Goal: Information Seeking & Learning: Check status

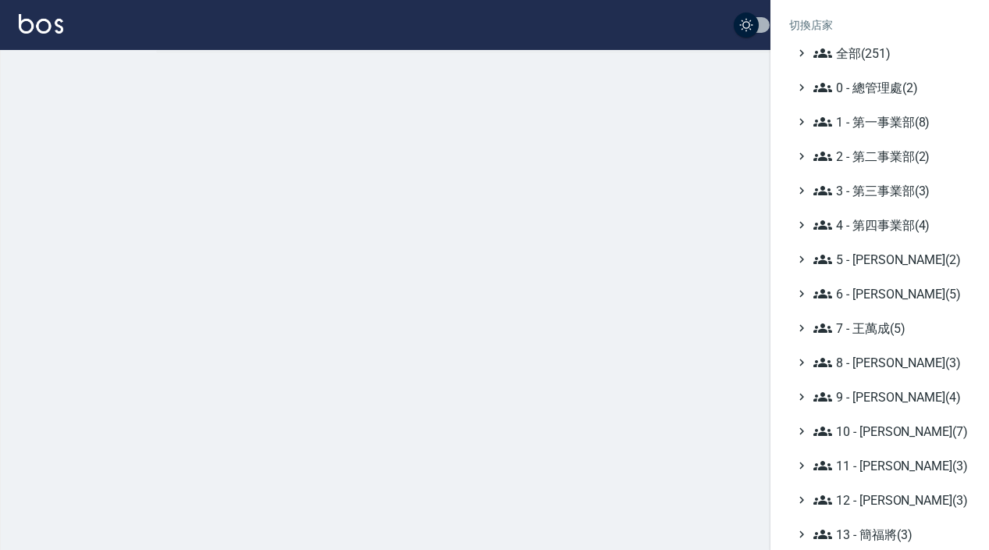
click at [834, 59] on span "全部(251)" at bounding box center [889, 53] width 151 height 19
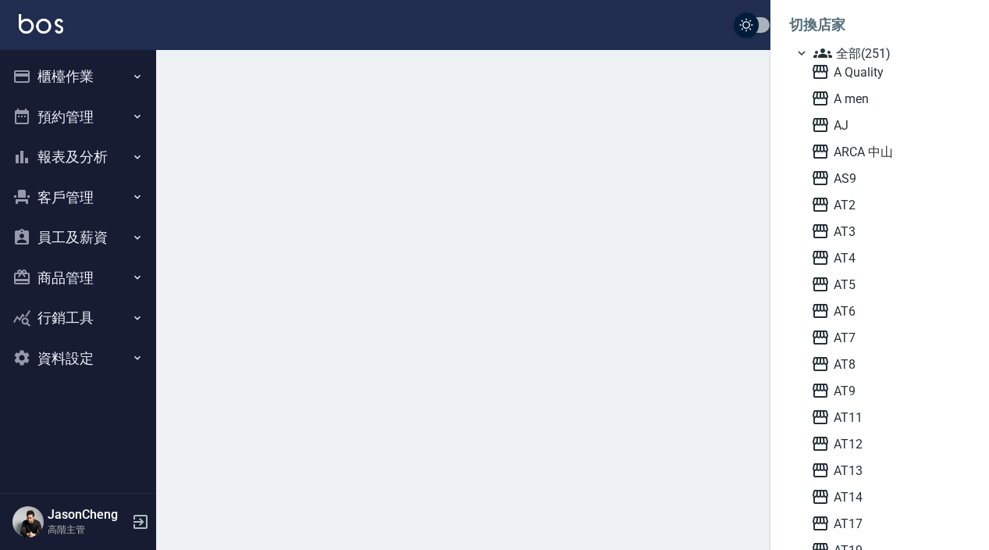
scroll to position [1894, 0]
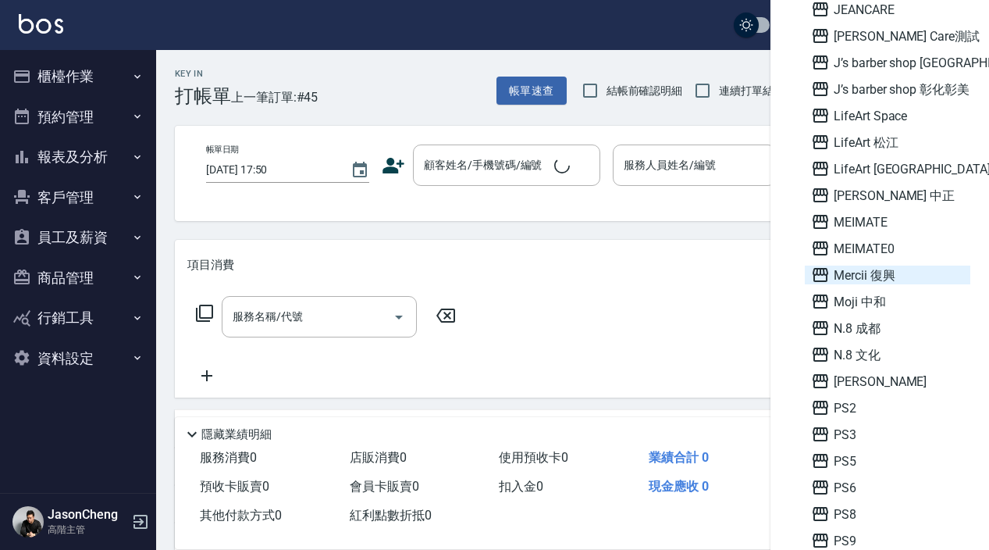
click at [877, 270] on span "Mercii 復興" at bounding box center [887, 274] width 153 height 19
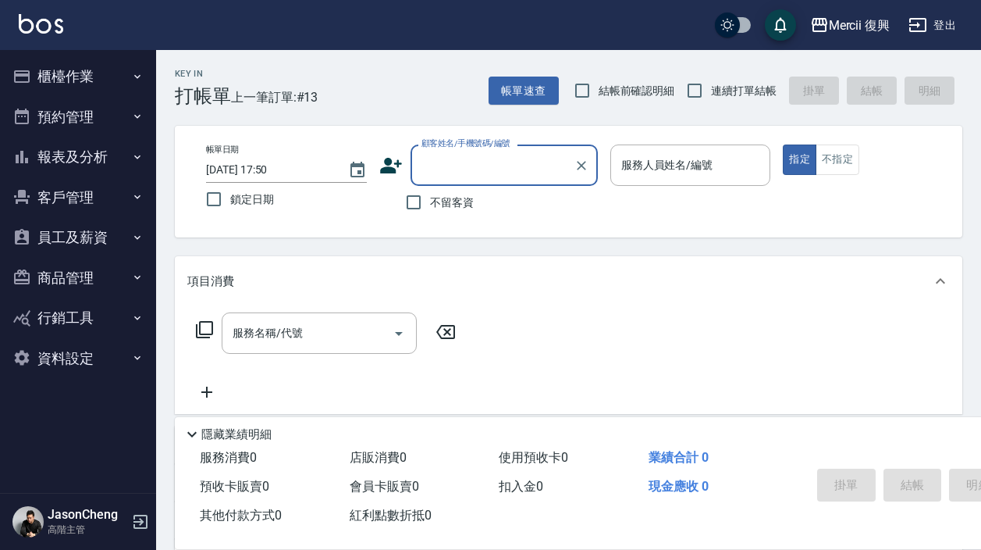
click at [74, 158] on button "報表及分析" at bounding box center [78, 157] width 144 height 41
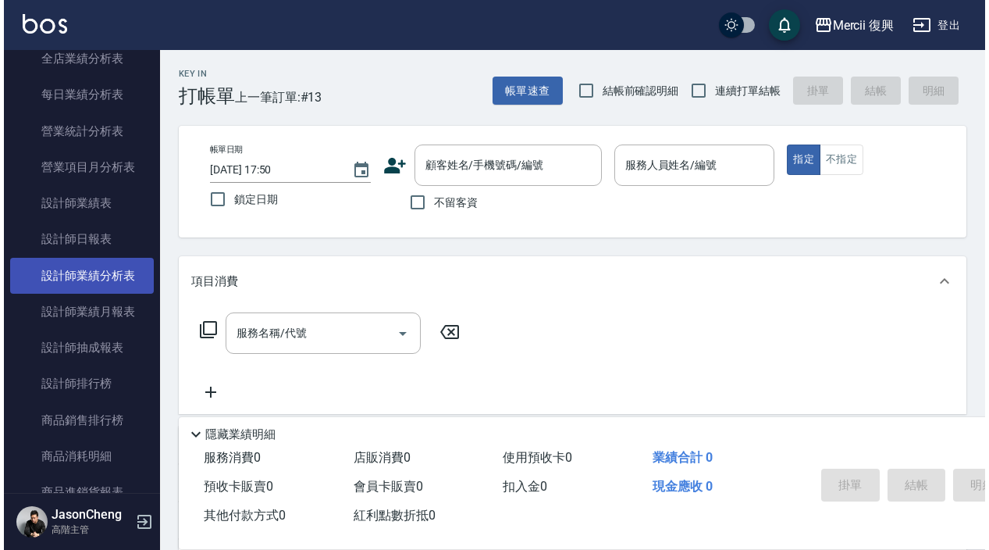
scroll to position [504, 0]
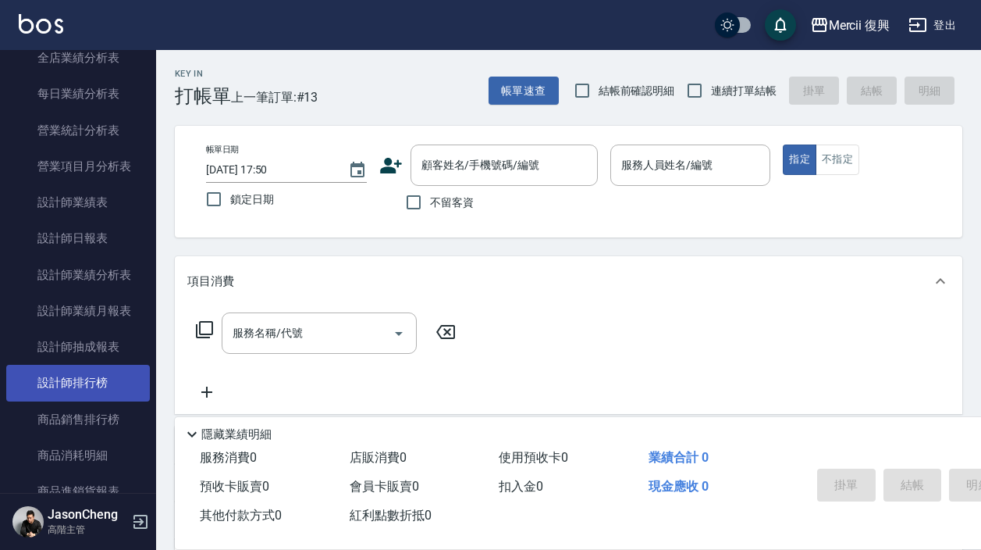
click at [79, 375] on link "設計師排行榜" at bounding box center [78, 383] width 144 height 36
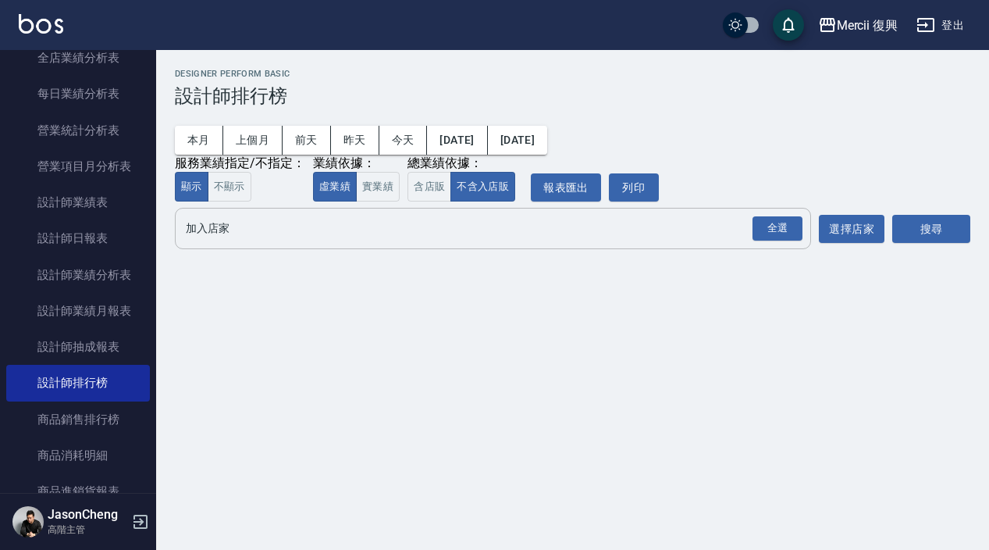
click at [333, 197] on button "虛業績" at bounding box center [335, 187] width 44 height 30
click at [280, 223] on input "加入店家" at bounding box center [481, 228] width 599 height 27
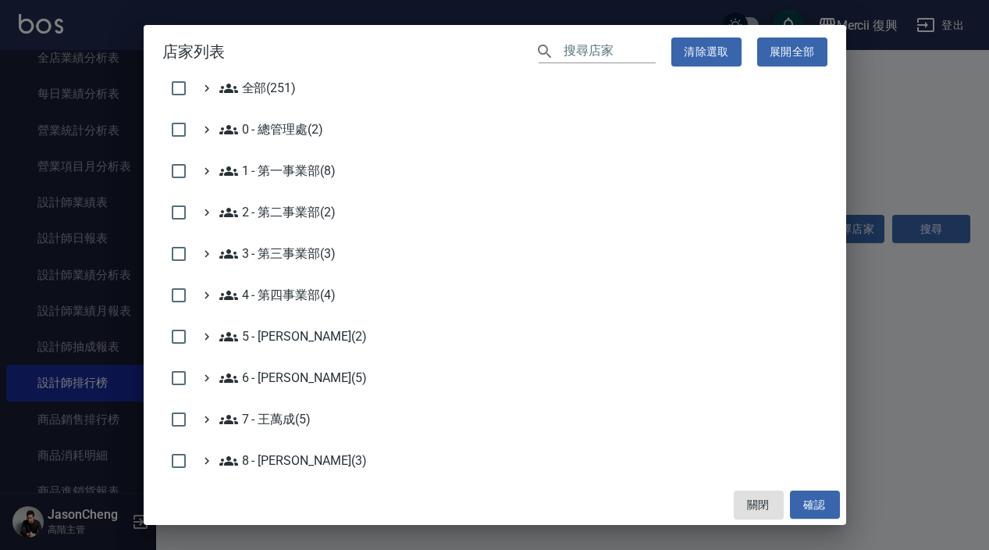
click at [589, 66] on h2 "店家列表 ​ 清除選取 展開全部" at bounding box center [495, 52] width 703 height 54
click at [575, 52] on input "text" at bounding box center [610, 52] width 92 height 23
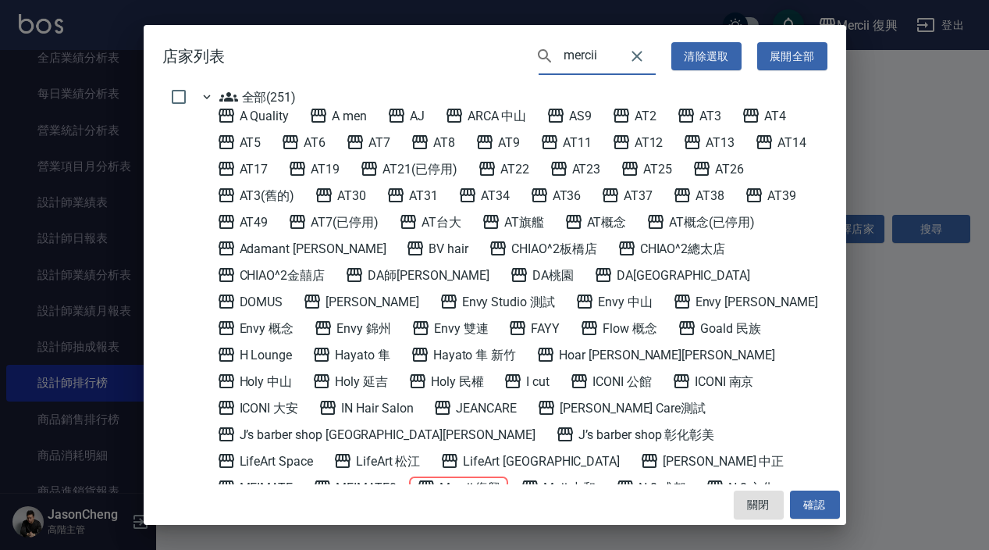
type input "mercii"
click at [501, 478] on 復興 "Mercii 復興" at bounding box center [459, 487] width 84 height 19
click at [825, 491] on button "確認" at bounding box center [815, 504] width 50 height 29
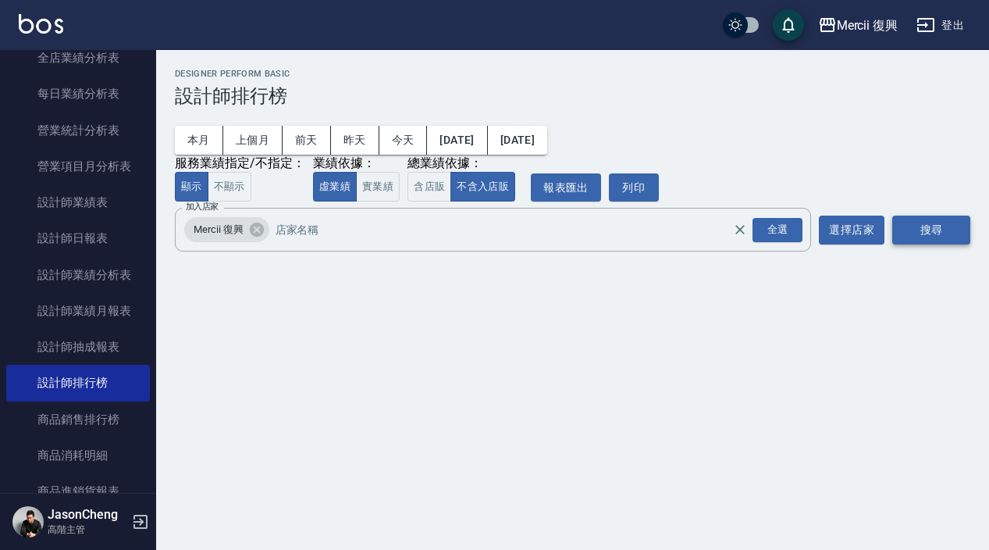
click at [939, 225] on button "搜尋" at bounding box center [931, 230] width 78 height 29
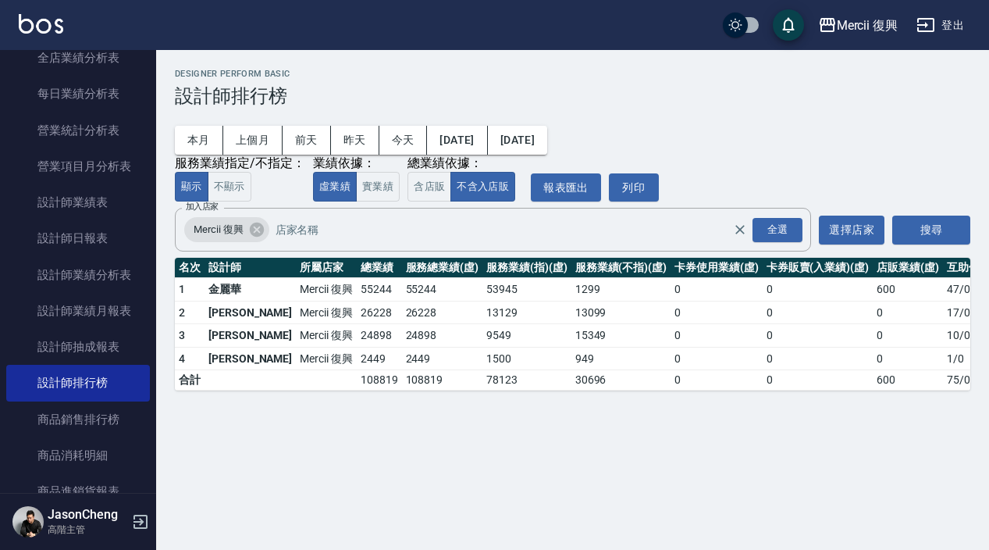
click at [243, 154] on div "本月 上個月 前天 昨天 今天 2025/10/01 2025/10/08 服務業績指定/不指定： 顯示 不顯示 業績依據： 虛業績 實業績 總業績依據： 含…" at bounding box center [573, 154] width 796 height 94
click at [257, 143] on button "上個月" at bounding box center [252, 140] width 59 height 29
drag, startPoint x: 344, startPoint y: 333, endPoint x: 313, endPoint y: 333, distance: 31.2
click at [357, 333] on td "55300" at bounding box center [379, 335] width 45 height 23
copy td "55300"
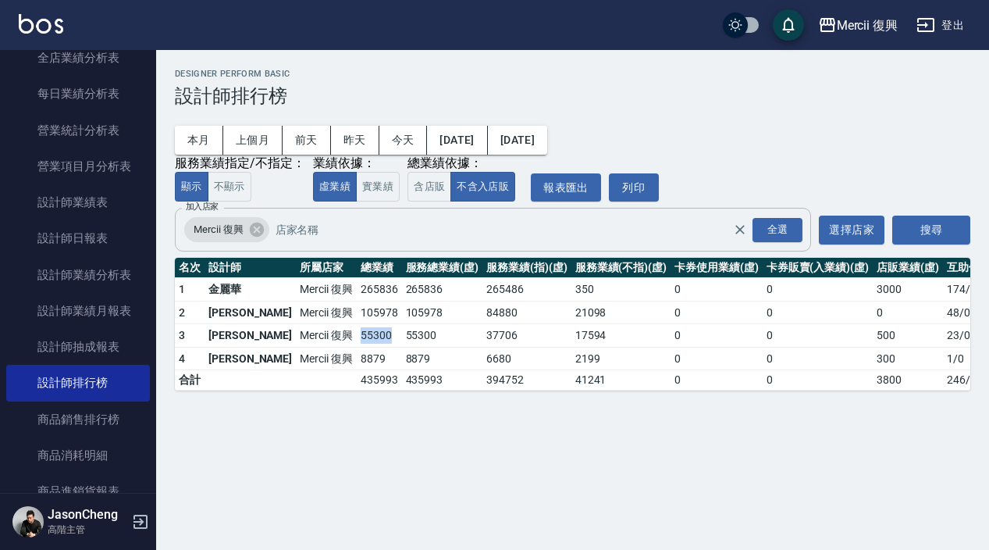
click at [386, 230] on input "加入店家" at bounding box center [517, 229] width 490 height 27
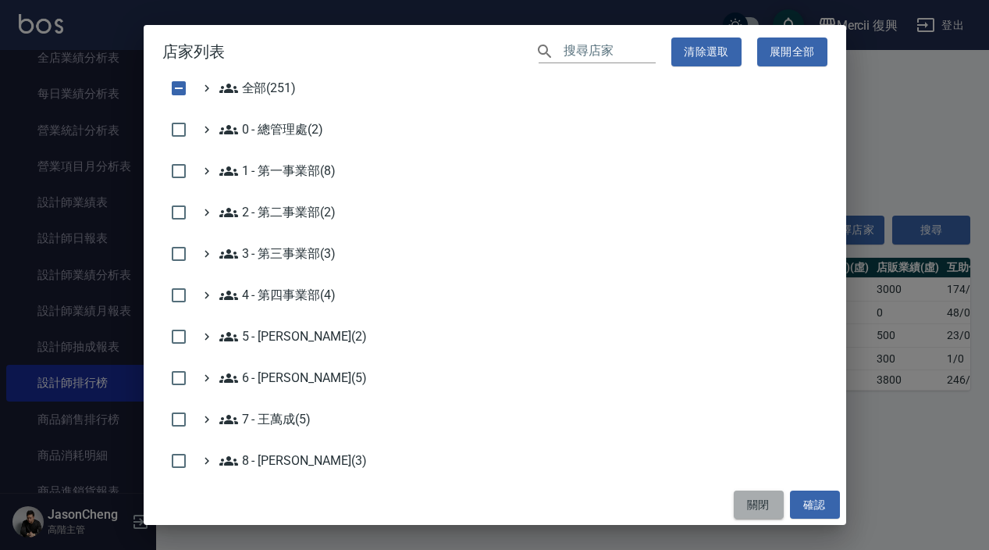
click at [748, 505] on button "關閉" at bounding box center [759, 504] width 50 height 29
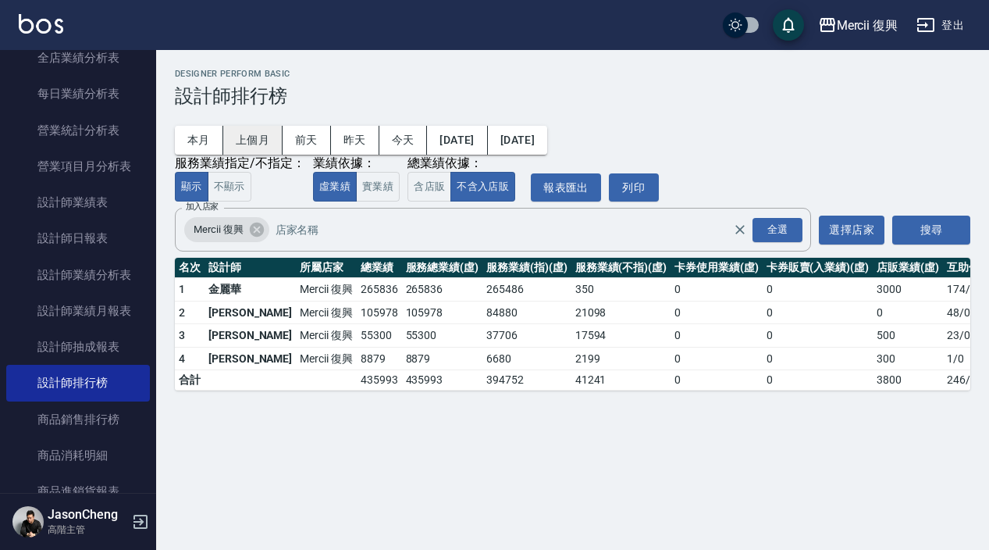
click at [242, 134] on button "上個月" at bounding box center [252, 140] width 59 height 29
click at [483, 143] on button "[DATE]" at bounding box center [457, 140] width 60 height 29
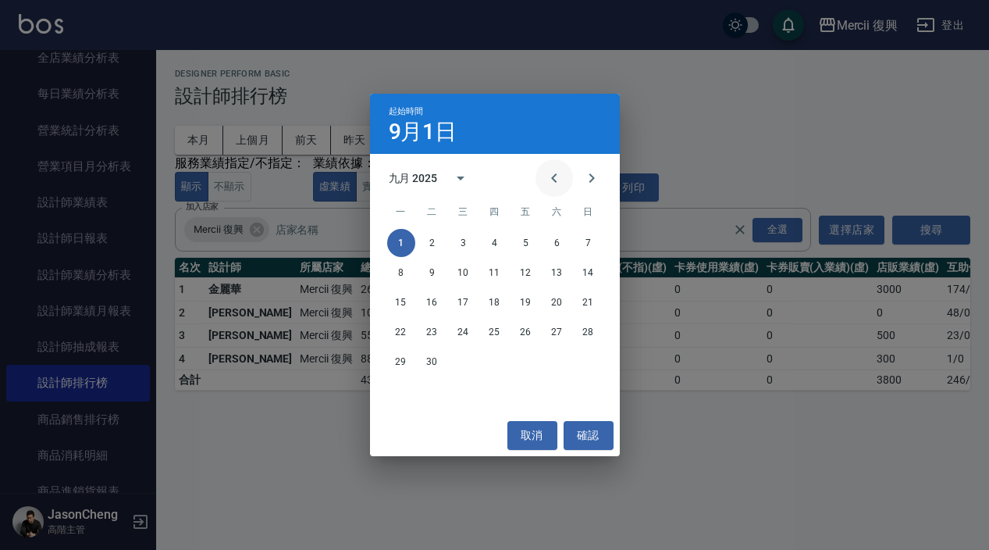
click at [538, 180] on button "Previous month" at bounding box center [554, 177] width 37 height 37
click at [525, 237] on button "1" at bounding box center [526, 243] width 28 height 28
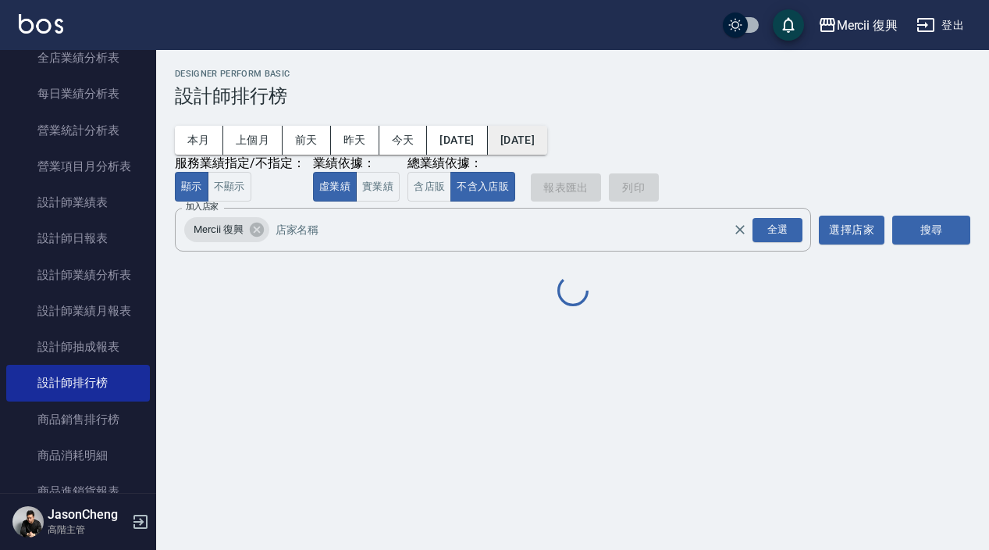
click at [547, 130] on button "[DATE]" at bounding box center [517, 140] width 59 height 29
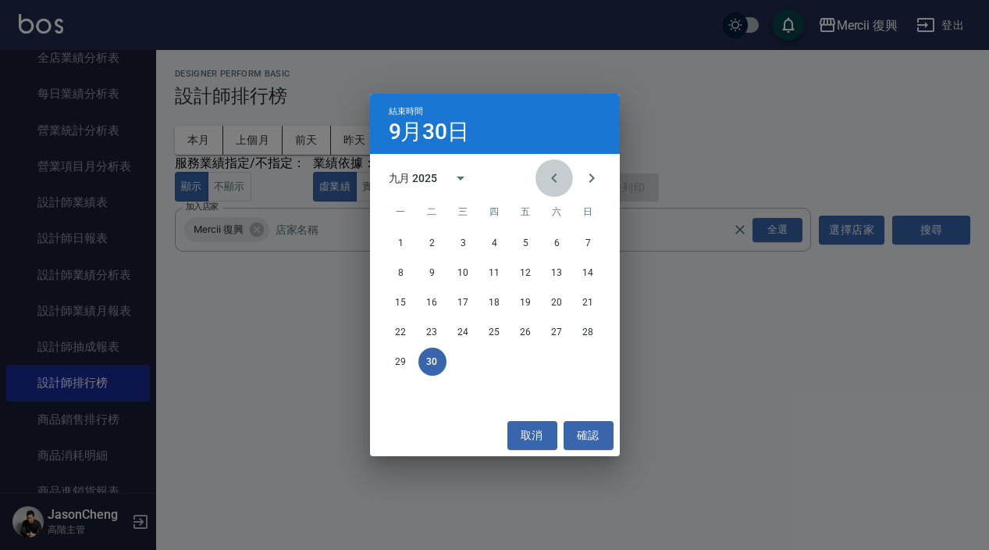
click at [553, 182] on icon "Previous month" at bounding box center [554, 178] width 19 height 19
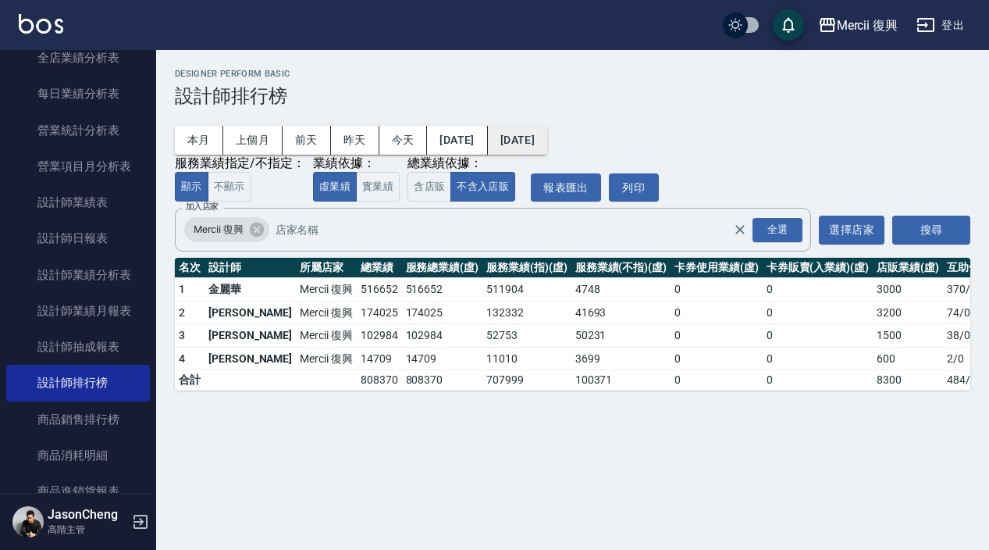
click at [547, 141] on button "[DATE]" at bounding box center [517, 140] width 59 height 29
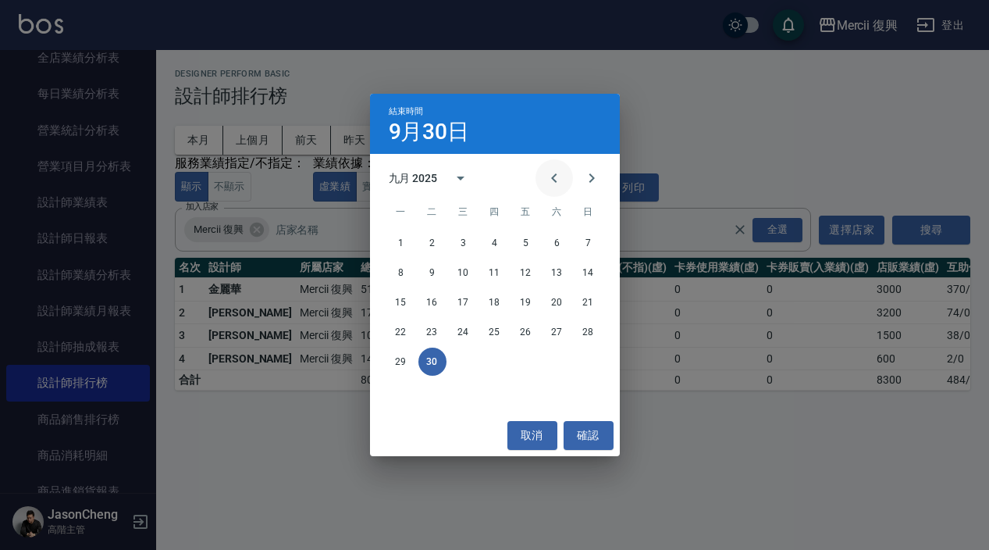
click at [560, 175] on icon "Previous month" at bounding box center [554, 178] width 19 height 19
click at [589, 363] on button "31" at bounding box center [589, 361] width 28 height 28
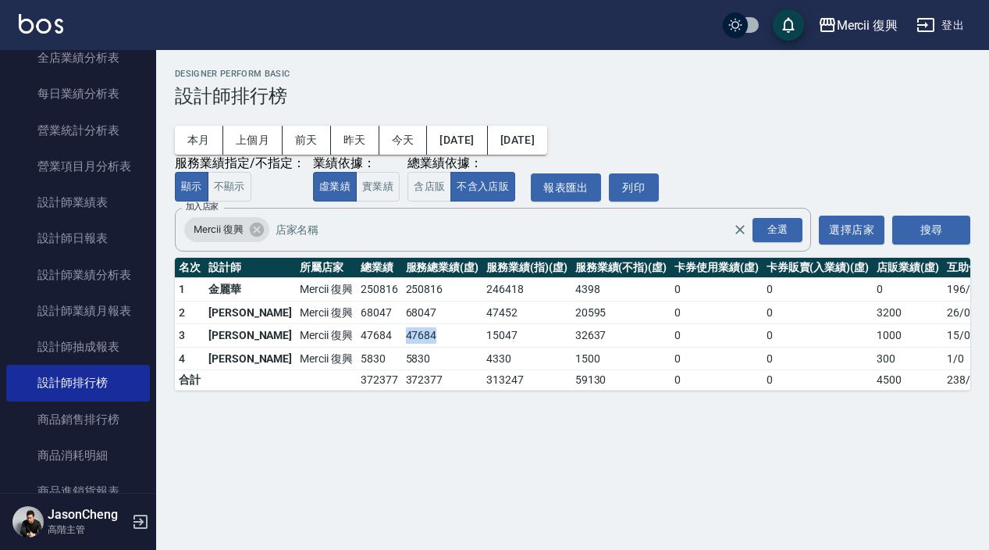
drag, startPoint x: 399, startPoint y: 344, endPoint x: 356, endPoint y: 342, distance: 43.0
click at [402, 342] on td "47684" at bounding box center [442, 335] width 81 height 23
copy td "47684"
click at [487, 136] on button "[DATE]" at bounding box center [457, 140] width 60 height 29
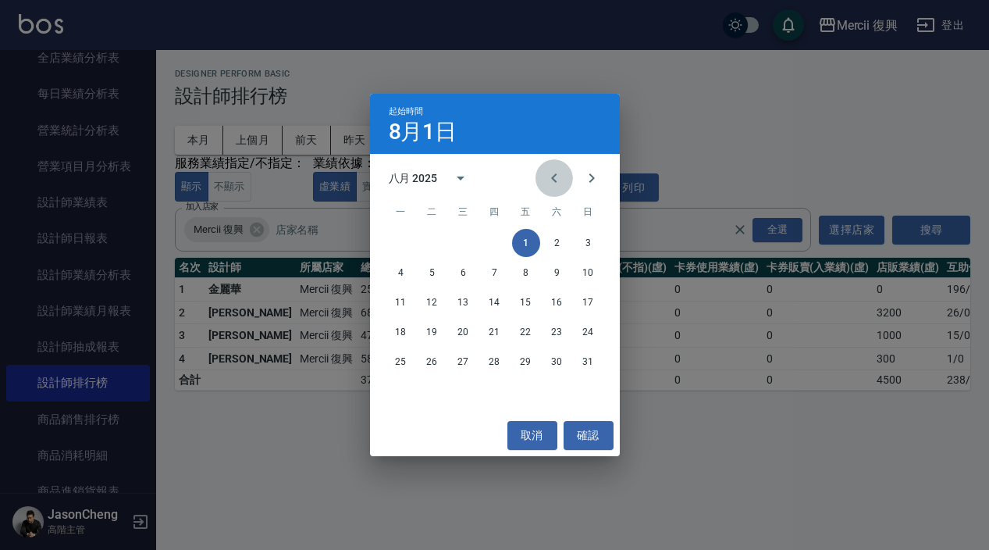
click at [546, 173] on icon "Previous month" at bounding box center [554, 178] width 19 height 19
click at [686, 313] on div "起始時間 8月1日 七月 2025 一 二 三 四 五 六 日 1 2 3 4 5 6 7 8 9 10 11 12 13 14 15 16 17 18 19…" at bounding box center [494, 275] width 989 height 550
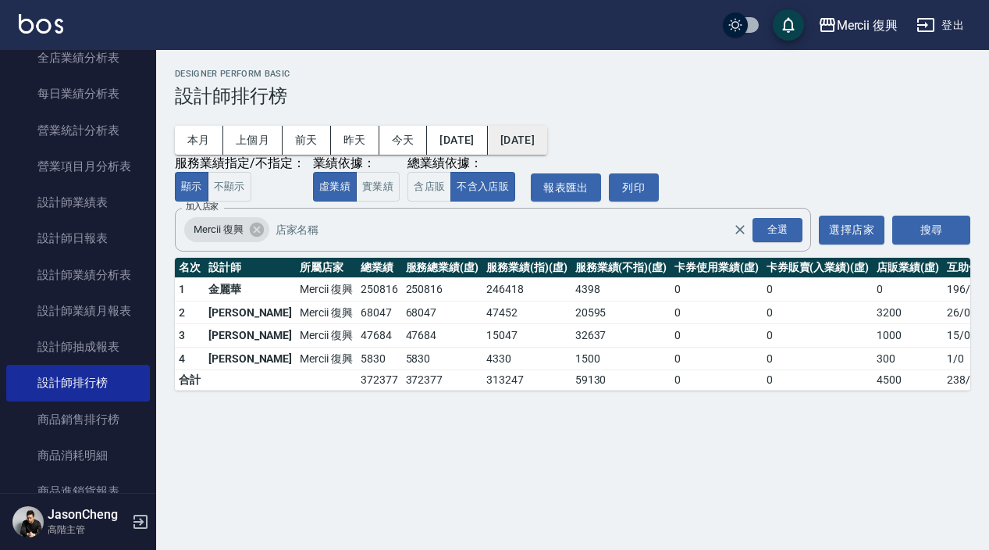
click at [547, 126] on button "[DATE]" at bounding box center [517, 140] width 59 height 29
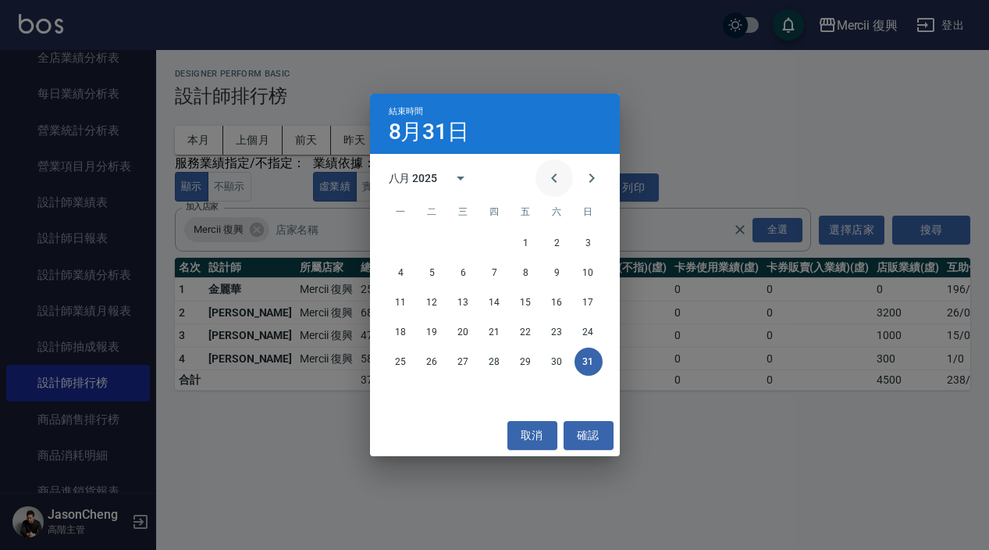
click at [557, 173] on icon "Previous month" at bounding box center [554, 178] width 19 height 19
click at [497, 362] on button "31" at bounding box center [495, 361] width 28 height 28
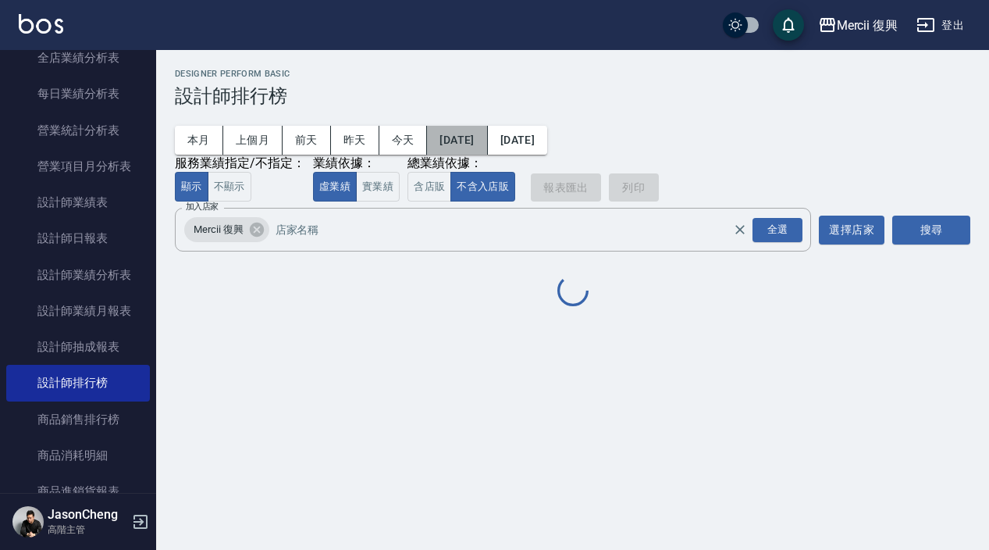
click at [487, 138] on button "[DATE]" at bounding box center [457, 140] width 60 height 29
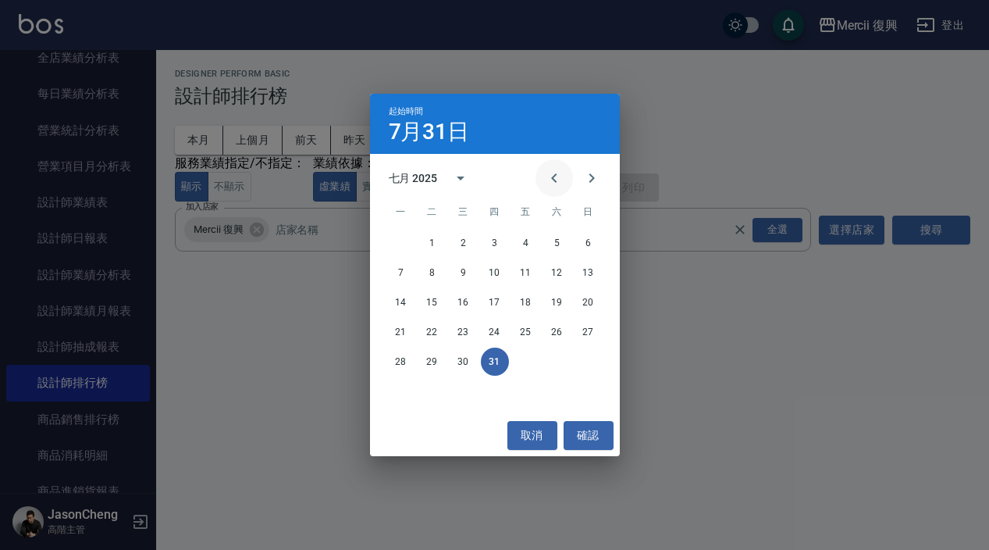
click at [553, 173] on icon "Previous month" at bounding box center [554, 178] width 19 height 19
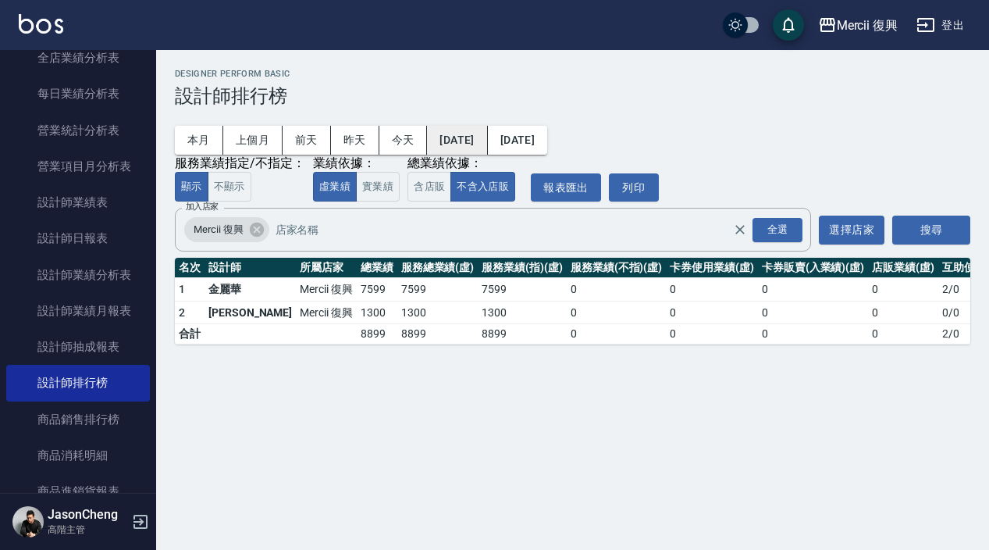
click at [485, 136] on button "[DATE]" at bounding box center [457, 140] width 60 height 29
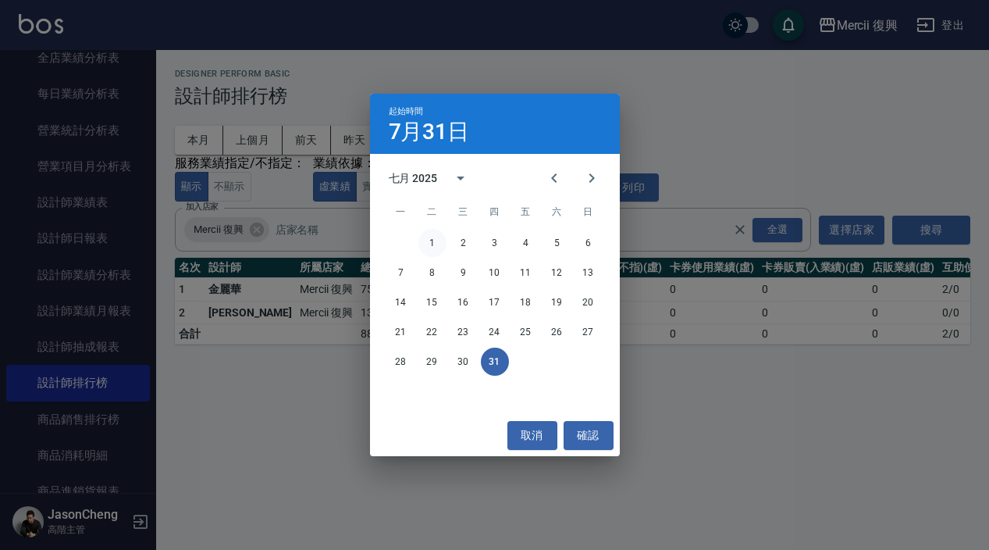
click at [436, 234] on button "1" at bounding box center [433, 243] width 28 height 28
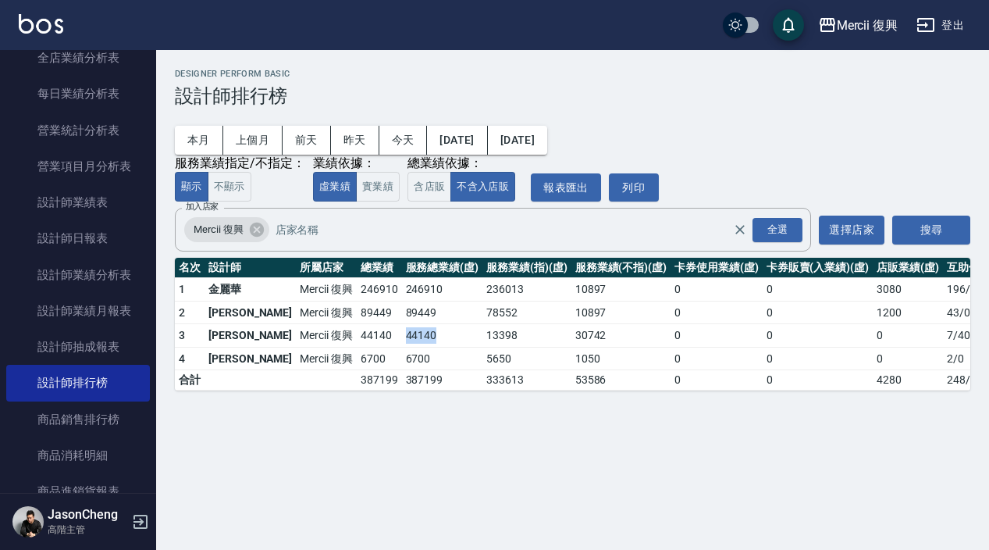
drag, startPoint x: 403, startPoint y: 341, endPoint x: 357, endPoint y: 341, distance: 46.1
click at [402, 341] on td "44140" at bounding box center [442, 335] width 81 height 23
copy td "44140"
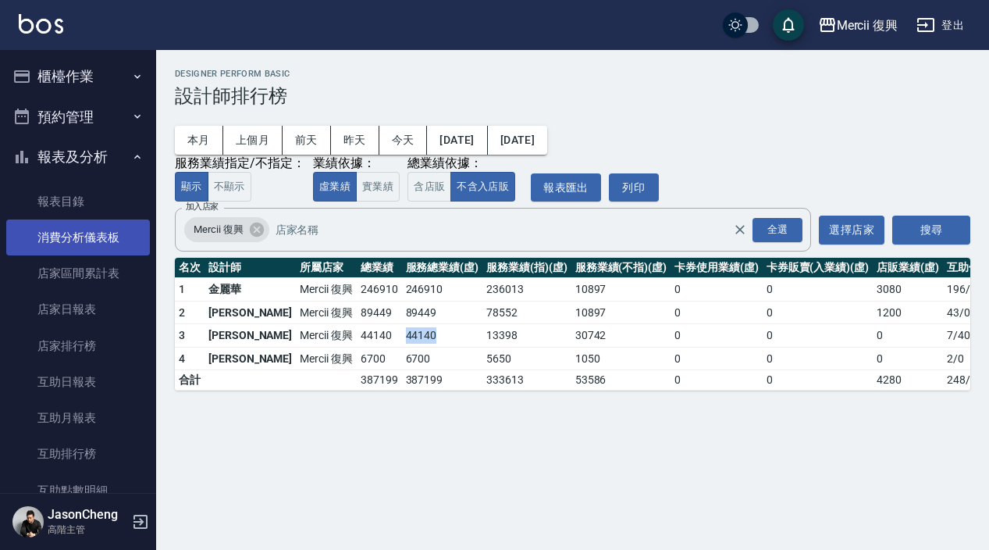
click at [79, 230] on link "消費分析儀表板" at bounding box center [78, 237] width 144 height 36
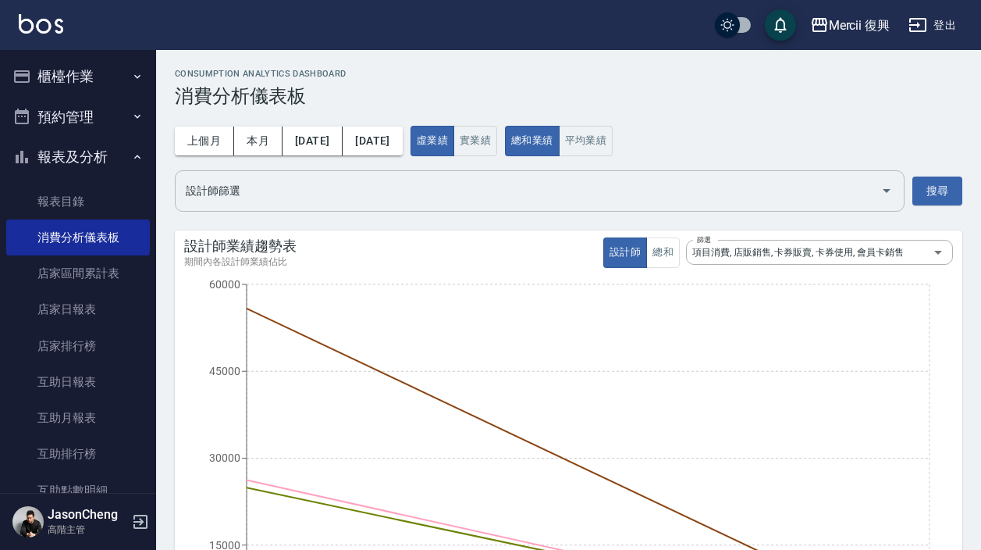
click at [401, 193] on input "設計師篩選" at bounding box center [528, 190] width 693 height 27
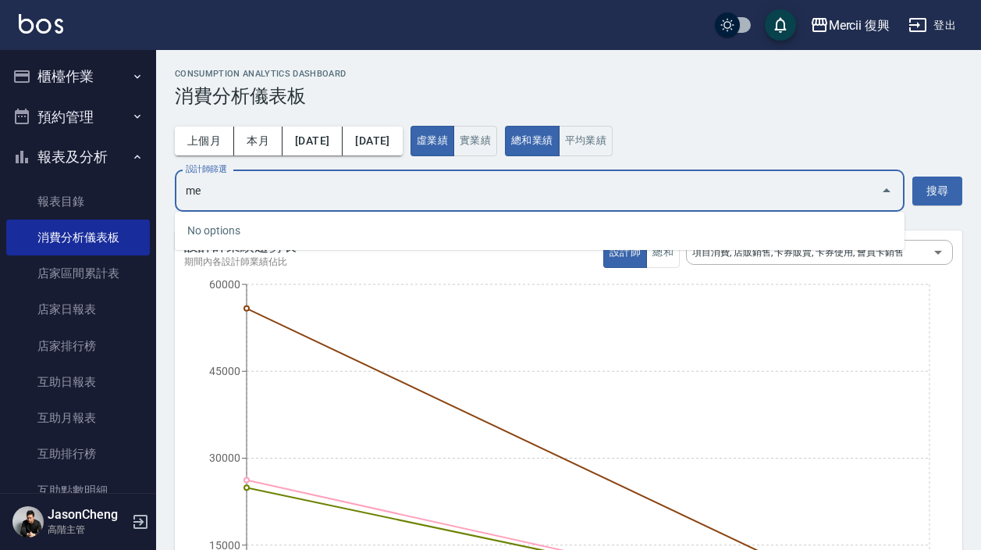
type input "m"
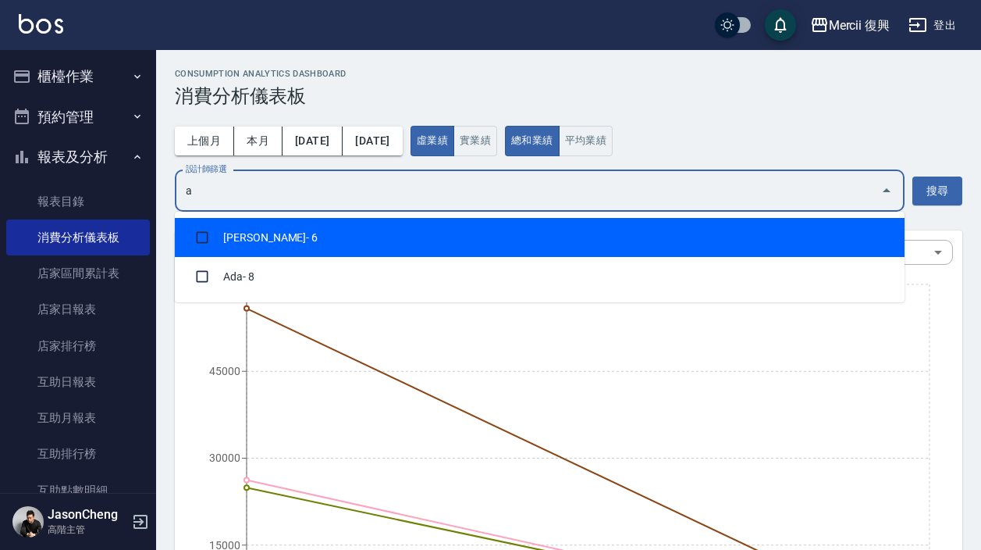
type input "ad"
click at [379, 230] on li "Ada - 8" at bounding box center [540, 237] width 730 height 39
checkbox input "true"
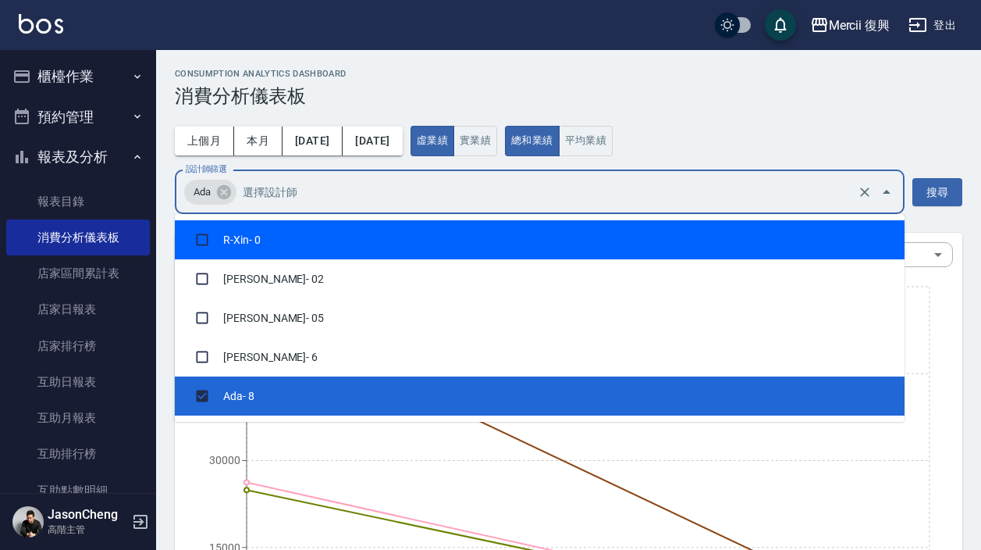
click at [871, 159] on div "上個月 本月 2025/10/01 2025/10/31 虛業績 實業績 總和業績 平均業績 設計師篩選 Ada 設計師篩選 搜尋" at bounding box center [569, 170] width 788 height 88
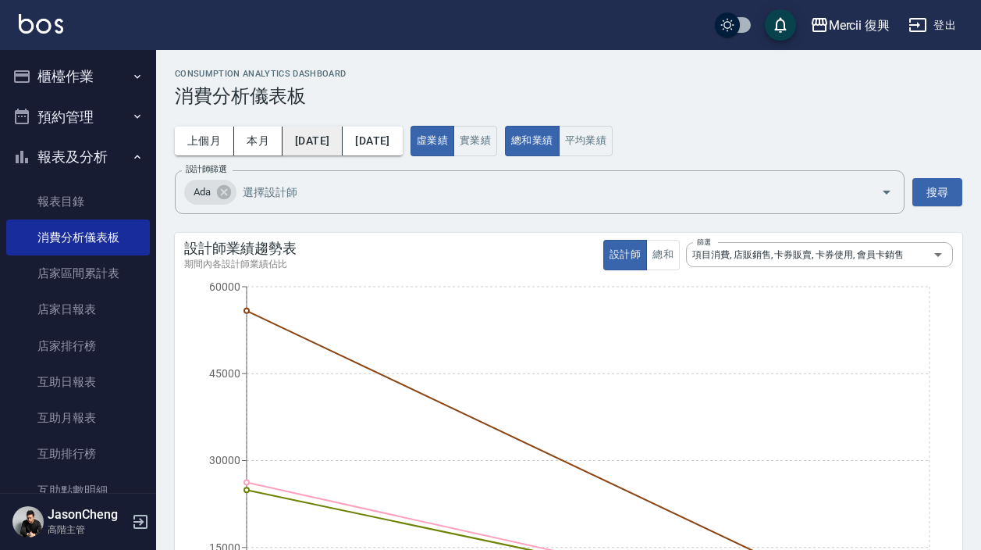
click at [316, 148] on button "[DATE]" at bounding box center [313, 140] width 60 height 29
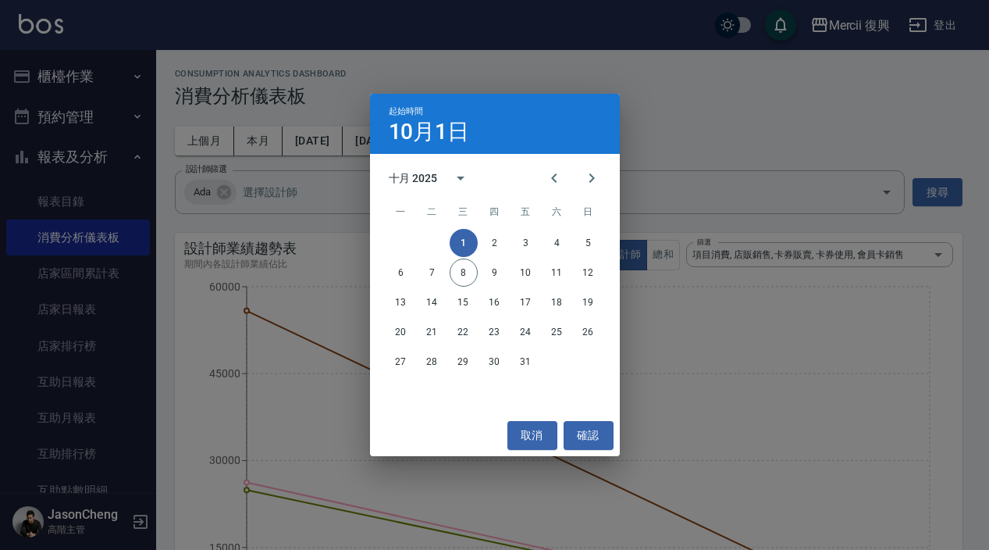
click at [573, 169] on div at bounding box center [573, 177] width 19 height 37
click at [563, 176] on icon "Previous month" at bounding box center [554, 178] width 19 height 19
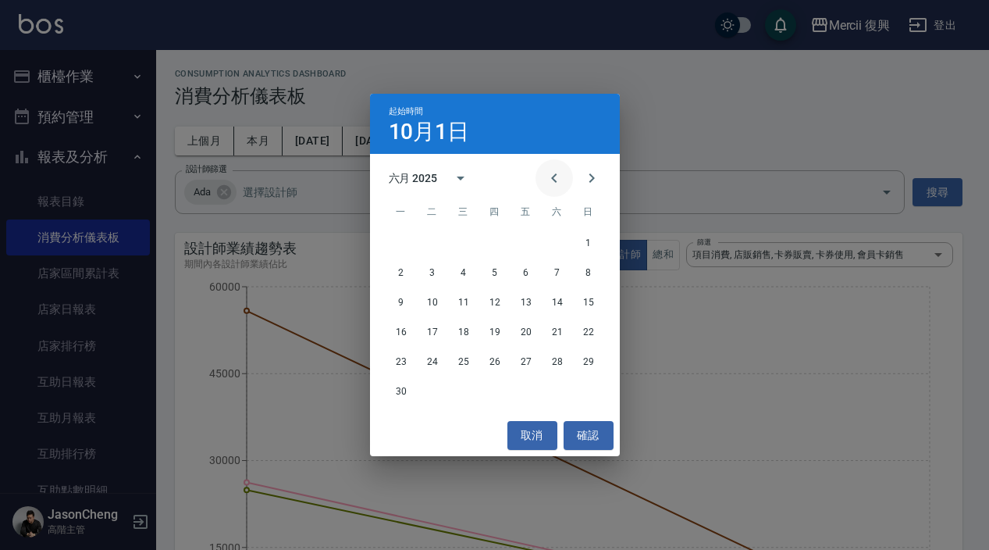
click at [563, 176] on icon "Previous month" at bounding box center [554, 178] width 19 height 19
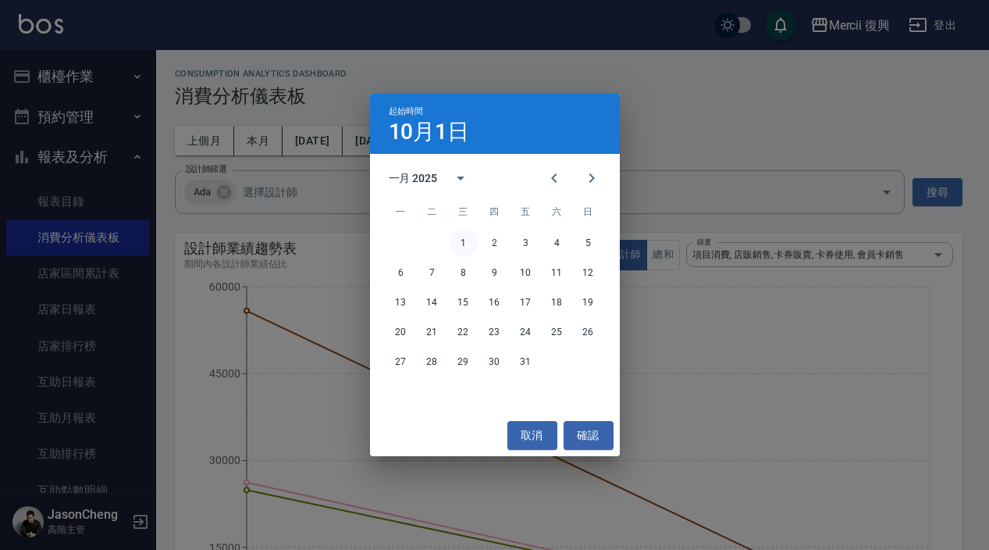
click at [458, 238] on button "1" at bounding box center [464, 243] width 28 height 28
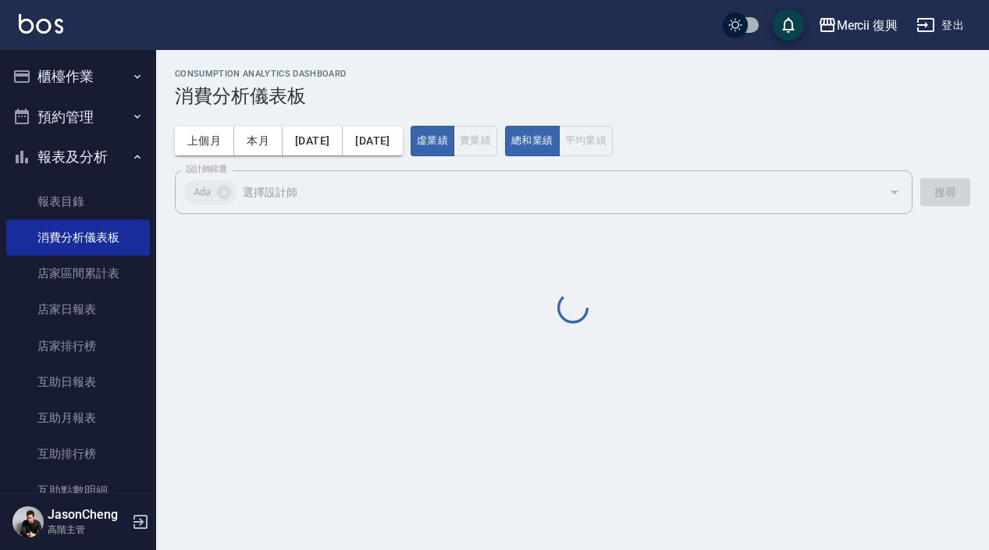
click at [403, 140] on div "上個月 本月 2025/01/01 2025/10/31" at bounding box center [289, 140] width 228 height 29
click at [442, 104] on h3 "消費分析儀表板" at bounding box center [573, 96] width 796 height 22
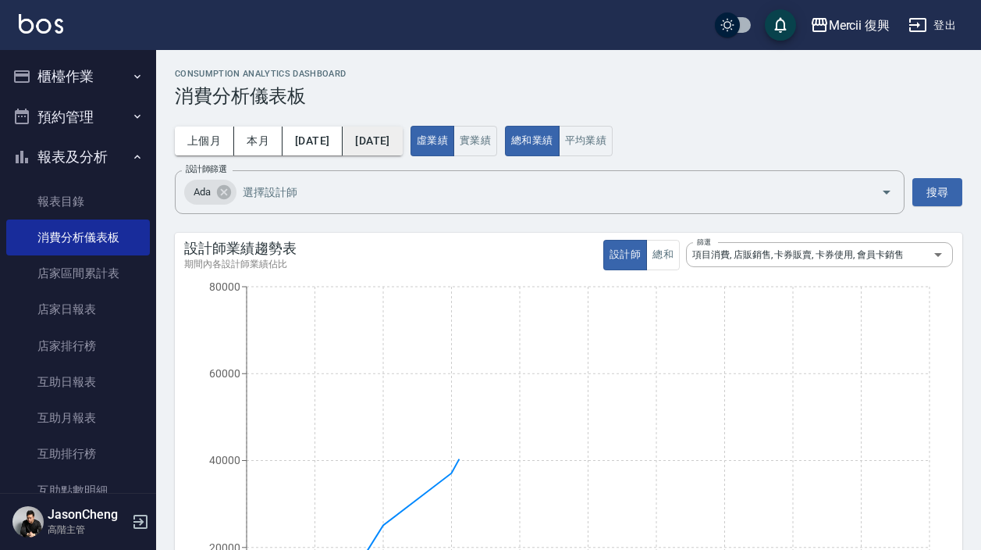
click at [402, 137] on button "2025/10/31" at bounding box center [372, 140] width 59 height 29
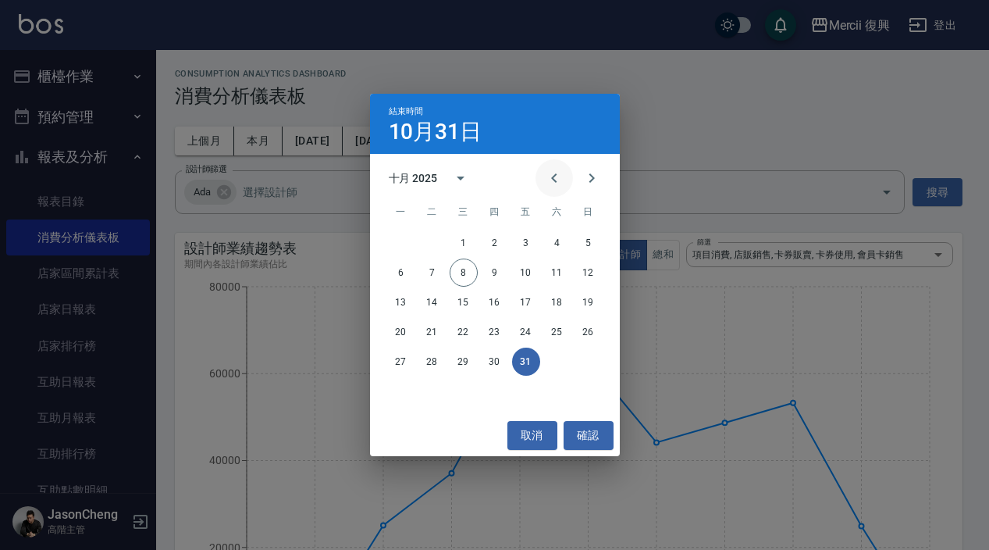
click at [559, 180] on icon "Previous month" at bounding box center [554, 178] width 19 height 19
click at [430, 361] on button "30" at bounding box center [433, 361] width 28 height 28
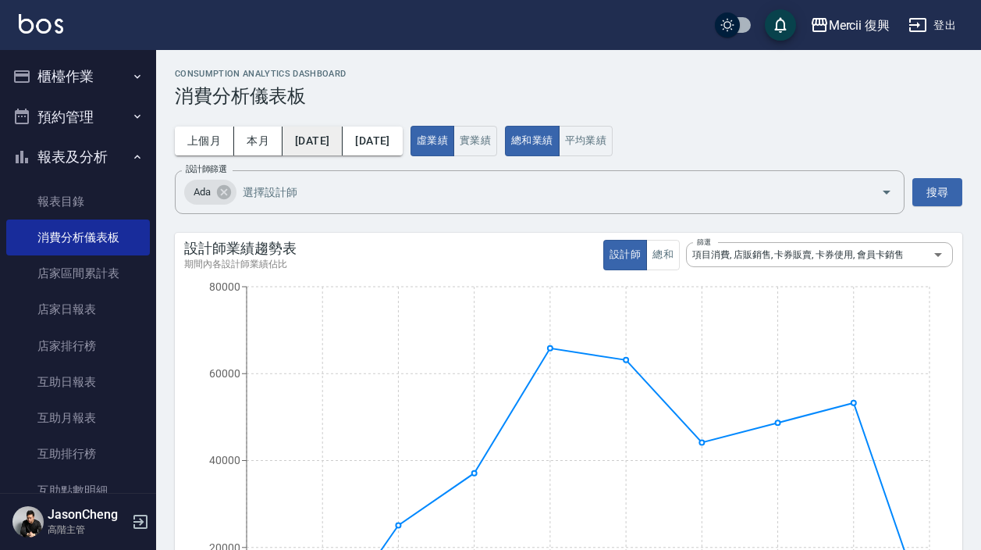
click at [342, 137] on button "2025/01/01" at bounding box center [313, 140] width 60 height 29
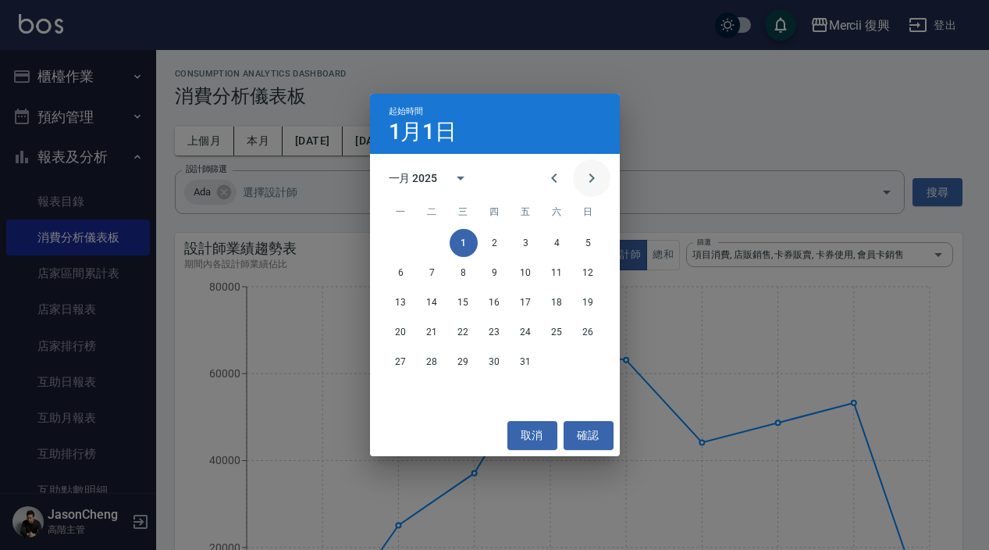
click at [587, 183] on icon "Next month" at bounding box center [591, 178] width 19 height 19
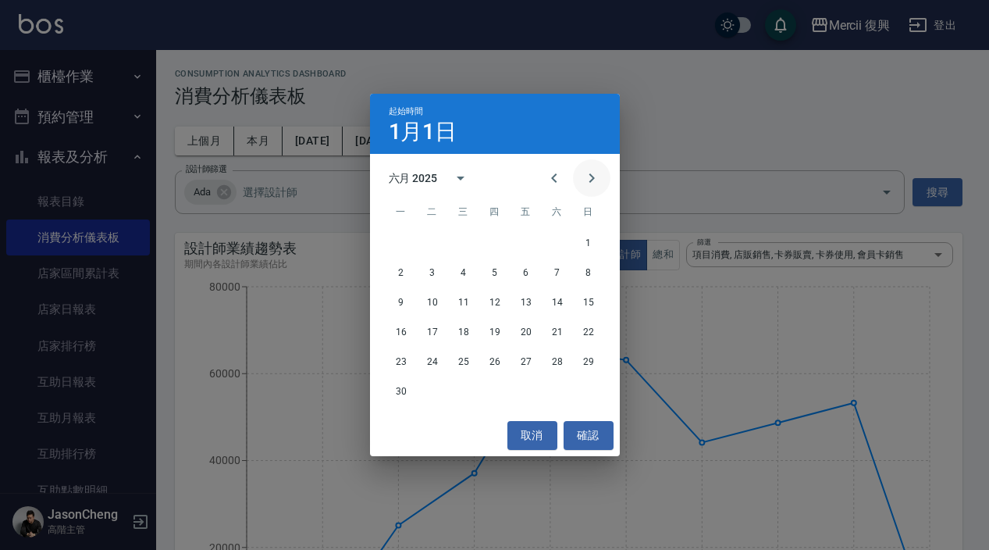
click at [587, 183] on icon "Next month" at bounding box center [591, 178] width 19 height 19
click at [401, 241] on button "1" at bounding box center [401, 243] width 28 height 28
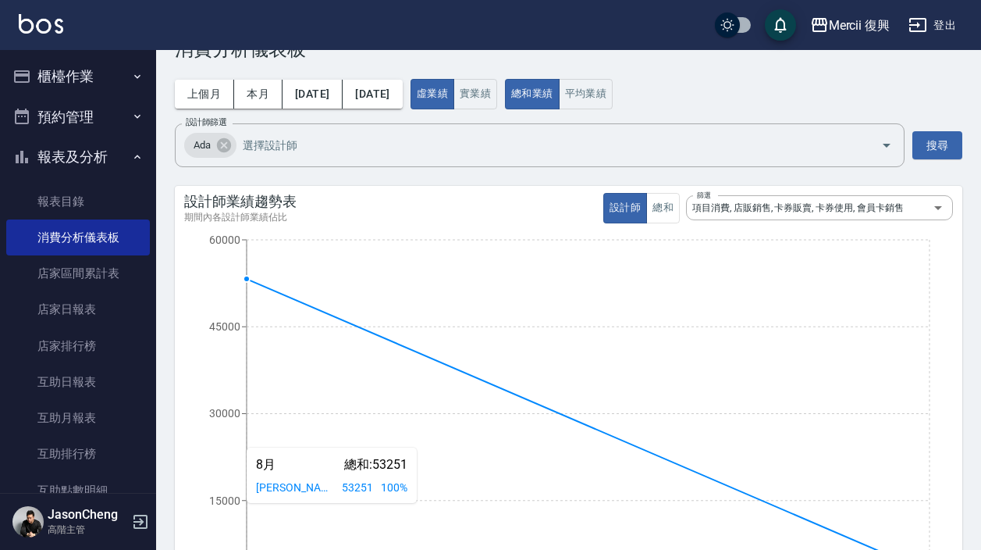
scroll to position [46, 0]
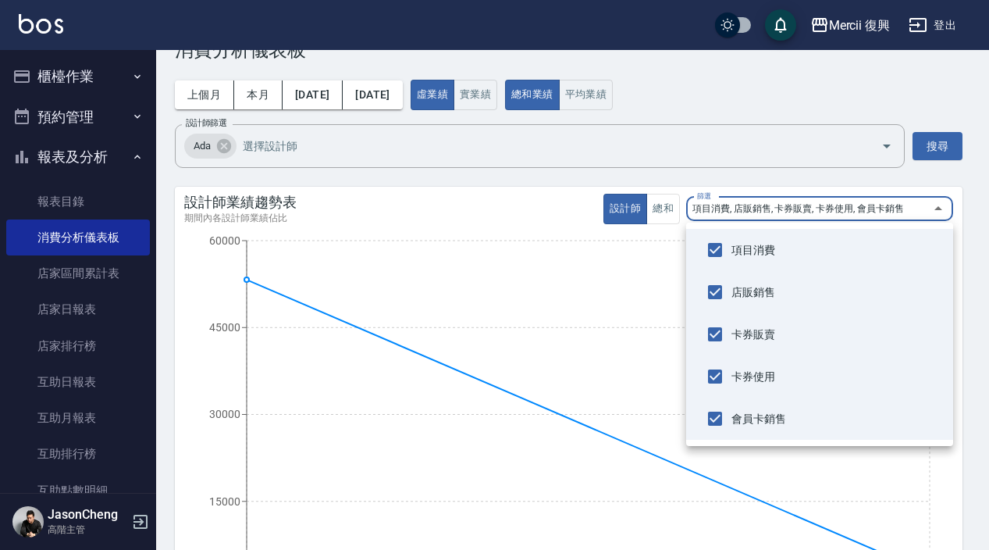
click at [604, 266] on div at bounding box center [494, 275] width 989 height 550
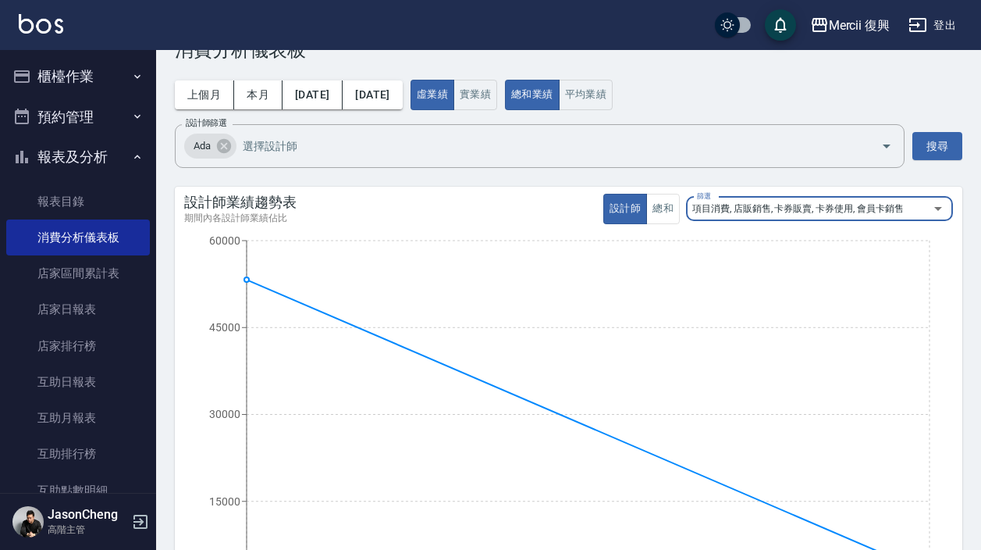
click at [658, 228] on icon "8月 9月 0 15000 30000 45000 60000" at bounding box center [568, 420] width 769 height 390
click at [661, 222] on button "總和" at bounding box center [664, 209] width 34 height 30
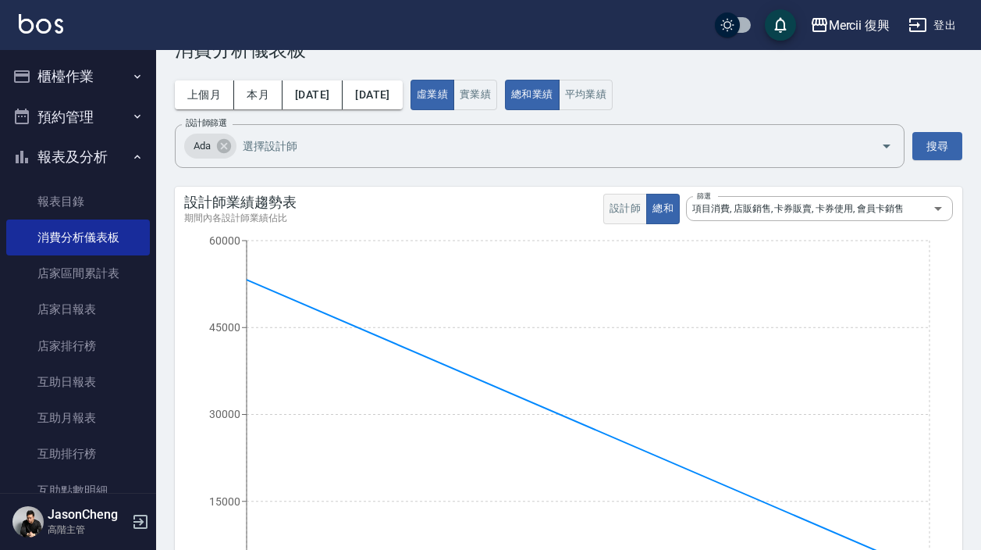
click at [616, 208] on button "設計師" at bounding box center [626, 209] width 44 height 30
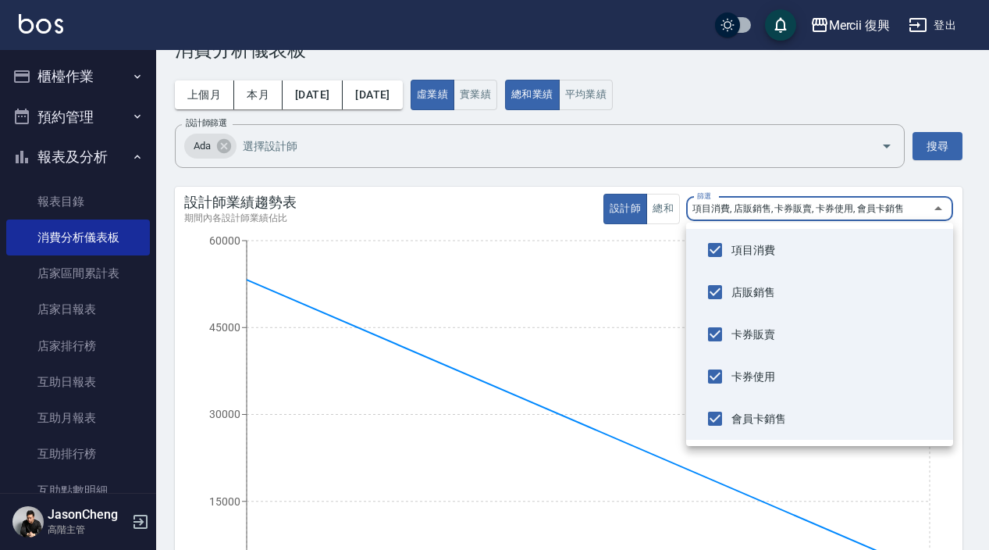
click at [565, 297] on div at bounding box center [494, 275] width 989 height 550
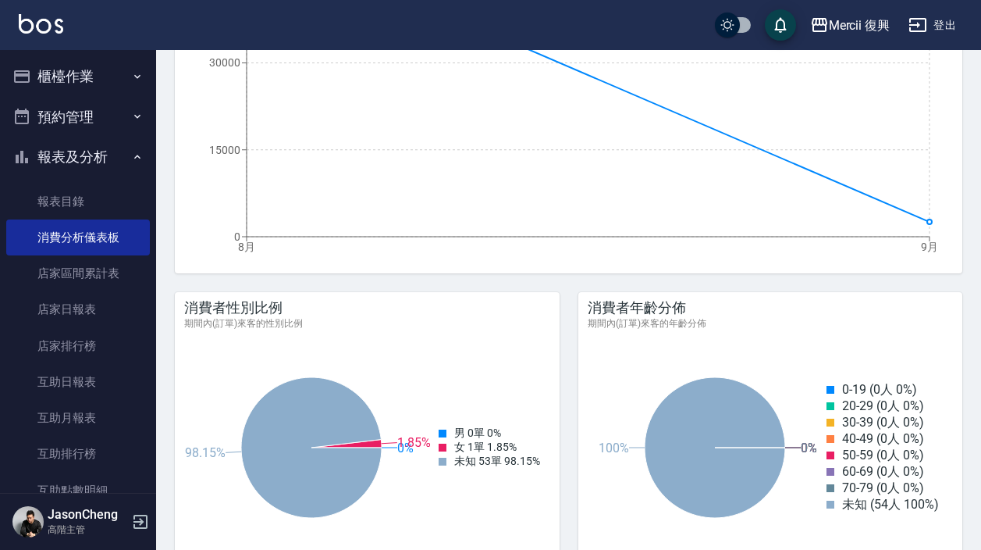
scroll to position [0, 0]
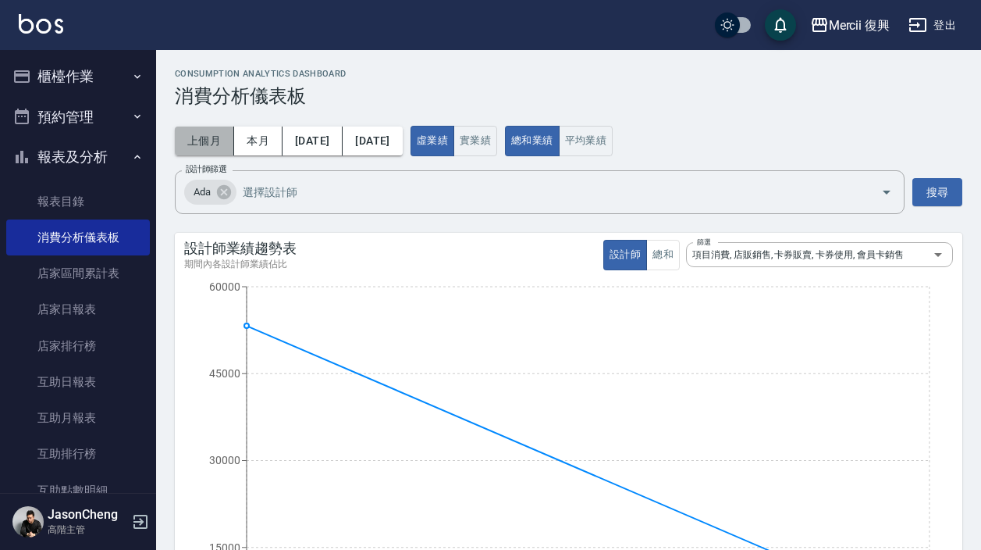
click at [206, 137] on button "上個月" at bounding box center [204, 140] width 59 height 29
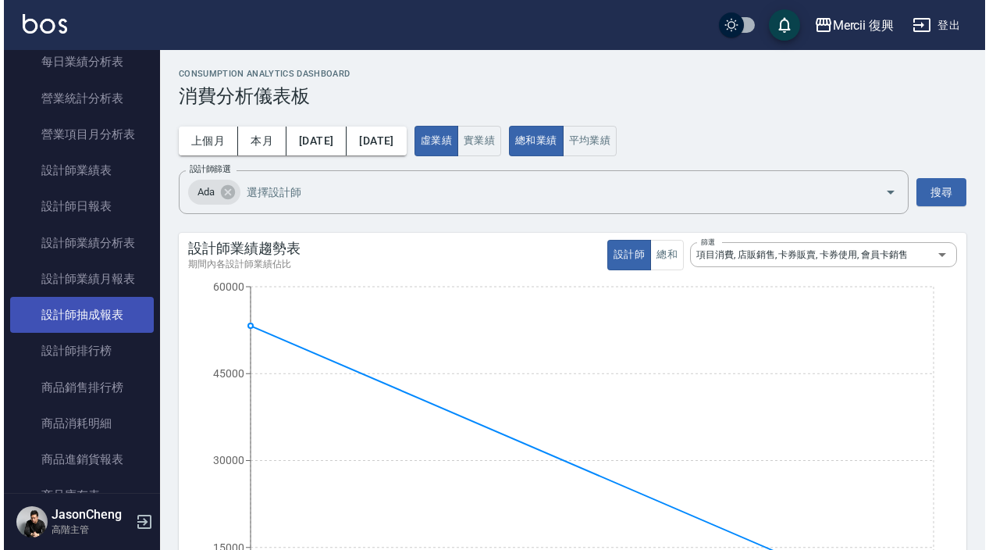
scroll to position [543, 0]
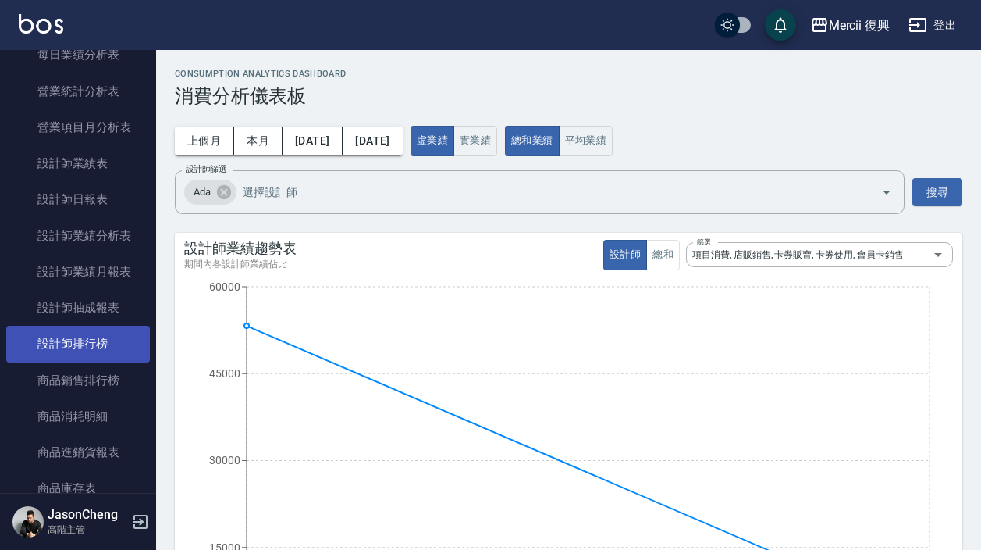
click at [84, 347] on link "設計師排行榜" at bounding box center [78, 344] width 144 height 36
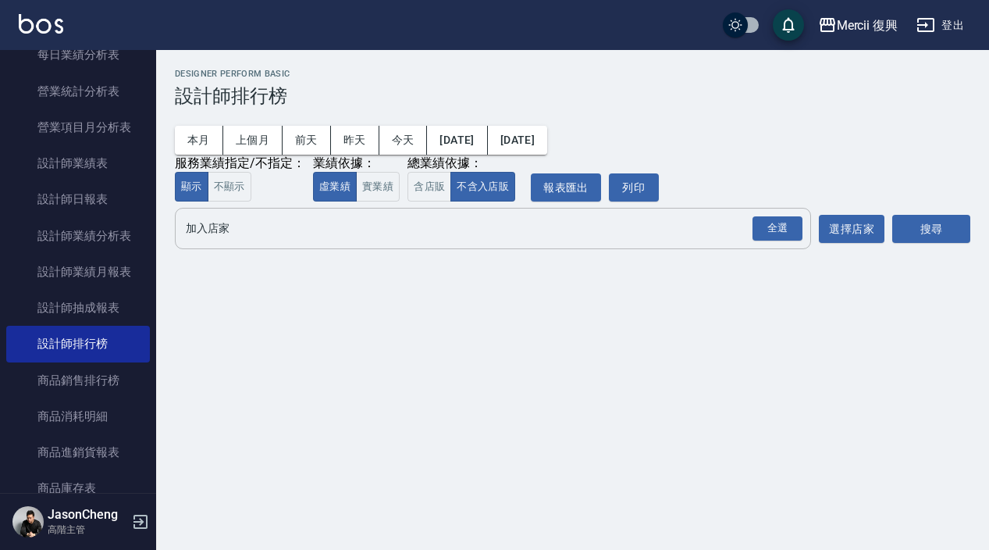
click at [337, 236] on input "加入店家" at bounding box center [481, 228] width 599 height 27
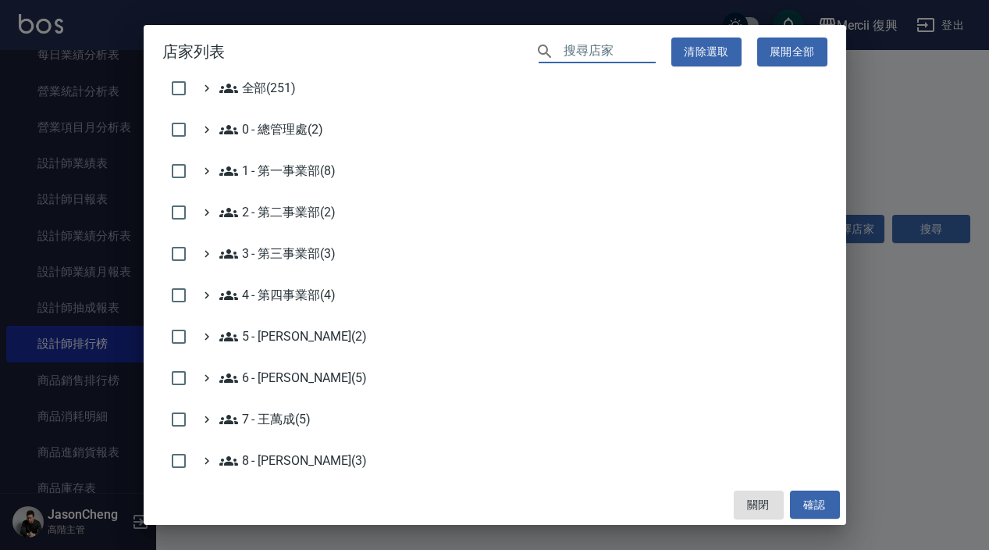
click at [632, 55] on input "text" at bounding box center [610, 52] width 92 height 23
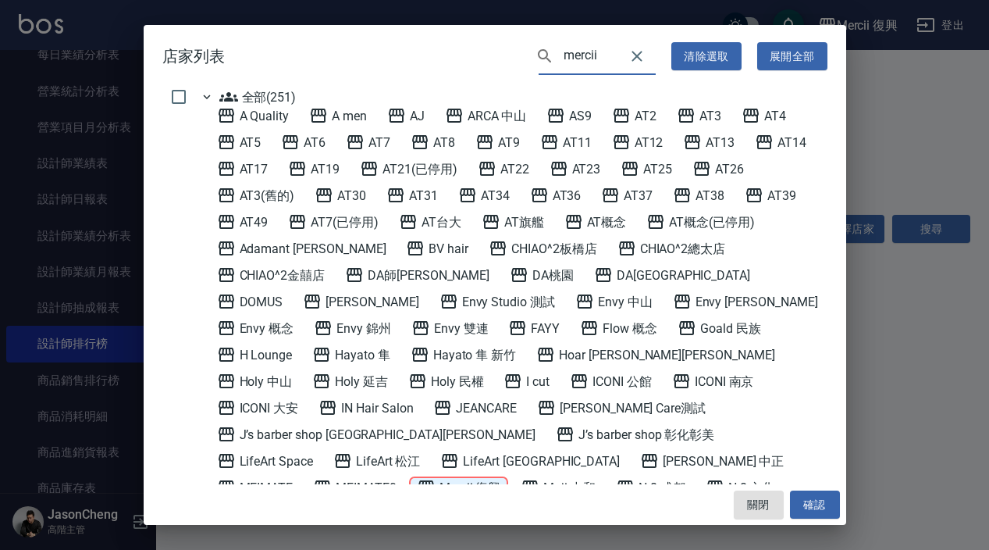
type input "mercii"
click at [501, 478] on 復興 "Mercii 復興" at bounding box center [459, 487] width 84 height 19
click at [803, 498] on button "確認" at bounding box center [815, 504] width 50 height 29
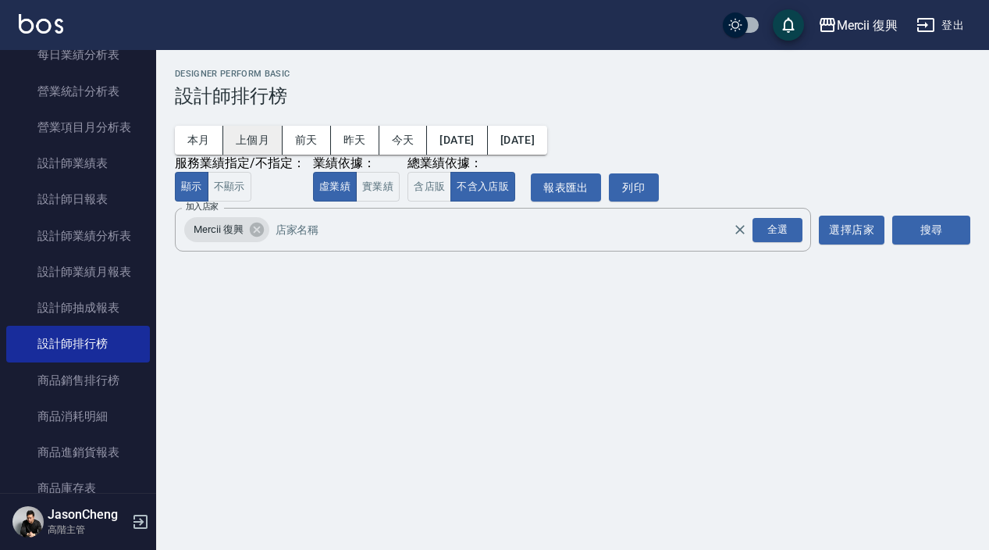
click at [259, 129] on button "上個月" at bounding box center [252, 140] width 59 height 29
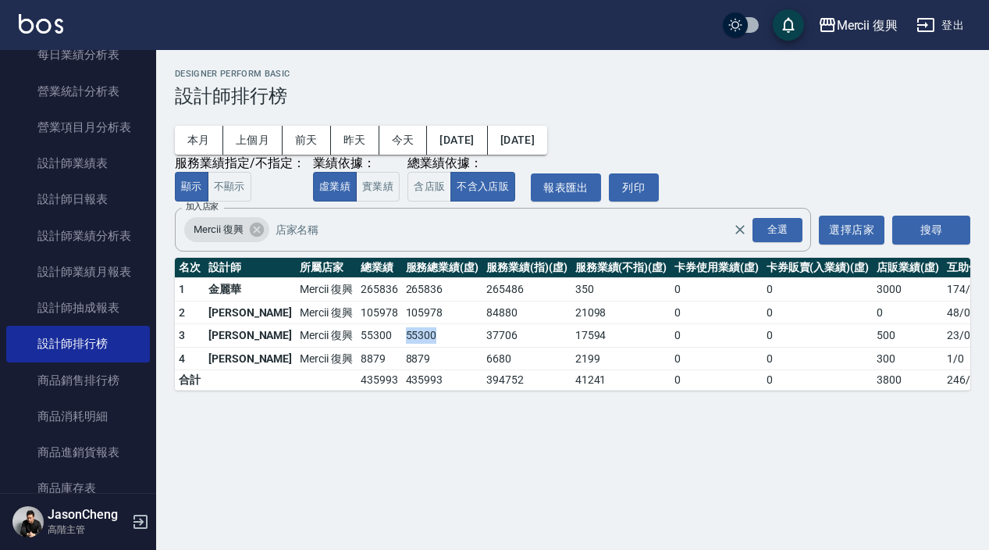
drag, startPoint x: 395, startPoint y: 337, endPoint x: 350, endPoint y: 338, distance: 45.3
click at [350, 338] on tr "3 蔡芳綺 Mercii 復興 55300 55300 37706 17594 0 0 500 23 / 0" at bounding box center [612, 335] width 875 height 23
click at [487, 147] on button "[DATE]" at bounding box center [457, 140] width 60 height 29
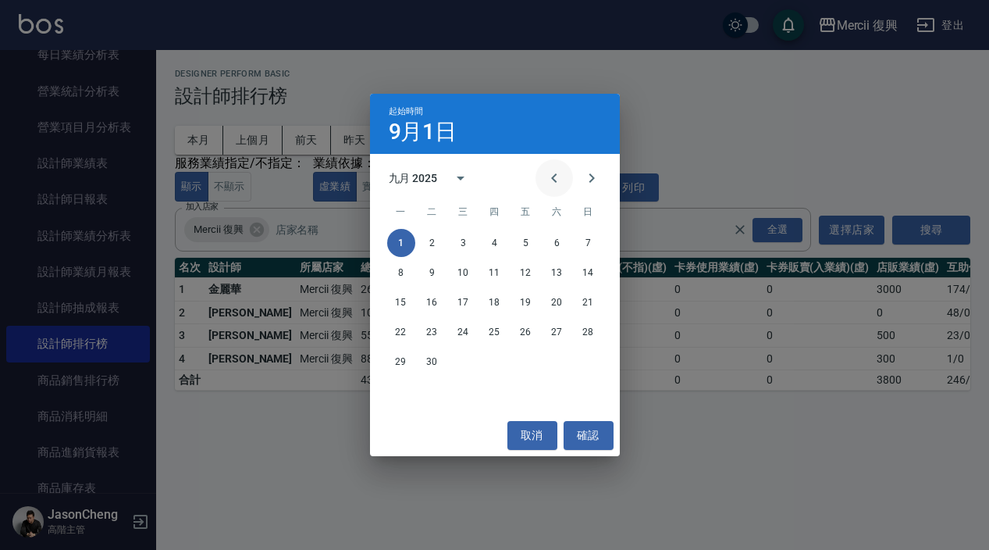
click at [550, 180] on icon "Previous month" at bounding box center [554, 178] width 19 height 19
click at [530, 249] on button "1" at bounding box center [526, 243] width 28 height 28
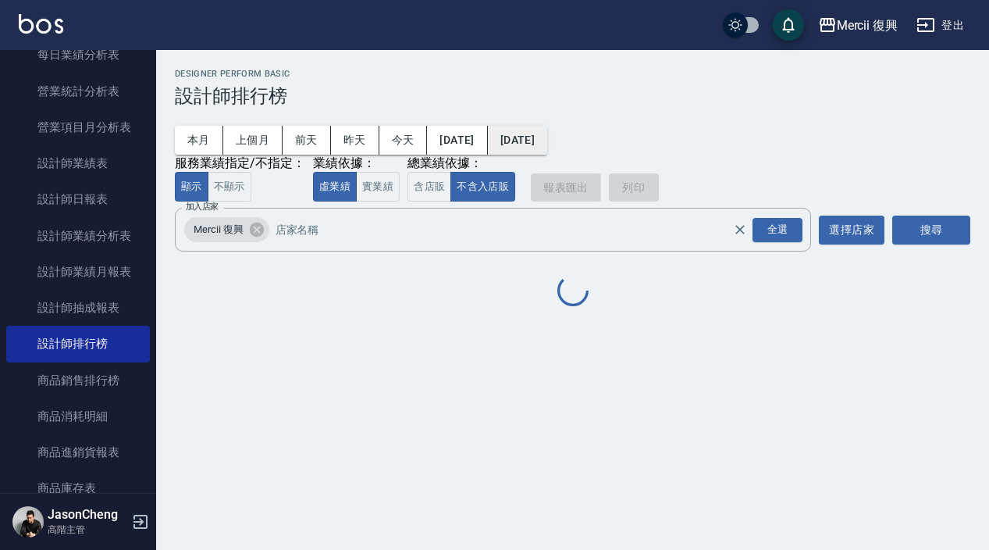
click at [547, 134] on button "[DATE]" at bounding box center [517, 140] width 59 height 29
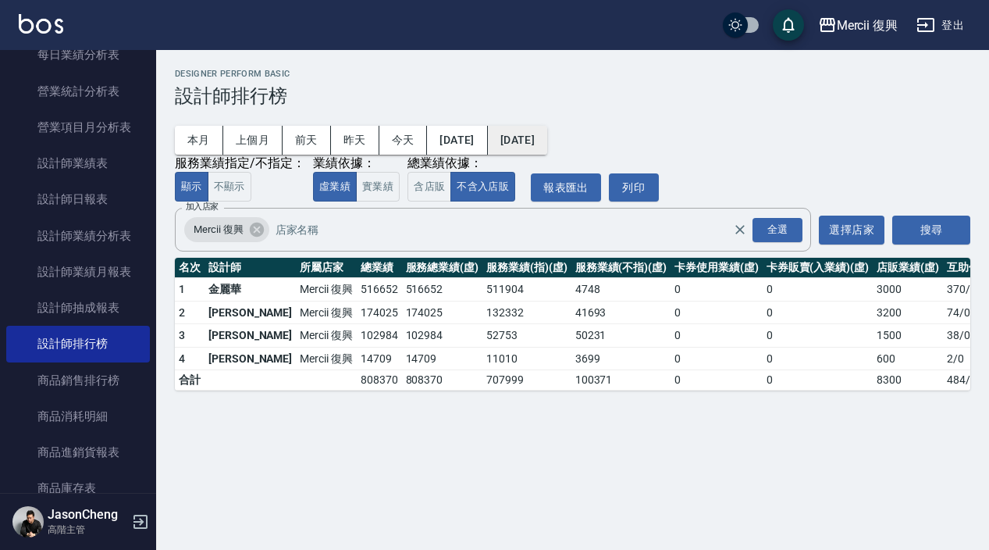
click at [547, 144] on button "[DATE]" at bounding box center [517, 140] width 59 height 29
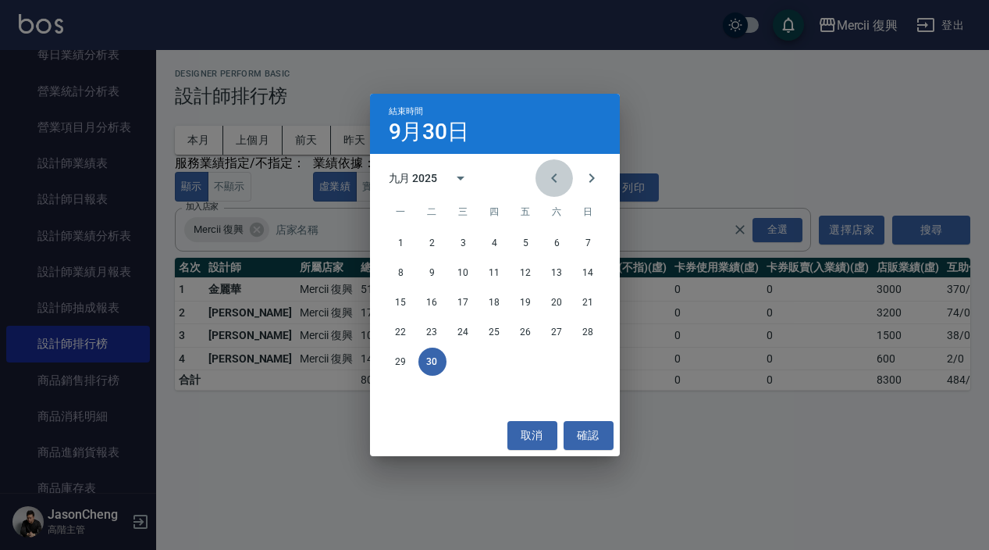
click at [554, 182] on icon "Previous month" at bounding box center [554, 178] width 19 height 19
click at [595, 372] on button "31" at bounding box center [589, 361] width 28 height 28
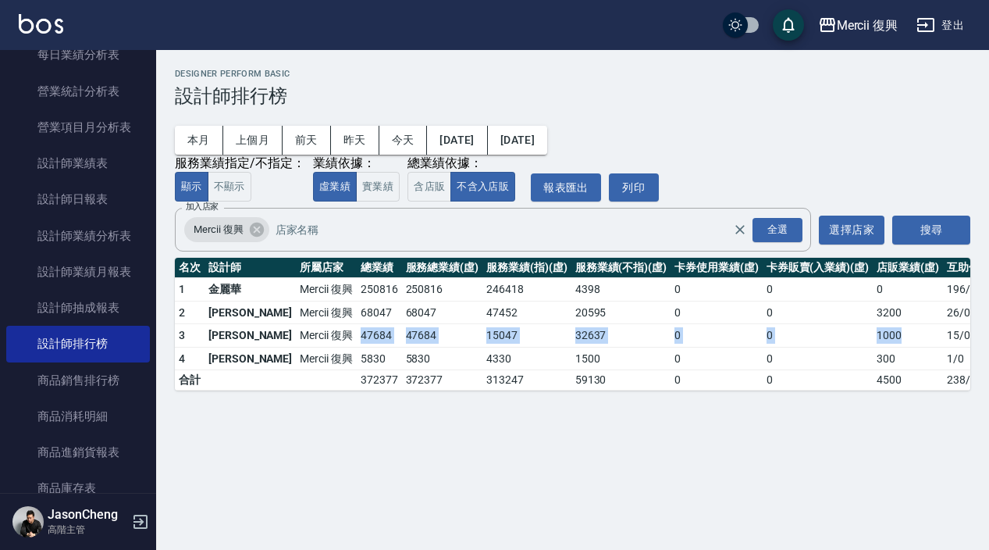
drag, startPoint x: 312, startPoint y: 337, endPoint x: 875, endPoint y: 335, distance: 562.2
click at [875, 335] on tr "3 蔡芳綺 Mercii 復興 47684 47684 15047 32637 0 0 1000 15 / 0" at bounding box center [612, 335] width 875 height 23
click at [880, 342] on td "1000" at bounding box center [908, 335] width 70 height 23
click at [943, 338] on td "15 / 0" at bounding box center [996, 335] width 106 height 23
drag, startPoint x: 887, startPoint y: 338, endPoint x: 321, endPoint y: 336, distance: 566.1
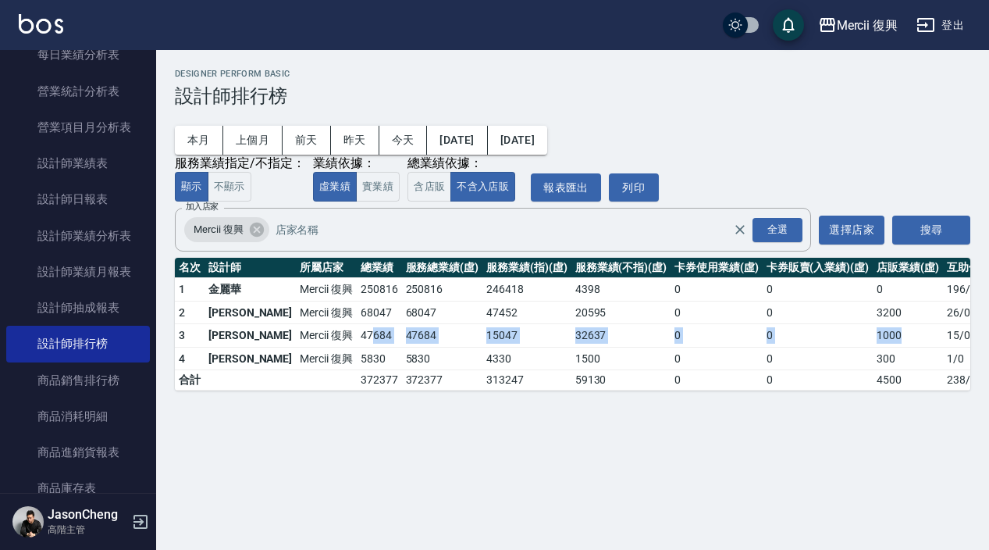
click at [322, 337] on tr "3 蔡芳綺 Mercii 復興 47684 47684 15047 32637 0 0 1000 15 / 0" at bounding box center [612, 335] width 875 height 23
click at [357, 336] on td "47684" at bounding box center [379, 335] width 45 height 23
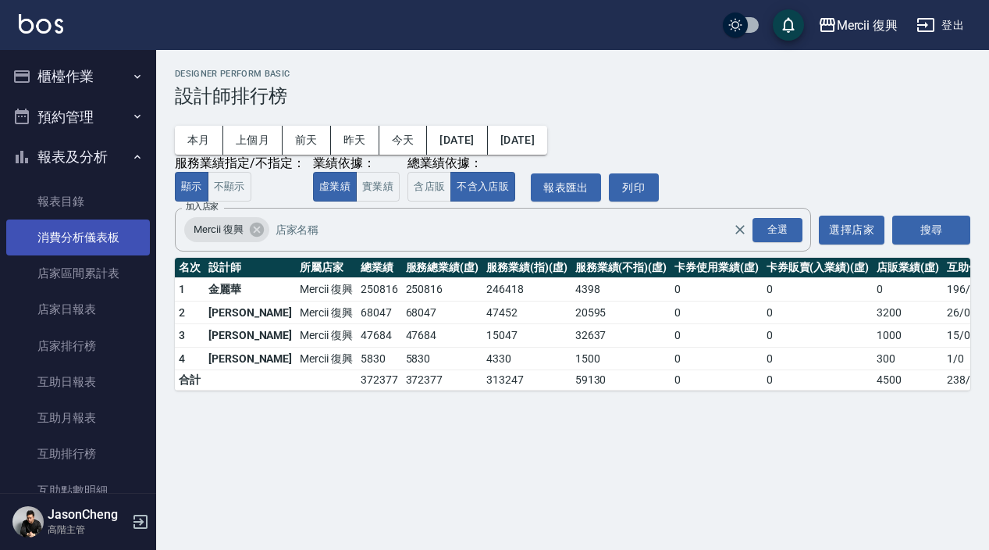
click at [86, 247] on link "消費分析儀表板" at bounding box center [78, 237] width 144 height 36
drag, startPoint x: 389, startPoint y: 333, endPoint x: 356, endPoint y: 337, distance: 33.0
click at [402, 337] on td "47684" at bounding box center [442, 335] width 81 height 23
copy td "47684"
click at [404, 337] on td "47684" at bounding box center [442, 335] width 81 height 23
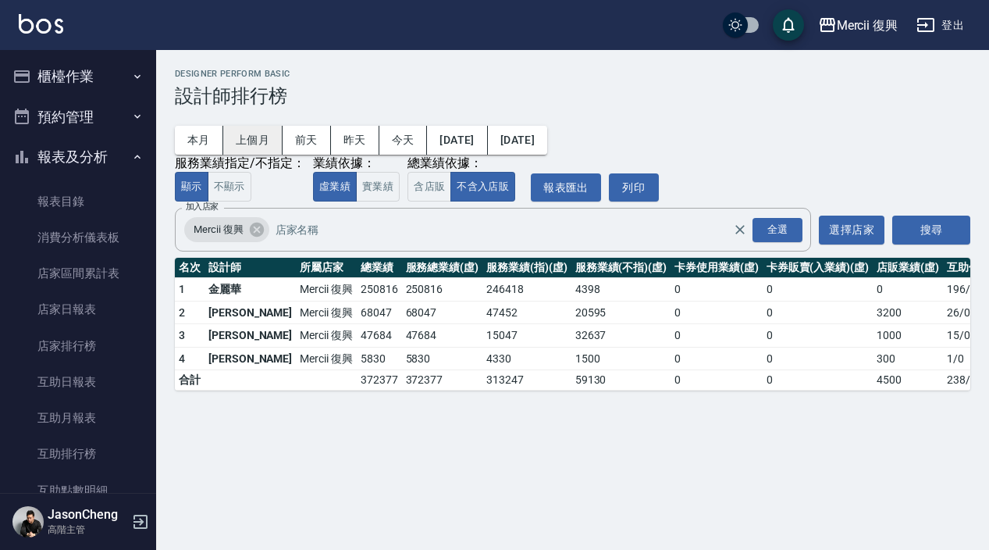
click at [249, 145] on button "上個月" at bounding box center [252, 140] width 59 height 29
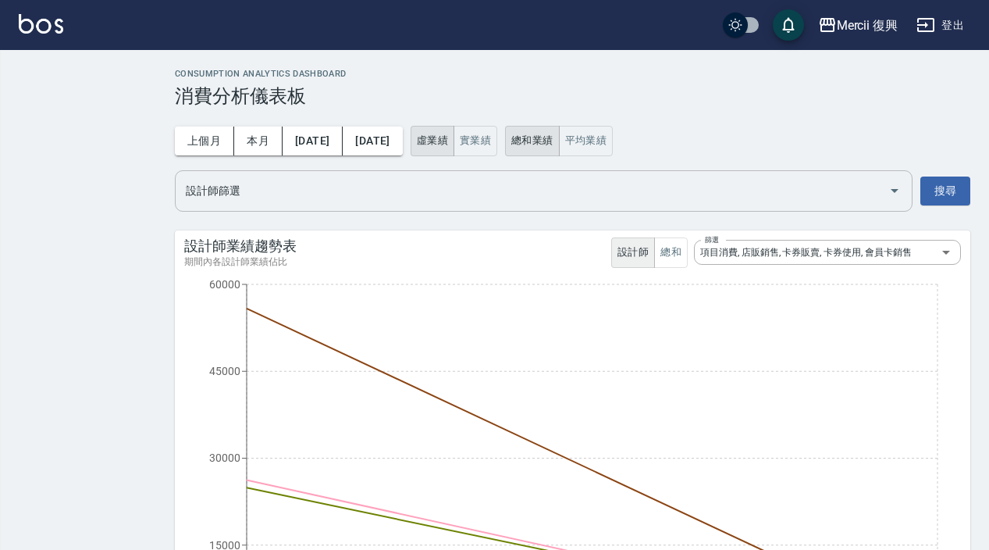
click at [351, 202] on input "設計師篩選" at bounding box center [532, 190] width 700 height 27
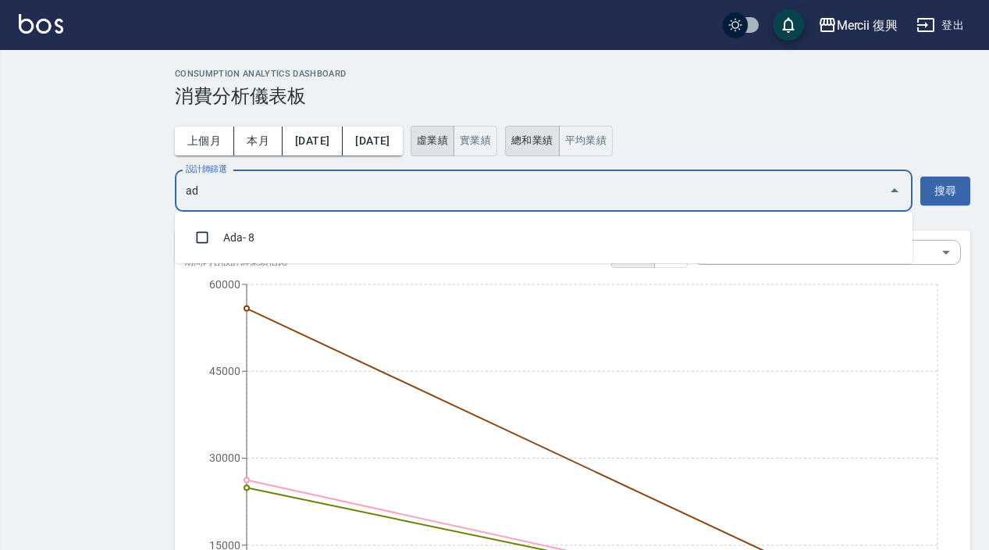
type input "ada"
click at [280, 244] on li "Ada - 8" at bounding box center [544, 237] width 738 height 39
checkbox input "true"
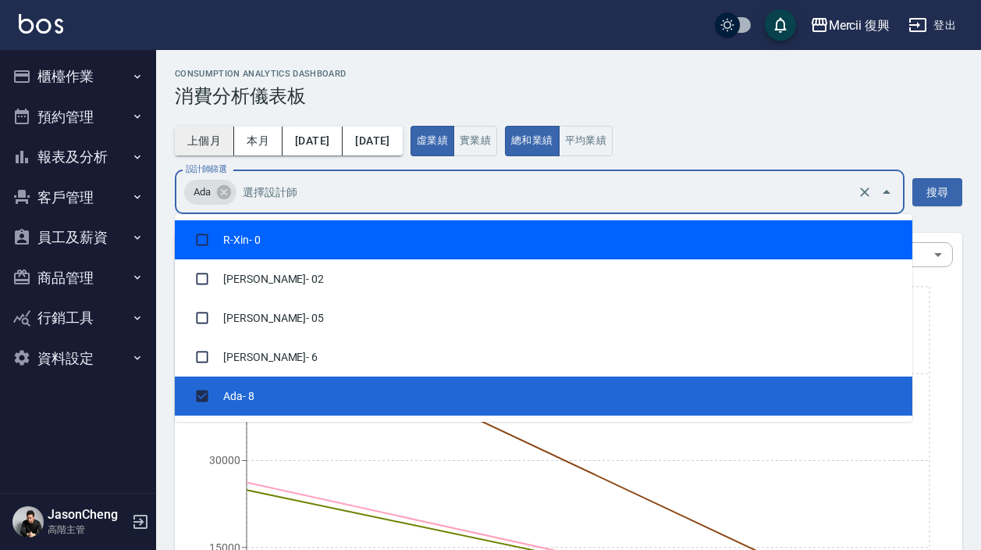
click at [204, 141] on button "上個月" at bounding box center [204, 140] width 59 height 29
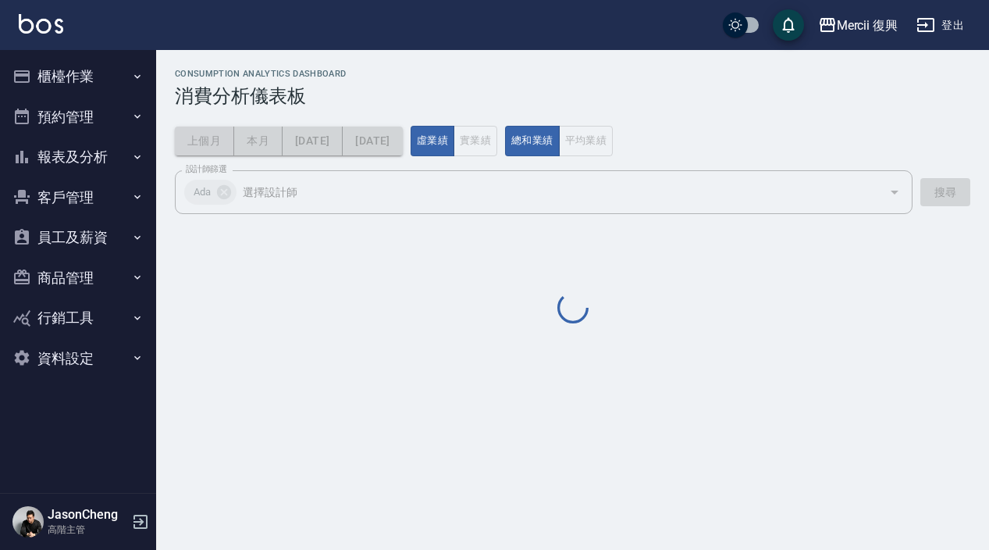
click at [618, 105] on h3 "消費分析儀表板" at bounding box center [573, 96] width 796 height 22
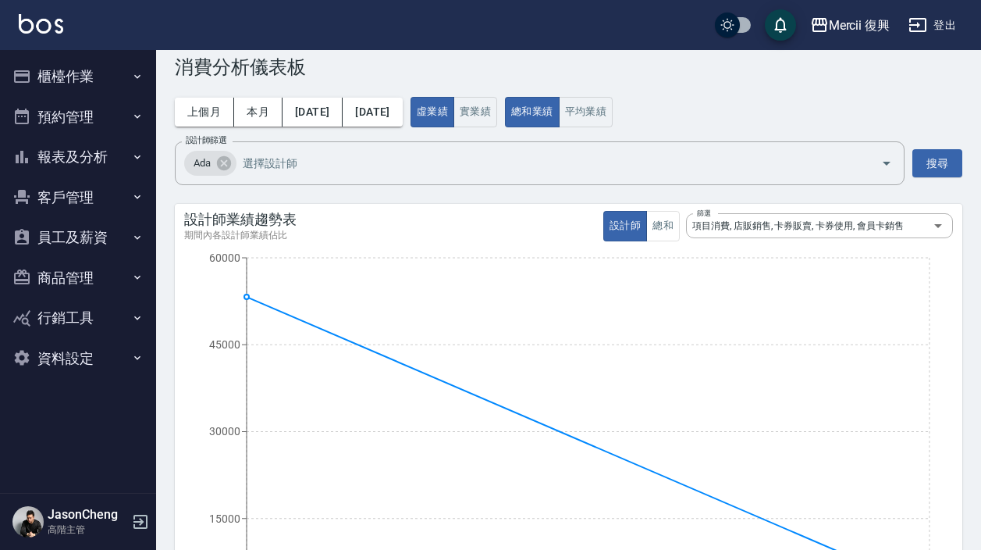
scroll to position [23, 0]
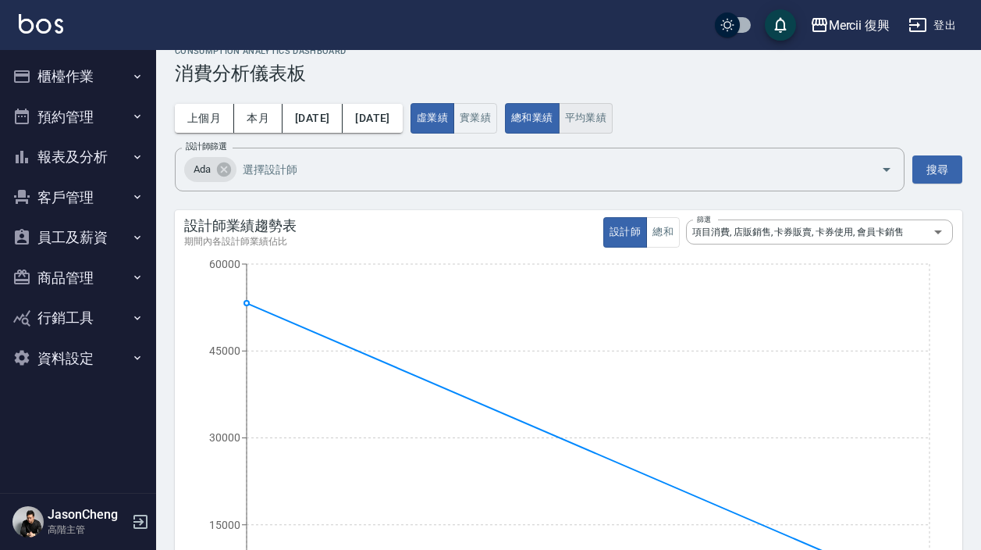
click at [614, 121] on button "平均業績" at bounding box center [586, 118] width 55 height 30
click at [560, 125] on button "總和業績" at bounding box center [532, 118] width 55 height 30
click at [497, 122] on button "實業績" at bounding box center [476, 118] width 44 height 30
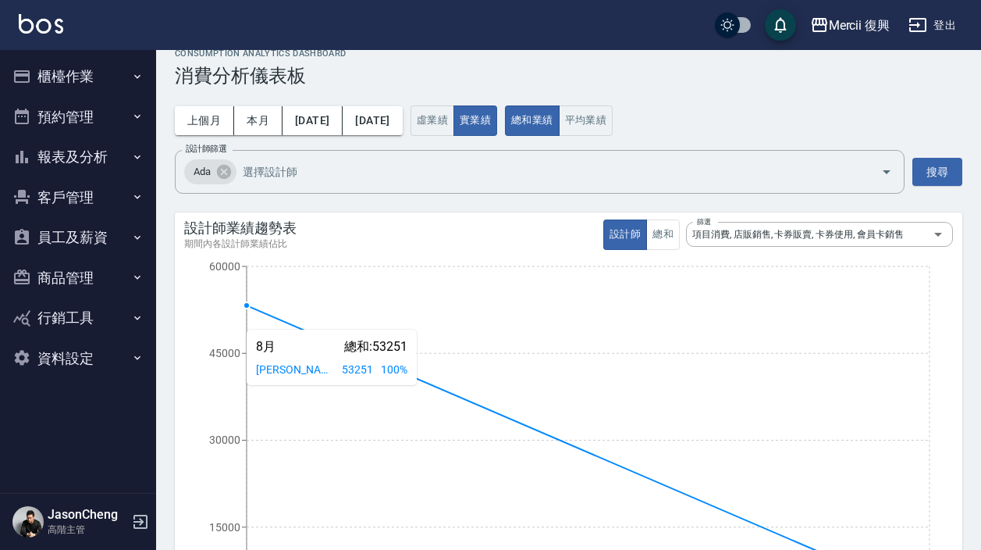
scroll to position [14, 0]
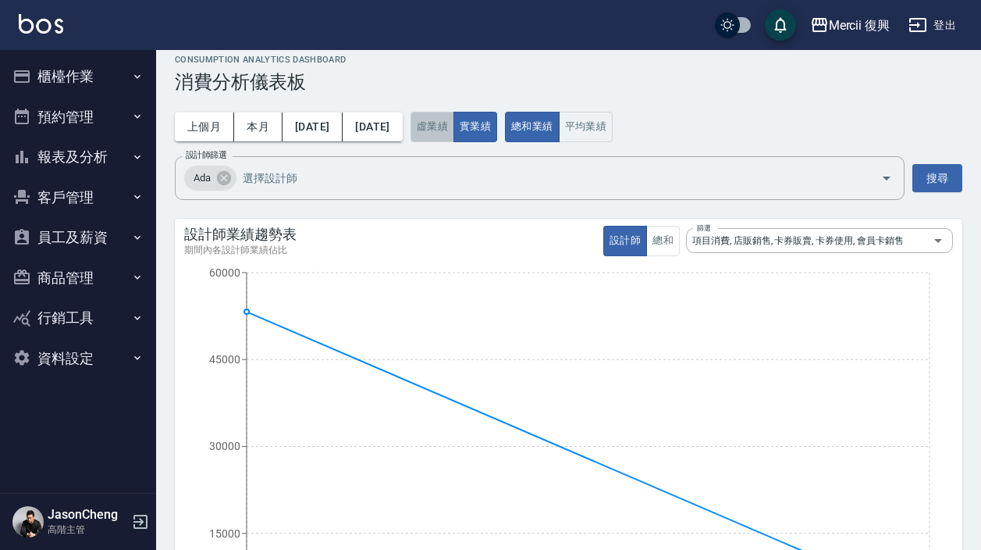
click at [454, 123] on button "虛業績" at bounding box center [433, 127] width 44 height 30
click at [664, 240] on button "總和" at bounding box center [664, 241] width 34 height 30
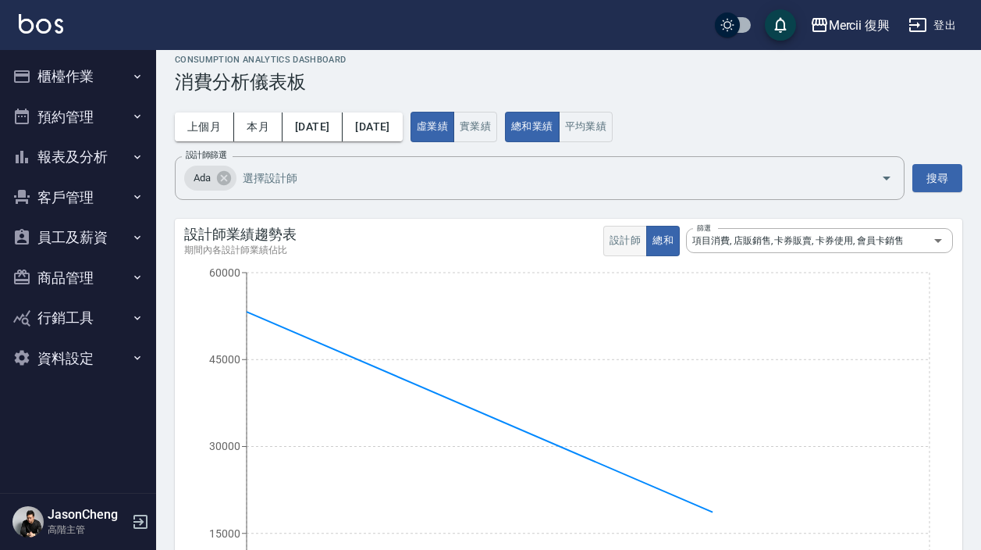
click at [629, 246] on button "設計師" at bounding box center [626, 241] width 44 height 30
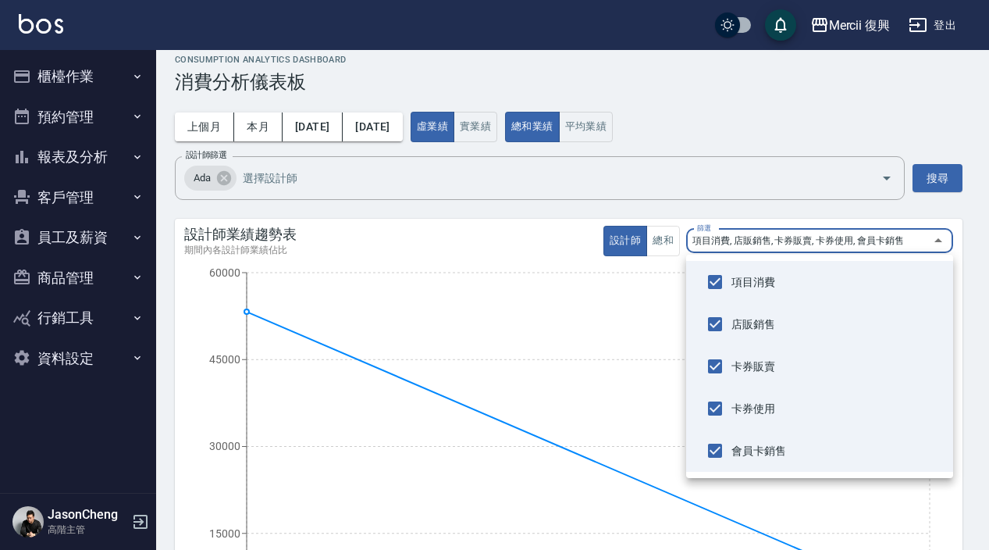
click at [753, 366] on span "卡券販賣" at bounding box center [836, 366] width 209 height 16
type input "service,product,ticketUse,membership"
checkbox input "false"
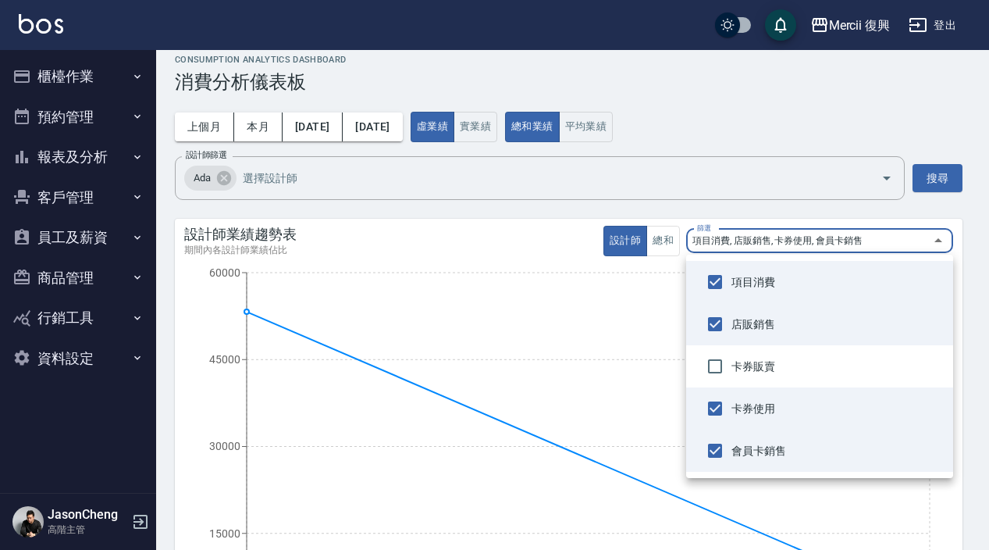
click at [760, 421] on li "卡券使用" at bounding box center [819, 408] width 267 height 42
type input "service,product,membership"
checkbox input "false"
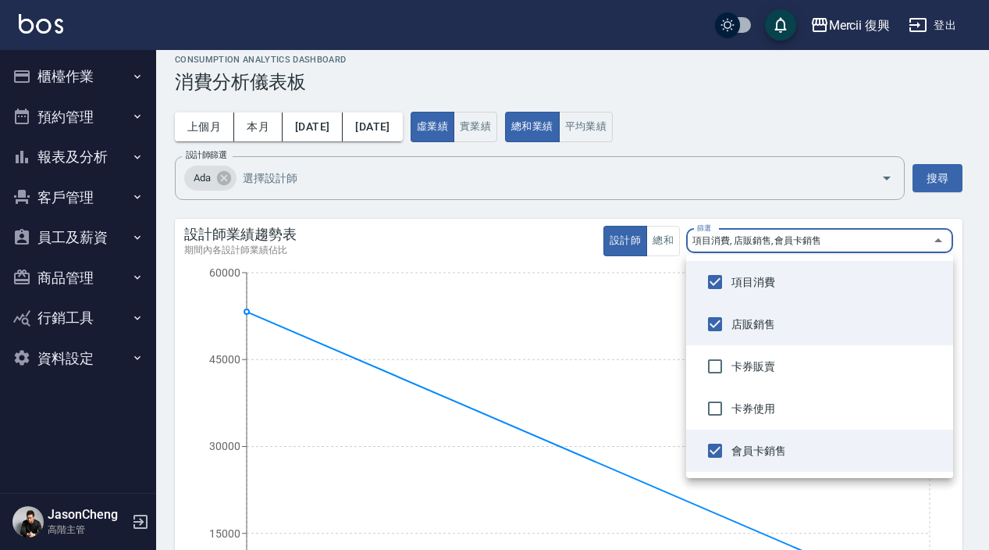
click at [764, 453] on span "會員卡銷售" at bounding box center [836, 451] width 209 height 16
type input "service,product"
checkbox input "false"
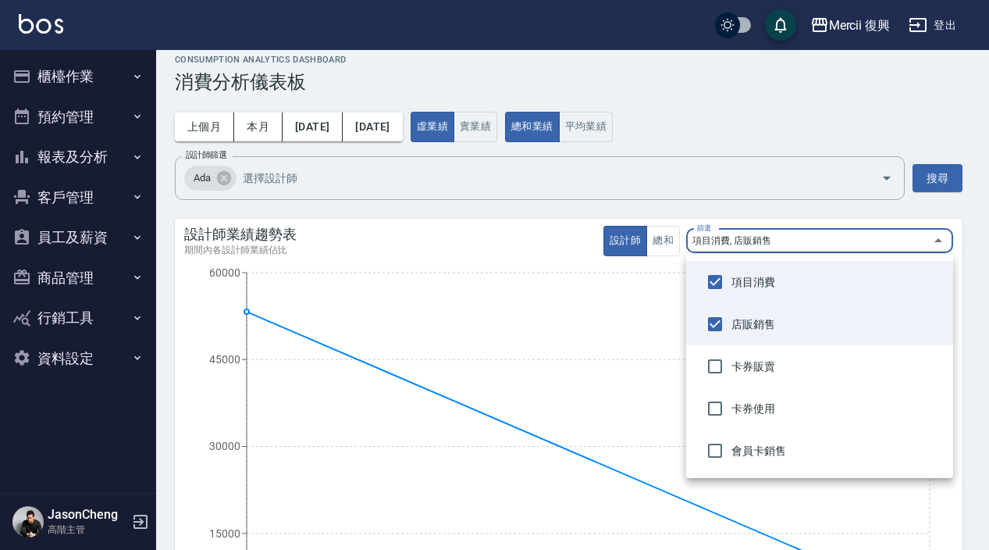
click at [739, 316] on span "店販銷售" at bounding box center [836, 324] width 209 height 16
type input "service"
checkbox input "false"
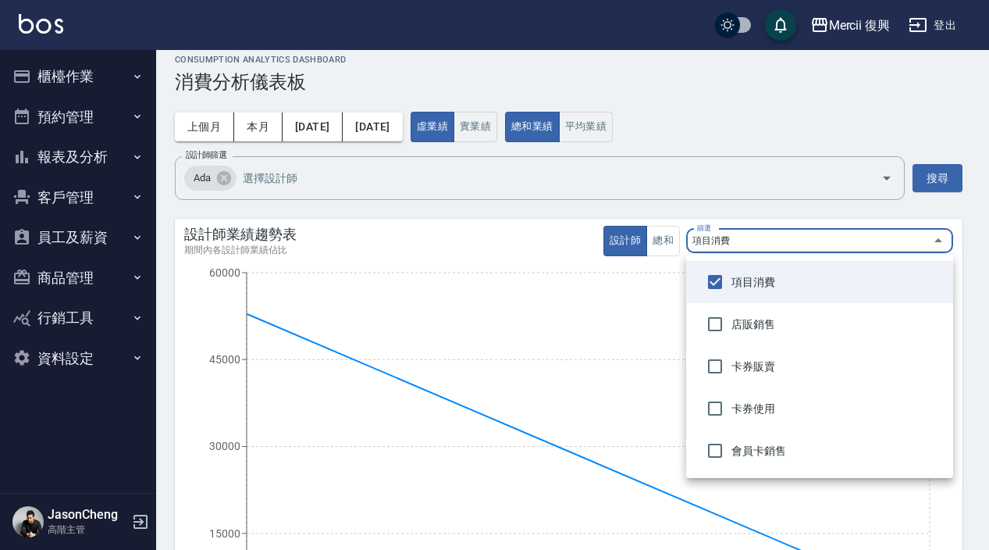
click at [883, 128] on div at bounding box center [494, 275] width 989 height 550
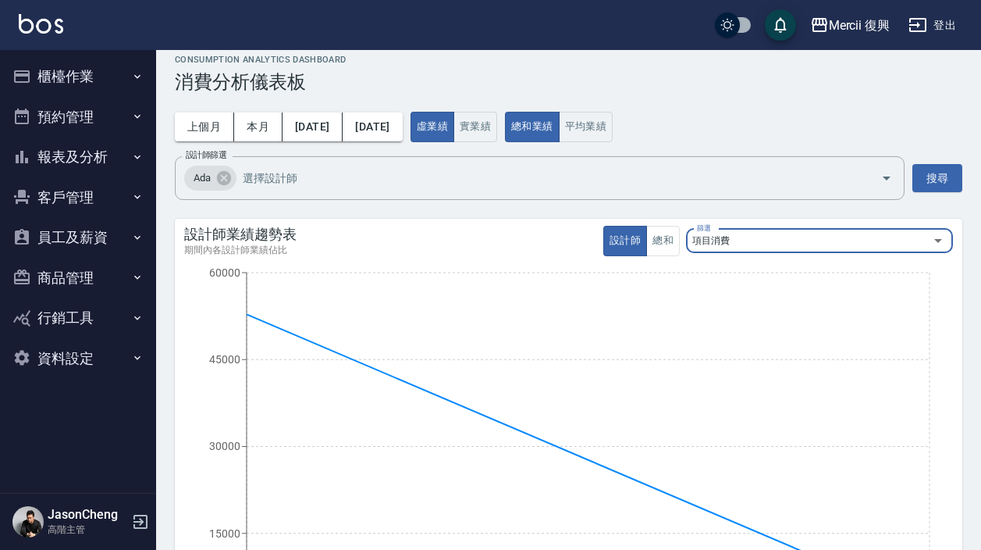
click at [941, 180] on button "搜尋" at bounding box center [938, 178] width 50 height 29
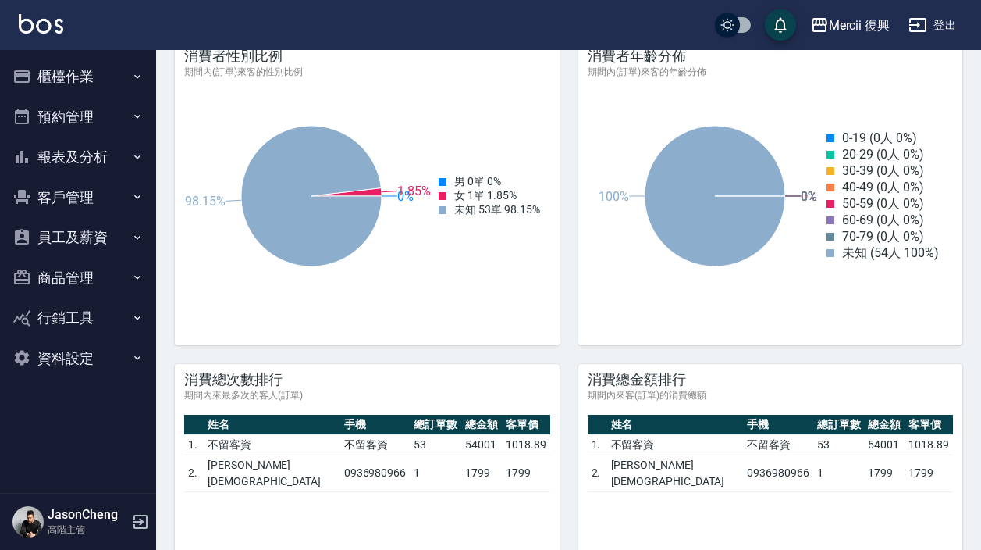
scroll to position [0, 0]
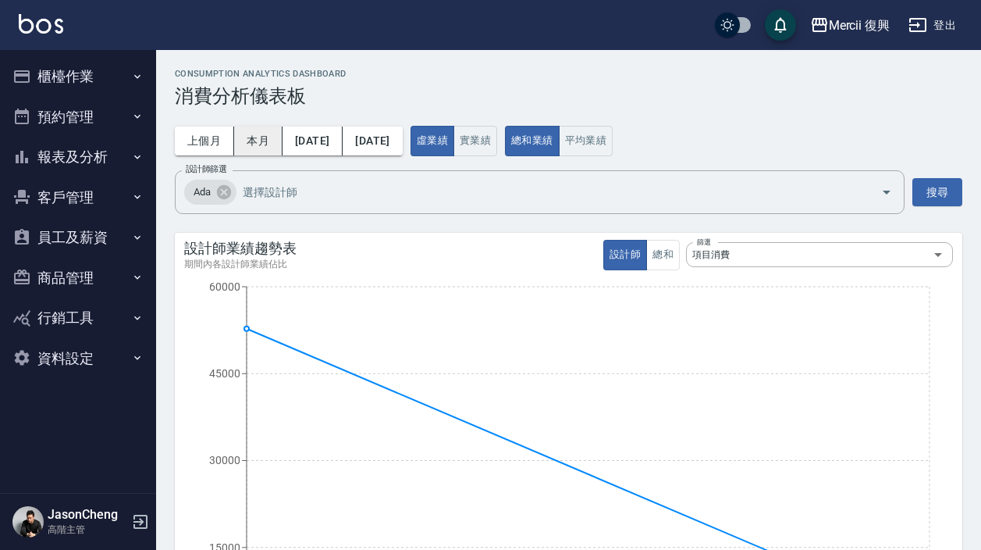
click at [263, 142] on button "本月" at bounding box center [258, 140] width 48 height 29
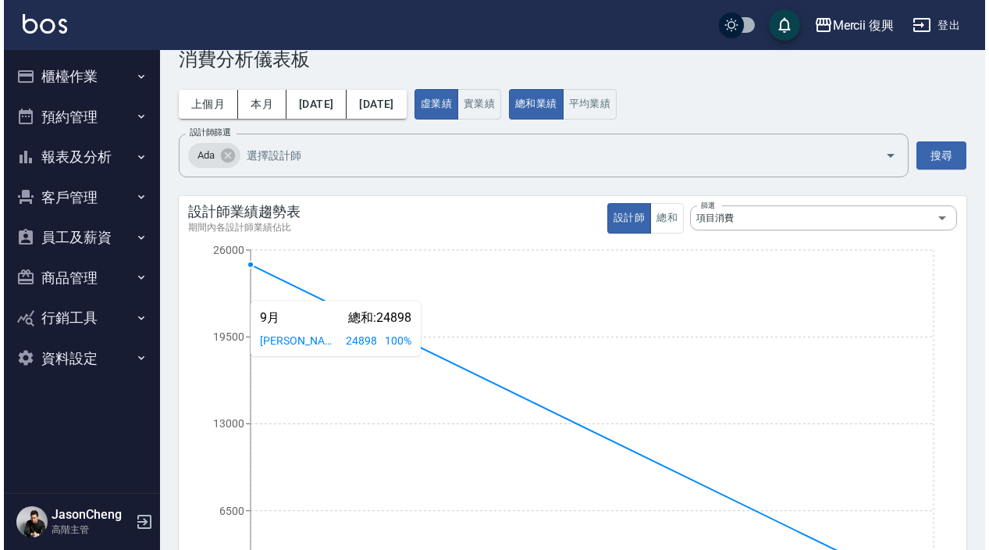
scroll to position [35, 0]
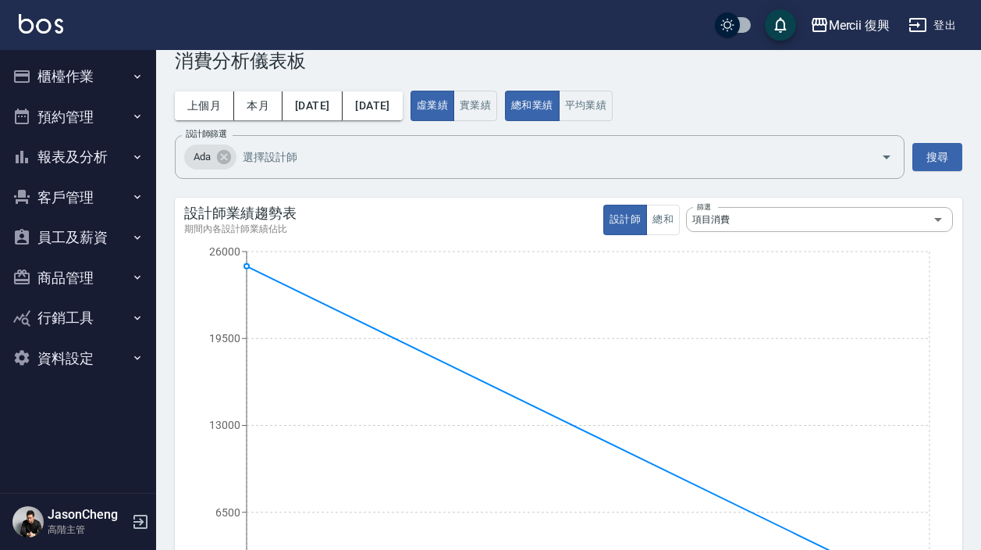
click at [346, 119] on div "上個月 本月 2025/10/01 2025/10/31 虛業績 實業績 總和業績 平均業績" at bounding box center [569, 106] width 788 height 30
click at [337, 111] on button "[DATE]" at bounding box center [313, 105] width 60 height 29
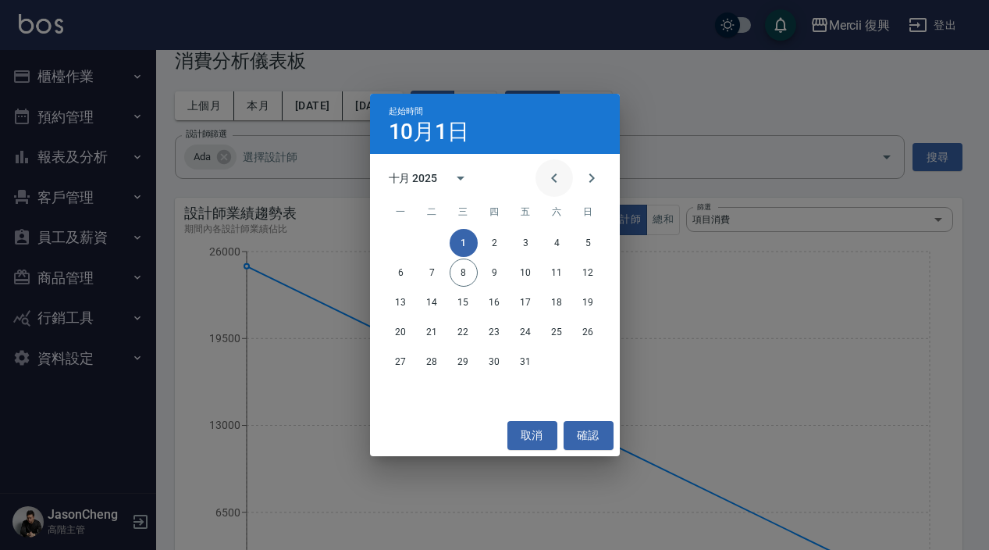
click at [555, 179] on icon "Previous month" at bounding box center [554, 178] width 19 height 19
click at [404, 248] on button "1" at bounding box center [401, 243] width 28 height 28
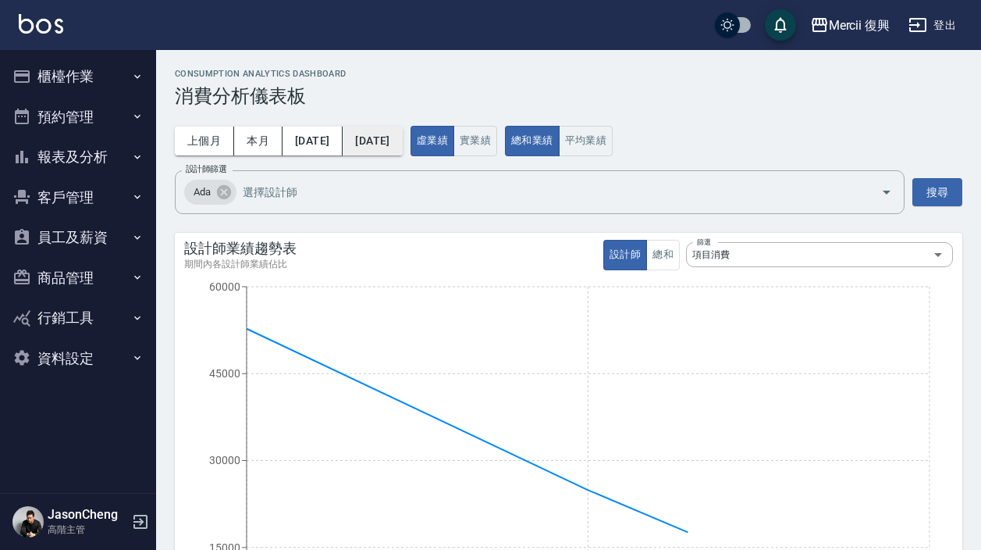
click at [402, 136] on button "2025/10/31" at bounding box center [372, 140] width 59 height 29
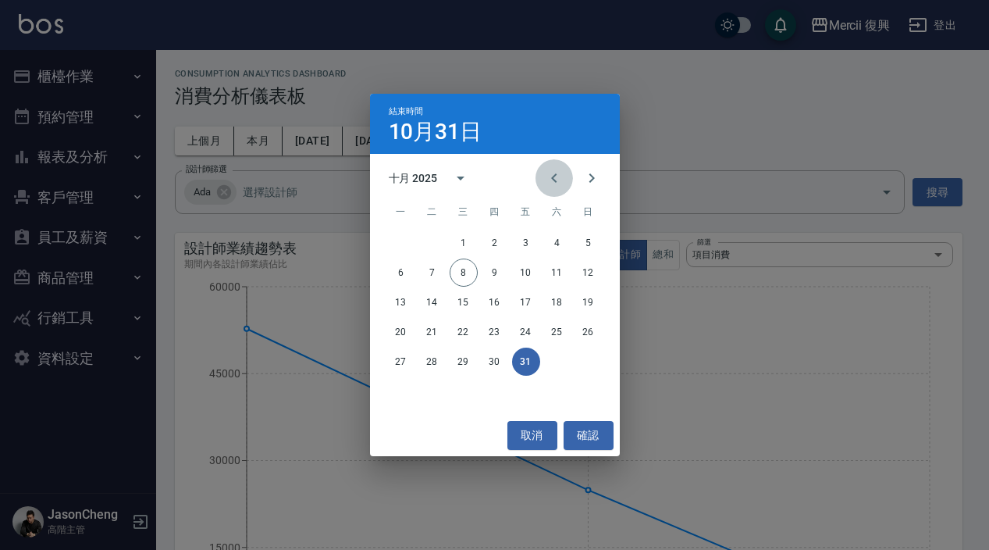
click at [547, 177] on icon "Previous month" at bounding box center [554, 178] width 19 height 19
click at [425, 365] on button "30" at bounding box center [433, 361] width 28 height 28
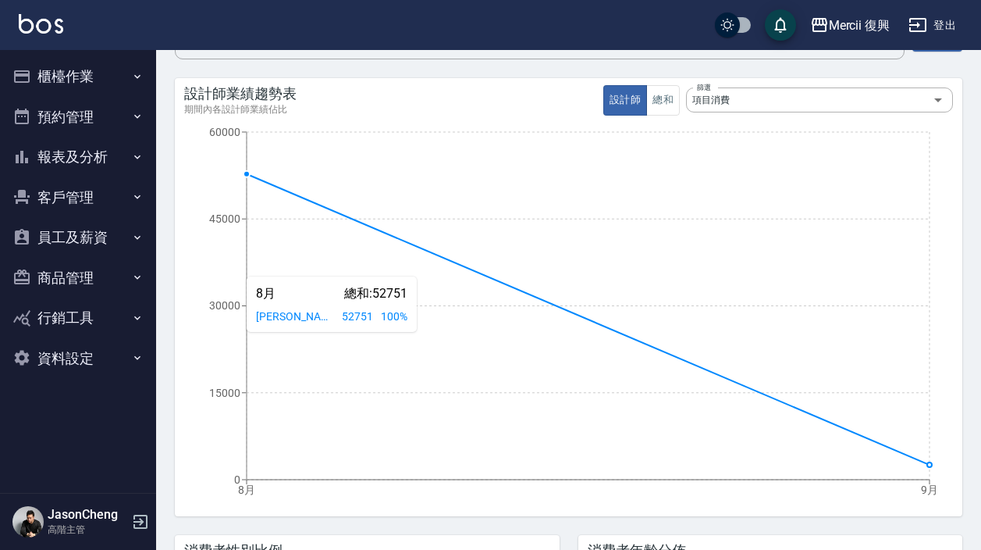
scroll to position [151, 0]
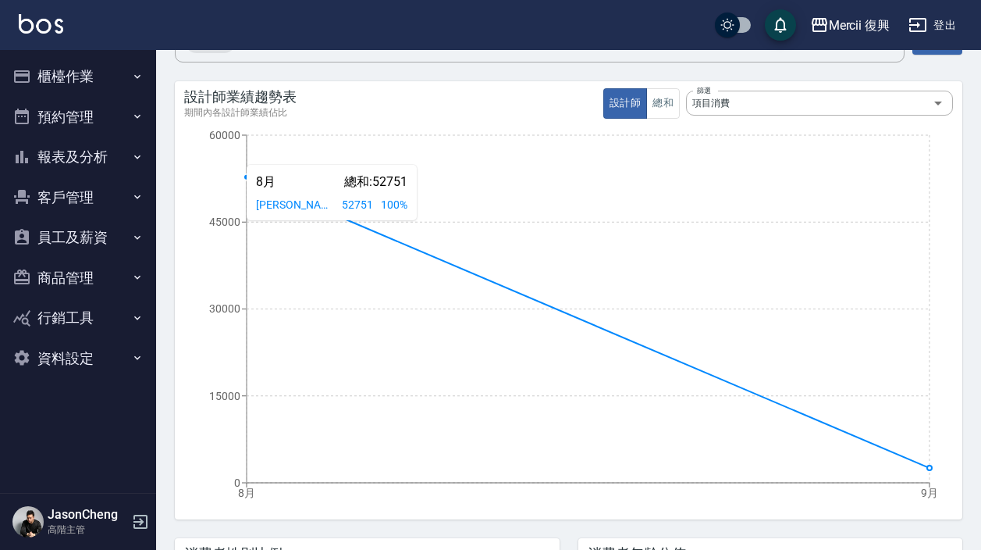
click at [337, 182] on icon "8月 9月 0 15000 30000 45000 60000" at bounding box center [568, 314] width 769 height 390
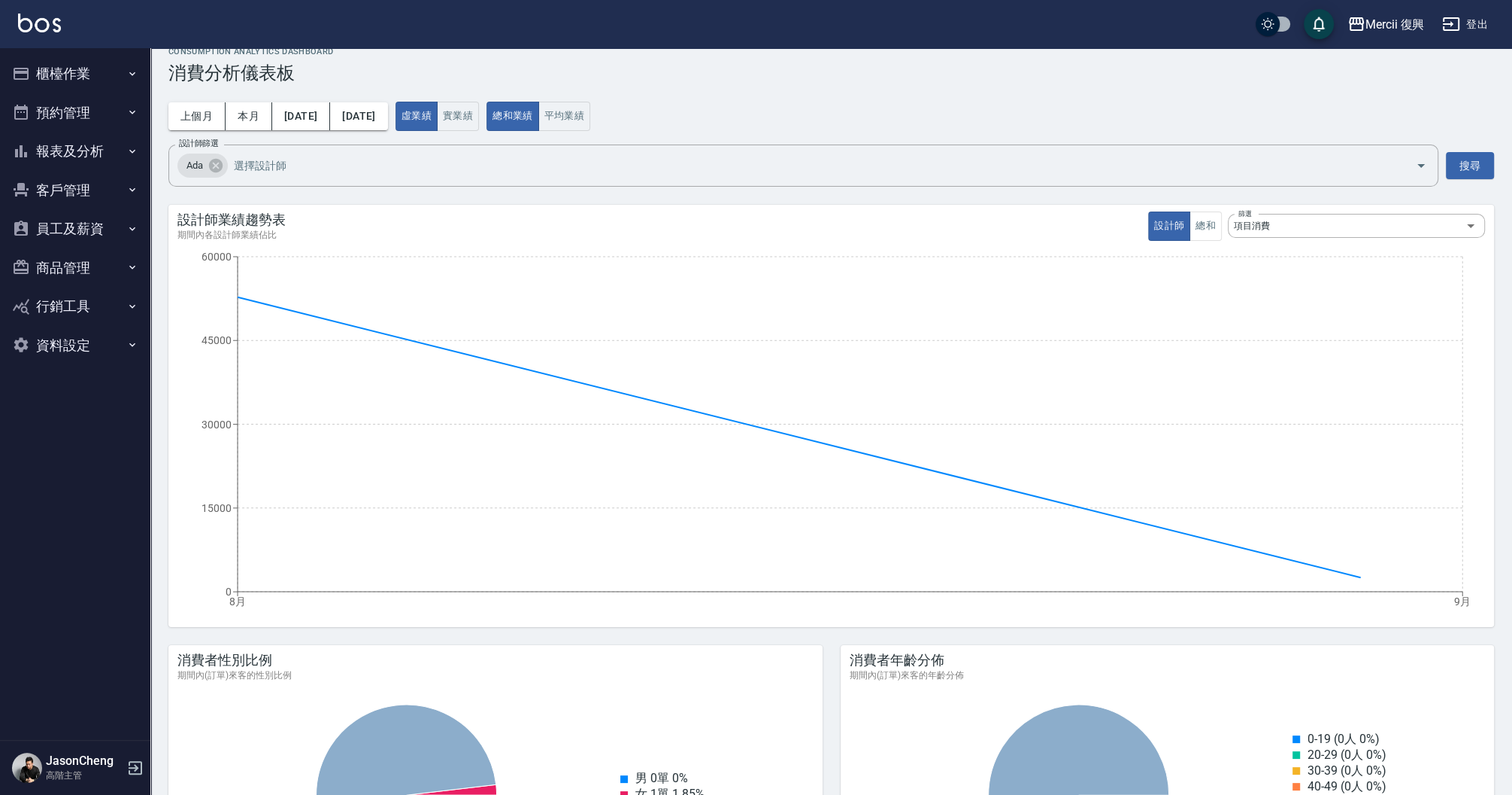
scroll to position [0, 0]
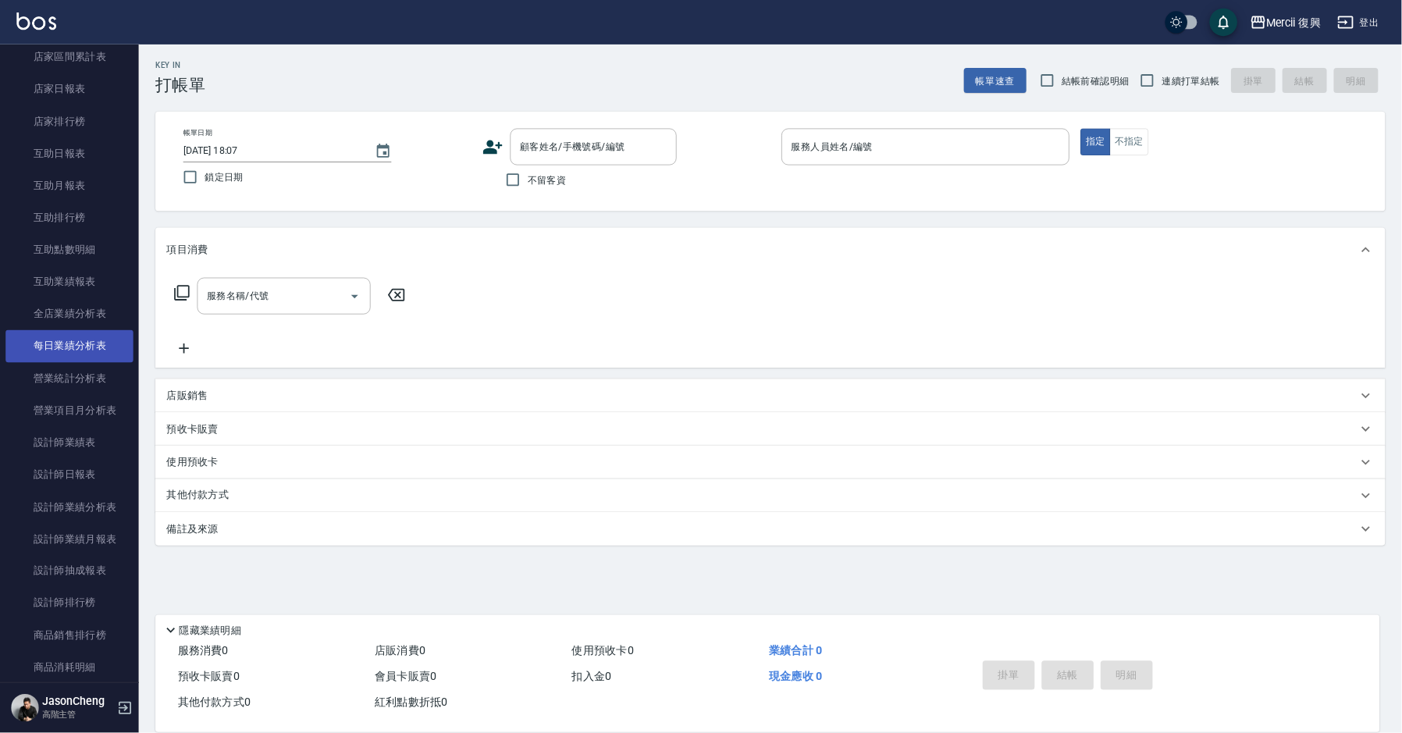
scroll to position [211, 0]
click at [83, 676] on link "設計師排行榜" at bounding box center [78, 676] width 144 height 36
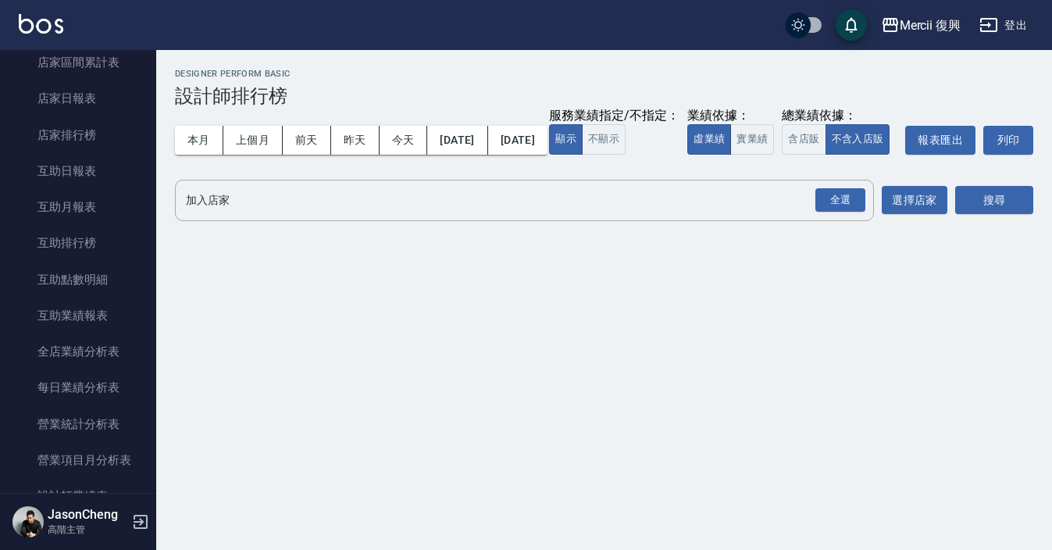
scroll to position [211, 0]
click at [272, 214] on input "加入店家" at bounding box center [512, 200] width 661 height 27
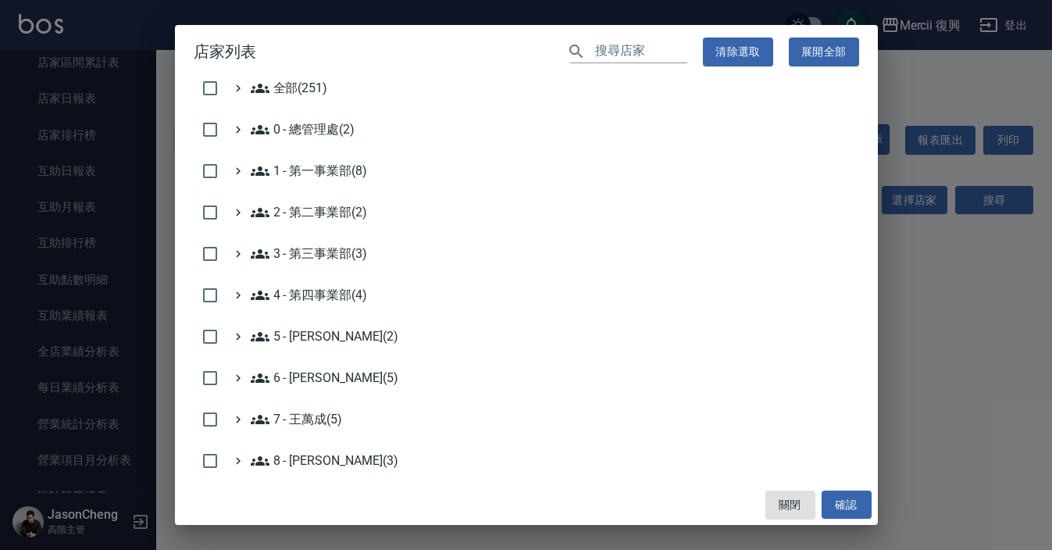
click at [637, 56] on input "text" at bounding box center [641, 52] width 92 height 23
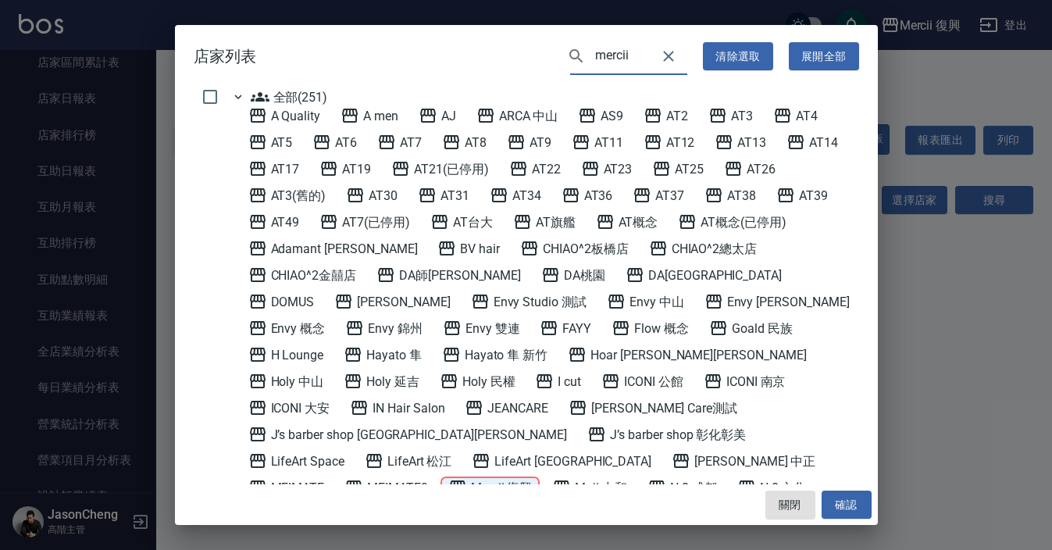
type input "mercii"
click at [533, 478] on 復興 "Mercii 復興" at bounding box center [490, 487] width 84 height 19
click at [850, 504] on button "確認" at bounding box center [846, 504] width 50 height 29
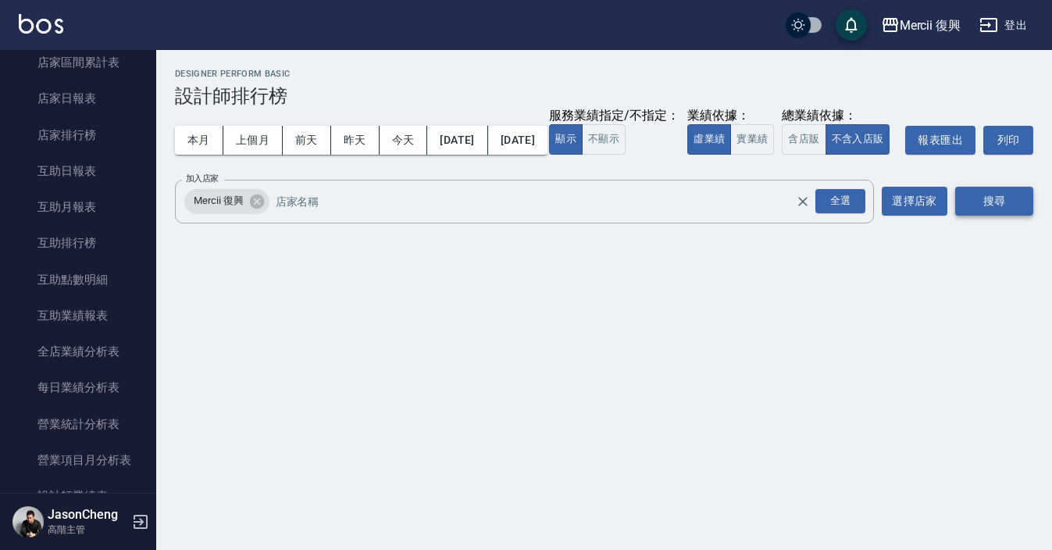
click at [1002, 216] on button "搜尋" at bounding box center [994, 201] width 78 height 29
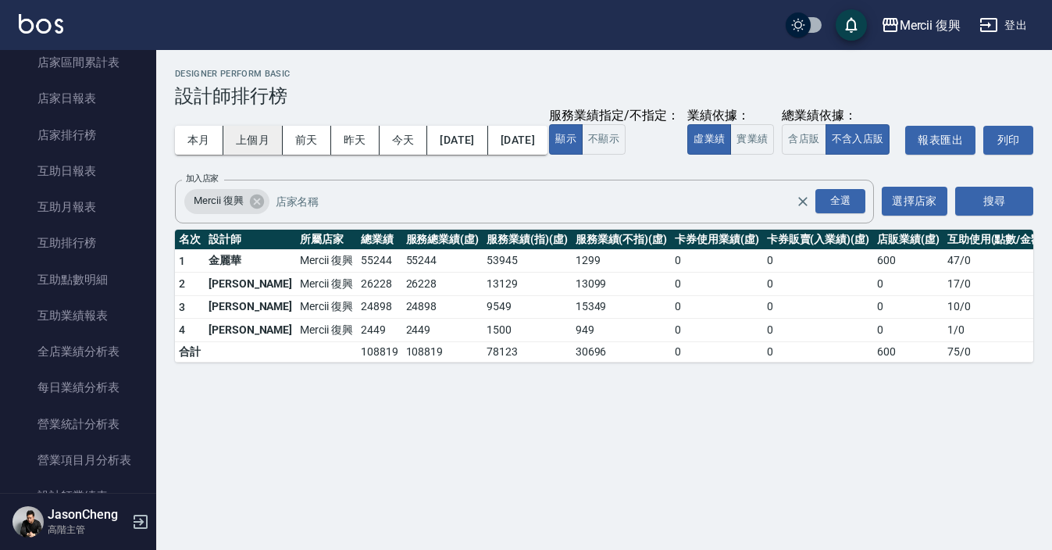
click at [248, 145] on button "上個月" at bounding box center [252, 140] width 59 height 29
drag, startPoint x: 401, startPoint y: 334, endPoint x: 361, endPoint y: 335, distance: 40.6
click at [402, 319] on td "55300" at bounding box center [442, 306] width 81 height 23
copy td "55300"
click at [543, 148] on button "[DATE]" at bounding box center [517, 140] width 59 height 29
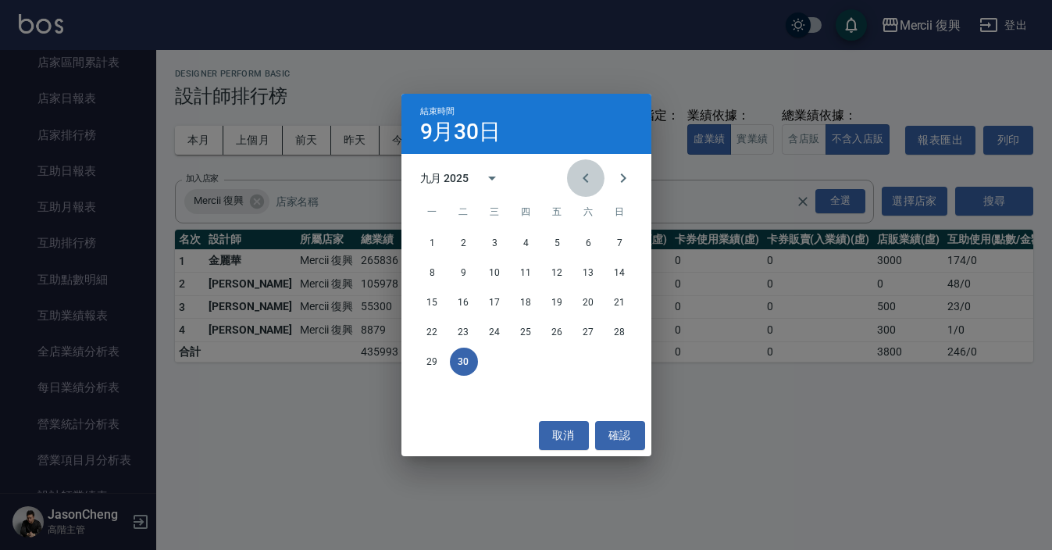
click at [582, 177] on icon "Previous month" at bounding box center [585, 178] width 19 height 19
click at [621, 366] on button "31" at bounding box center [620, 361] width 28 height 28
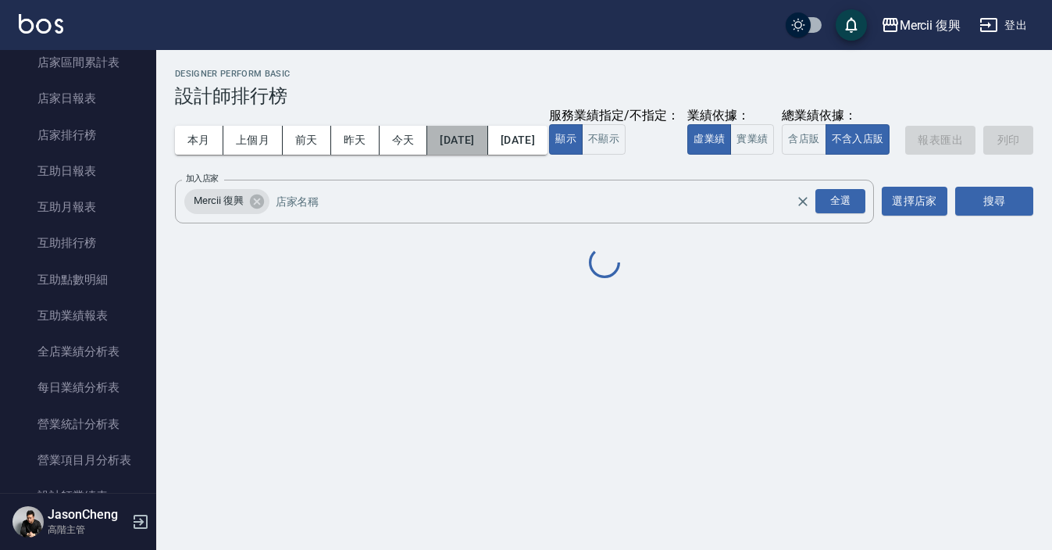
click at [487, 133] on button "[DATE]" at bounding box center [457, 140] width 60 height 29
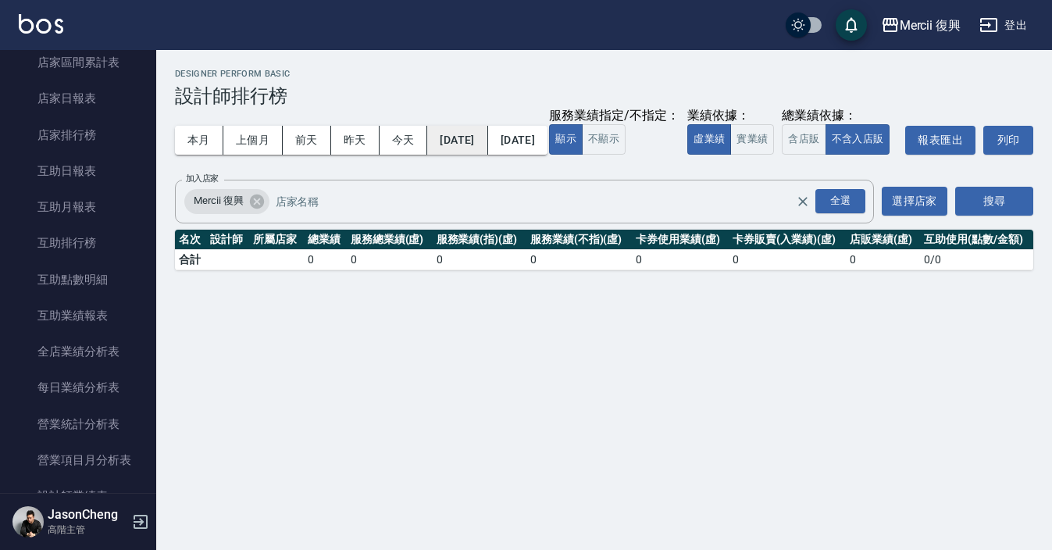
click at [486, 134] on button "[DATE]" at bounding box center [457, 140] width 60 height 29
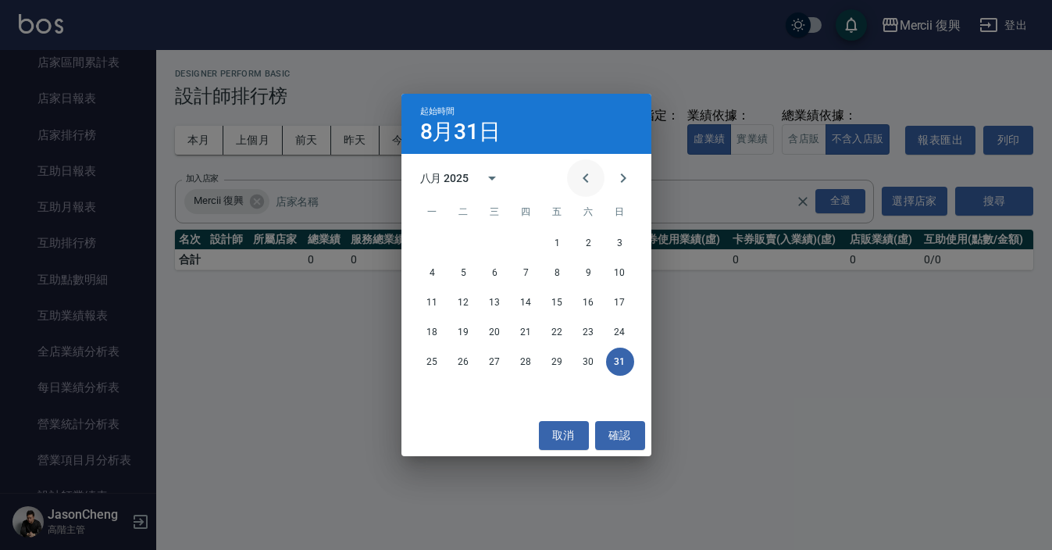
click at [585, 184] on icon "Previous month" at bounding box center [585, 178] width 19 height 19
click at [626, 183] on icon "Next month" at bounding box center [623, 178] width 19 height 19
click at [557, 240] on button "1" at bounding box center [557, 243] width 28 height 28
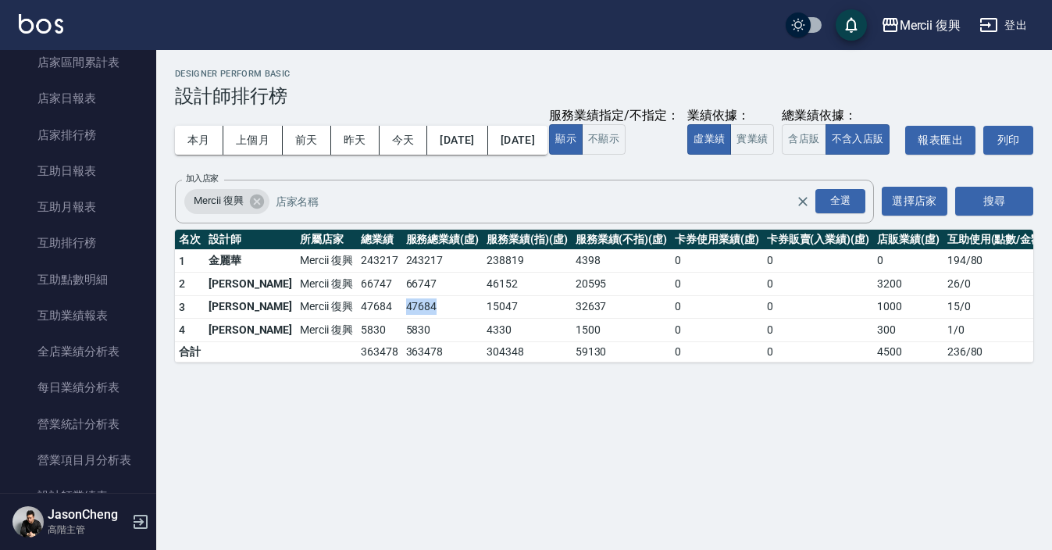
drag, startPoint x: 402, startPoint y: 339, endPoint x: 363, endPoint y: 339, distance: 39.0
click at [402, 319] on td "47684" at bounding box center [442, 306] width 81 height 23
copy td "47684"
click at [484, 134] on button "[DATE]" at bounding box center [457, 140] width 60 height 29
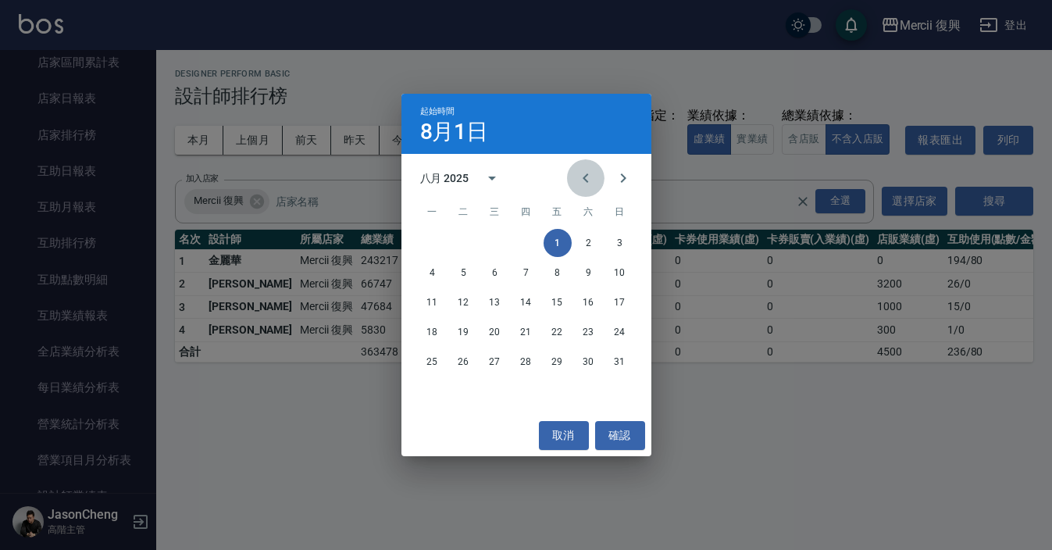
click at [568, 172] on button "Previous month" at bounding box center [585, 177] width 37 height 37
click at [470, 246] on button "1" at bounding box center [464, 243] width 28 height 28
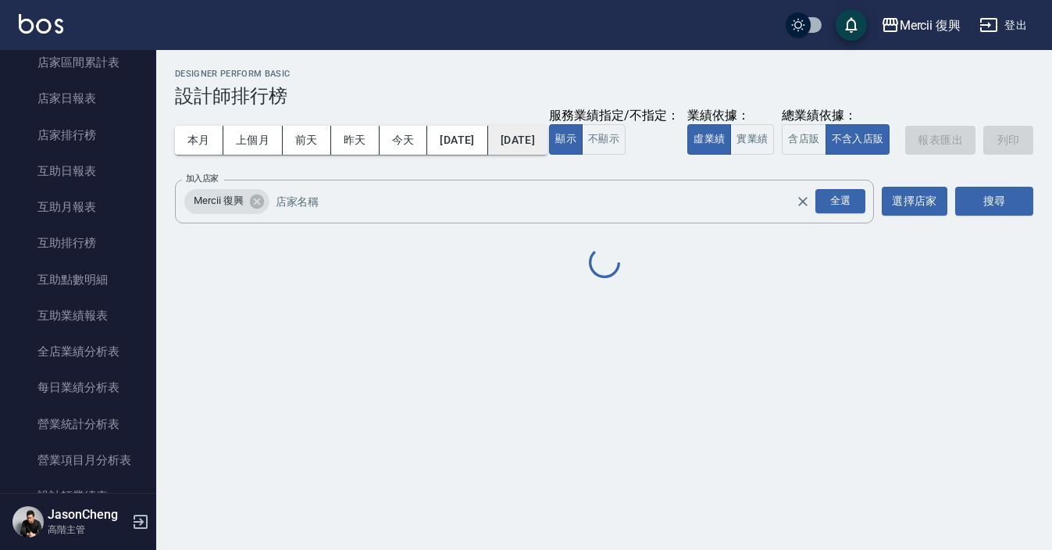
click at [547, 143] on button "[DATE]" at bounding box center [517, 140] width 59 height 29
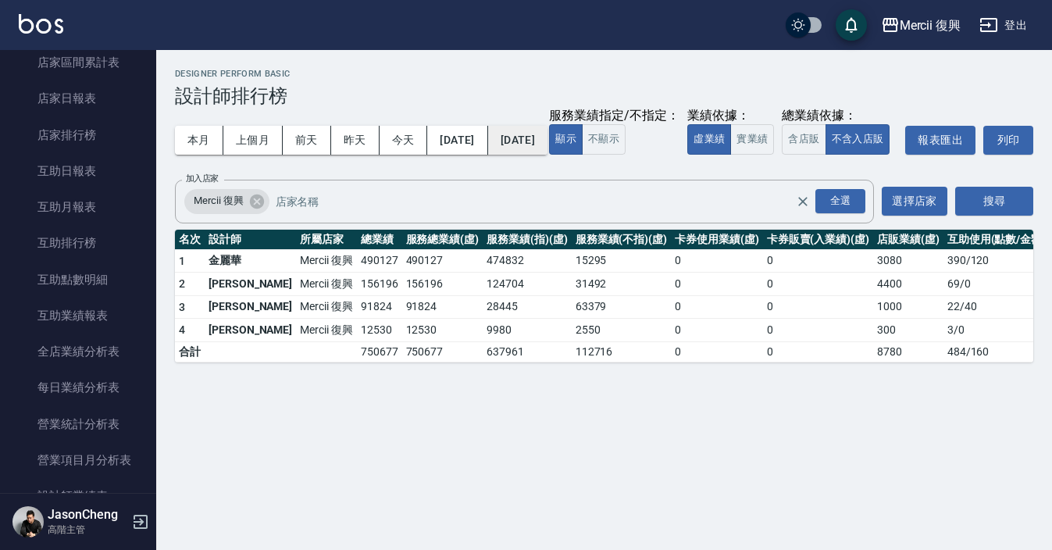
click at [540, 136] on button "[DATE]" at bounding box center [517, 140] width 59 height 29
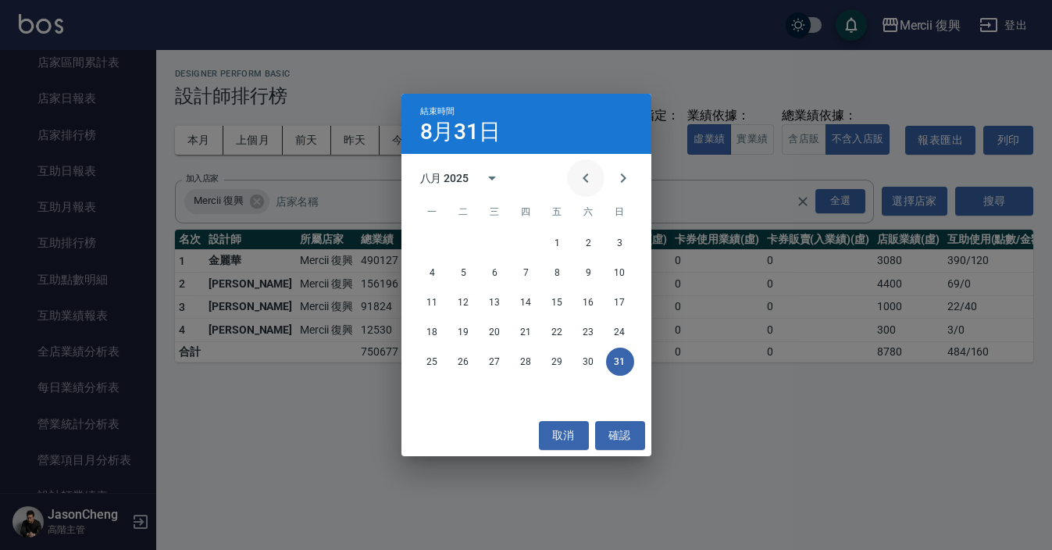
click at [577, 178] on icon "Previous month" at bounding box center [585, 178] width 19 height 19
click at [525, 361] on button "31" at bounding box center [526, 361] width 28 height 28
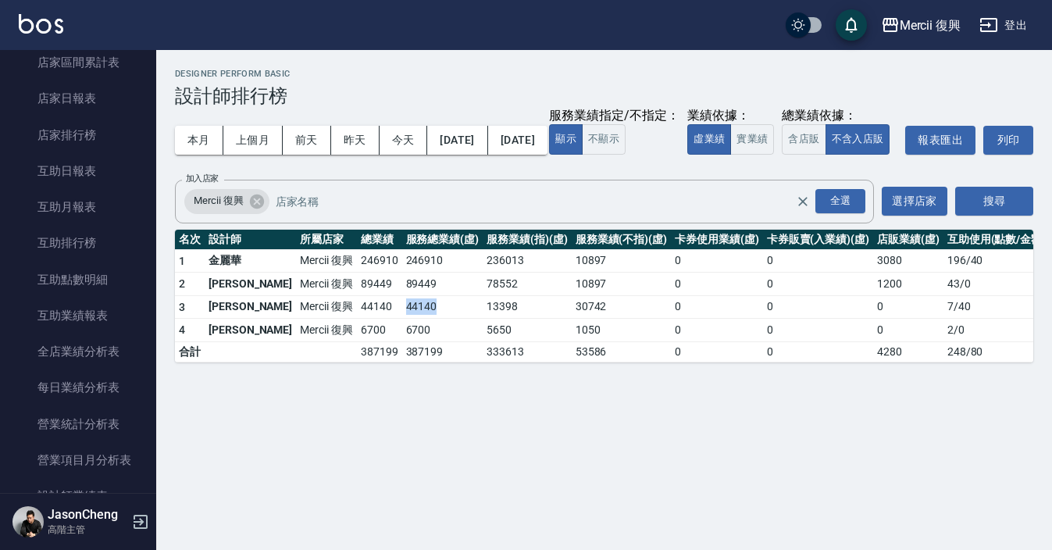
drag, startPoint x: 411, startPoint y: 339, endPoint x: 365, endPoint y: 339, distance: 46.8
click at [402, 319] on td "44140" at bounding box center [442, 306] width 81 height 23
copy td "44140"
click at [482, 144] on button "[DATE]" at bounding box center [457, 140] width 60 height 29
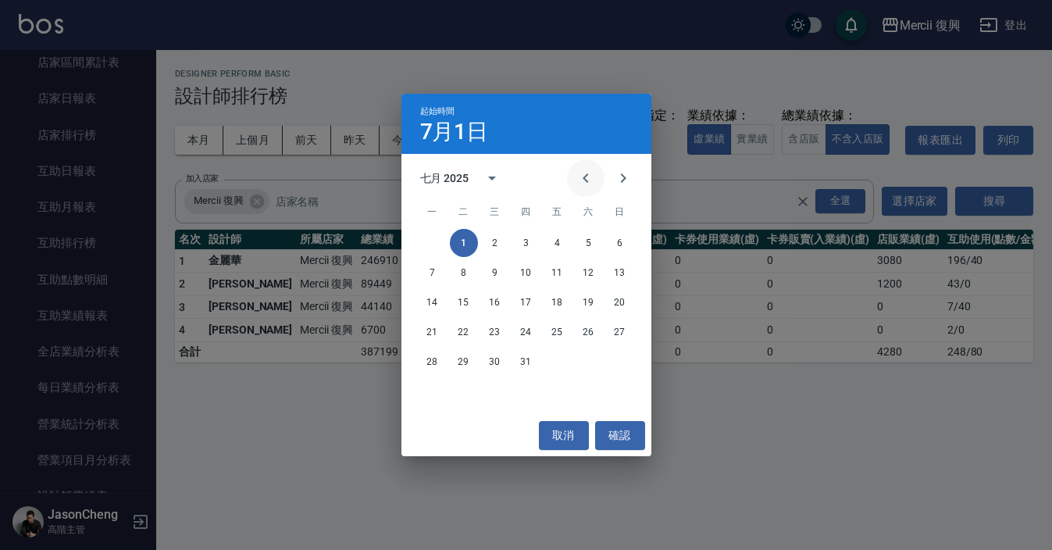
click at [584, 178] on icon "Previous month" at bounding box center [584, 177] width 5 height 9
click at [618, 238] on button "1" at bounding box center [620, 243] width 28 height 28
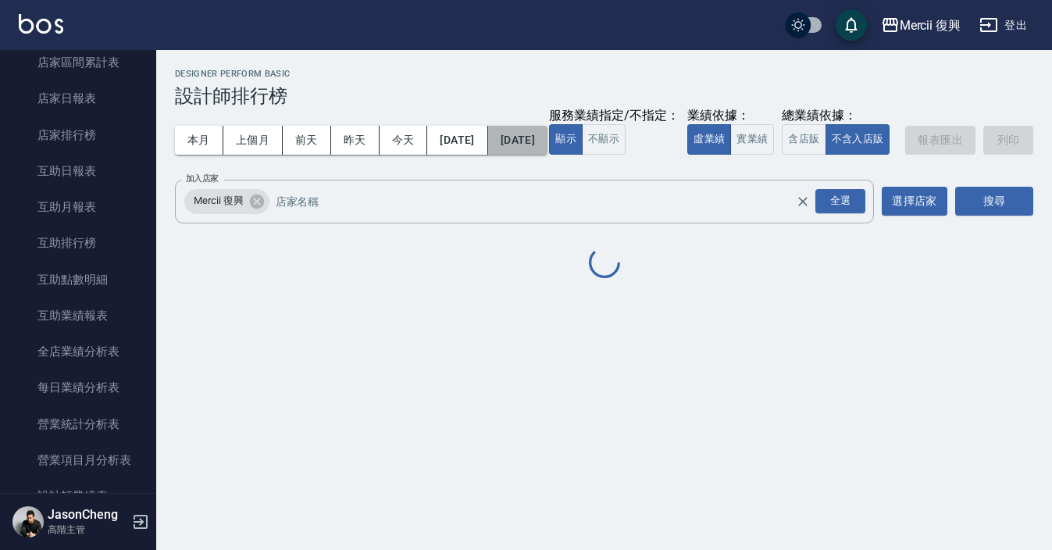
click at [547, 146] on button "[DATE]" at bounding box center [517, 140] width 59 height 29
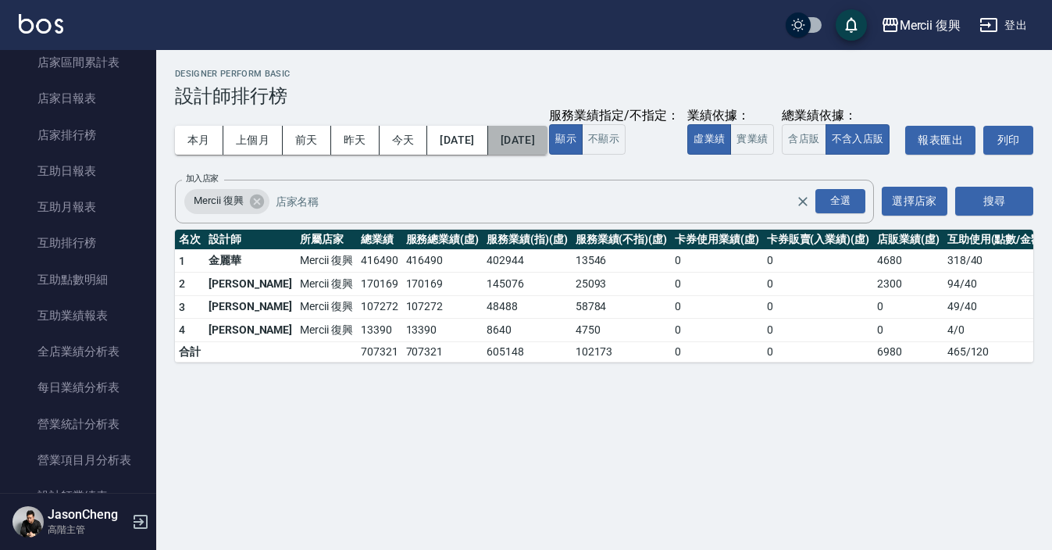
click at [547, 127] on button "[DATE]" at bounding box center [517, 140] width 59 height 29
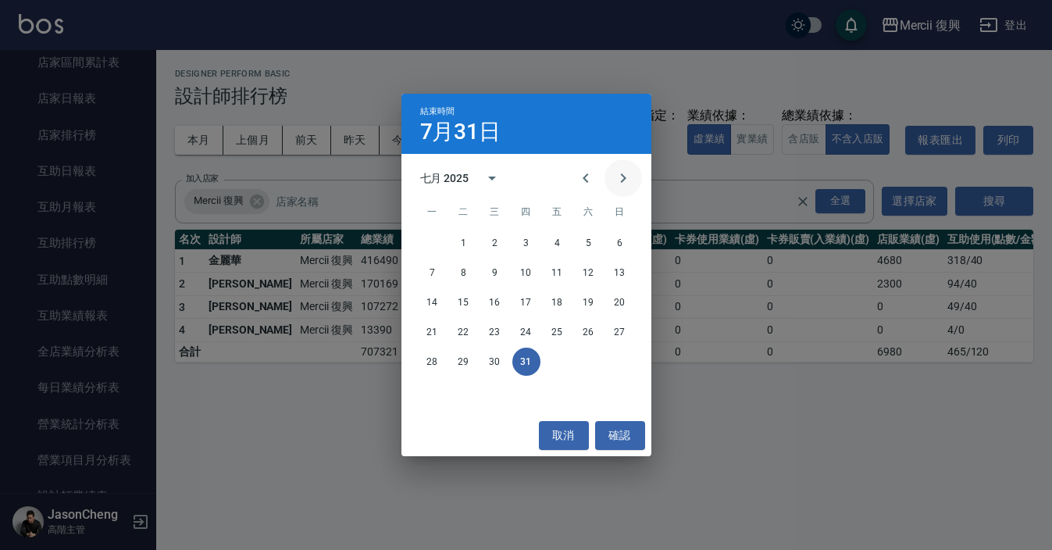
click at [628, 178] on icon "Next month" at bounding box center [623, 178] width 19 height 19
click at [585, 176] on icon "Previous month" at bounding box center [584, 177] width 5 height 9
click at [582, 179] on icon "Previous month" at bounding box center [585, 178] width 19 height 19
click at [438, 394] on button "30" at bounding box center [433, 391] width 28 height 28
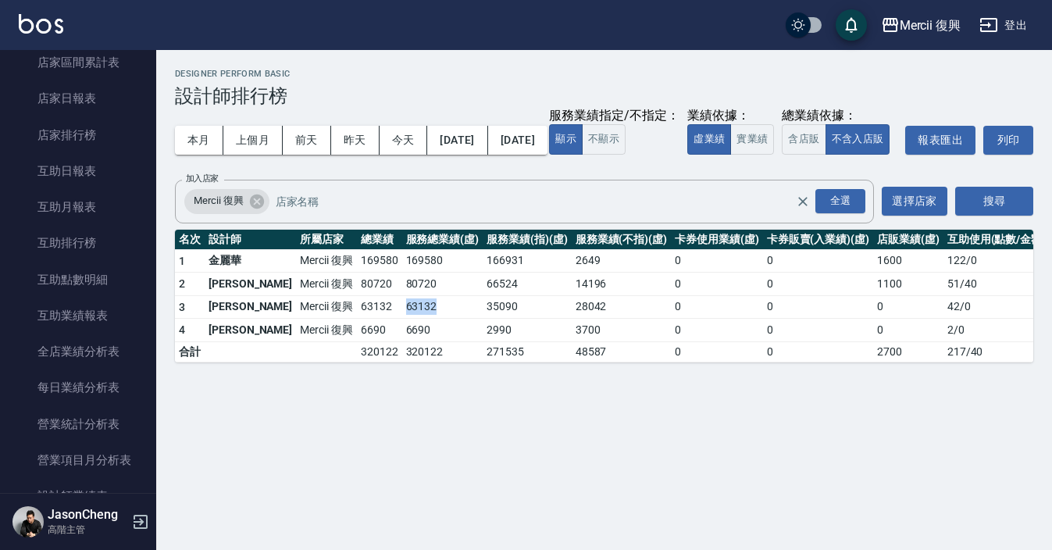
drag, startPoint x: 399, startPoint y: 344, endPoint x: 357, endPoint y: 341, distance: 42.2
click at [357, 319] on tr "3 [PERSON_NAME] 復興 63132 63132 35090 28042 0 0 0 42 / 0" at bounding box center [612, 306] width 875 height 23
copy tr "63132"
click at [480, 144] on button "[DATE]" at bounding box center [457, 140] width 60 height 29
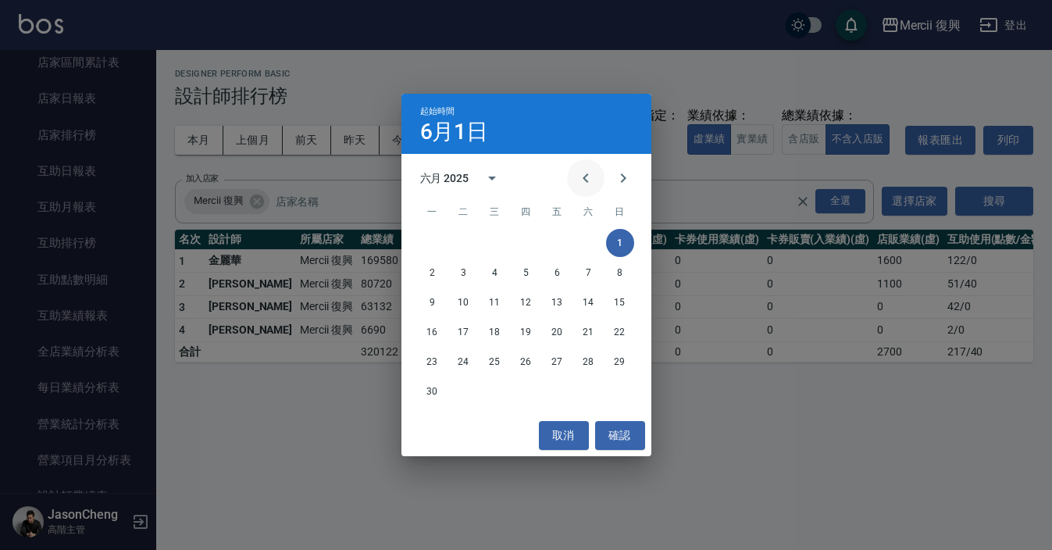
click at [577, 179] on icon "Previous month" at bounding box center [585, 178] width 19 height 19
click at [524, 241] on button "1" at bounding box center [526, 243] width 28 height 28
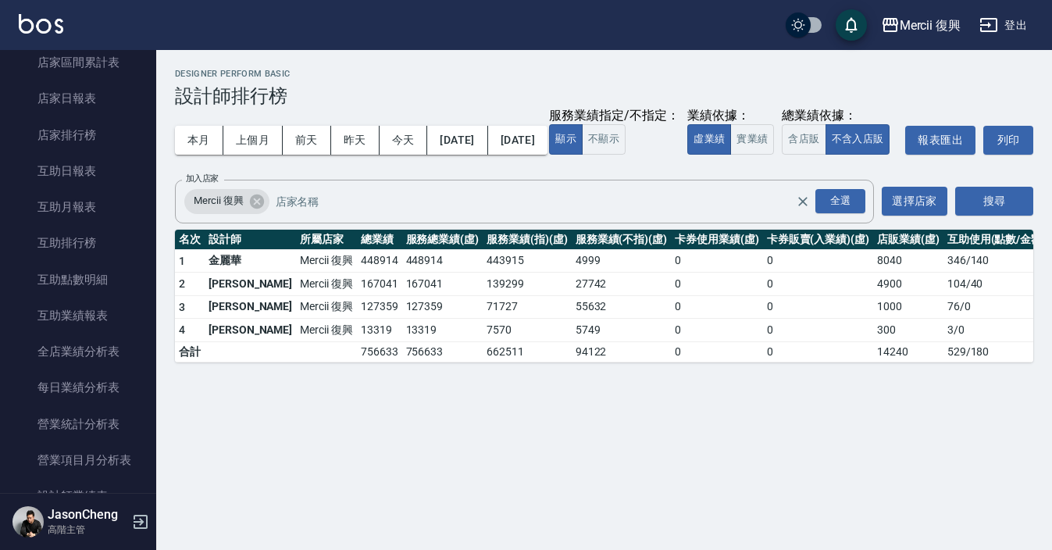
click at [547, 137] on button "[DATE]" at bounding box center [517, 140] width 59 height 29
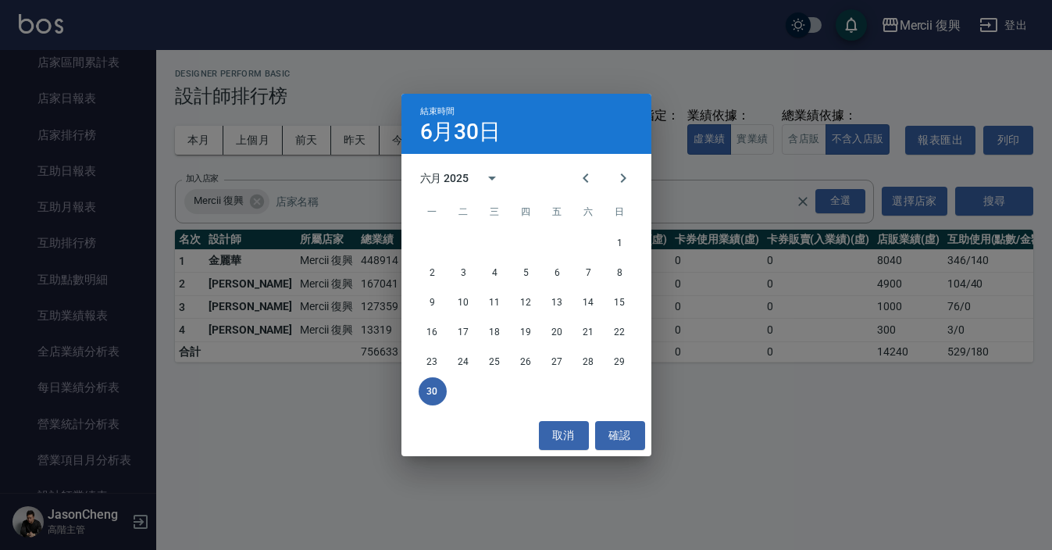
click at [679, 113] on div "結束時間 [DATE] 六月 2025 一 二 三 四 五 六 日 1 2 3 4 5 6 7 8 9 10 11 12 13 14 15 16 17 18 …" at bounding box center [526, 275] width 1052 height 550
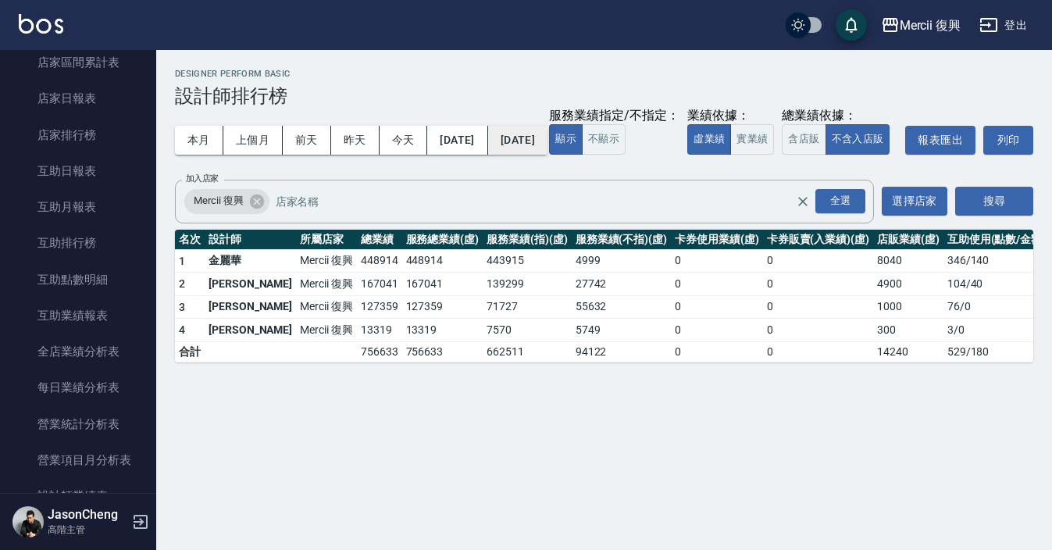
click at [547, 139] on button "[DATE]" at bounding box center [517, 140] width 59 height 29
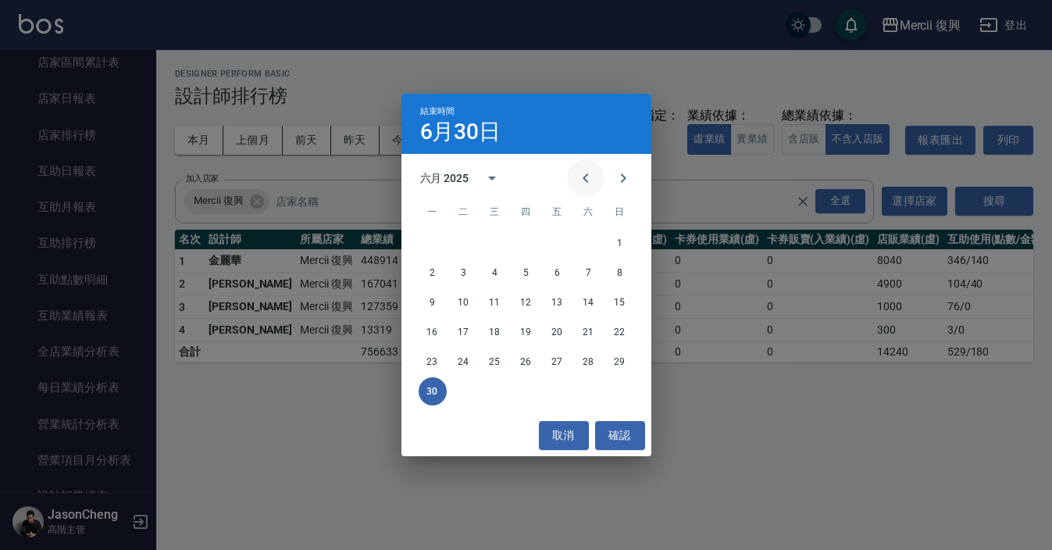
click at [590, 188] on button "Previous month" at bounding box center [585, 177] width 37 height 37
click at [585, 368] on button "31" at bounding box center [589, 361] width 28 height 28
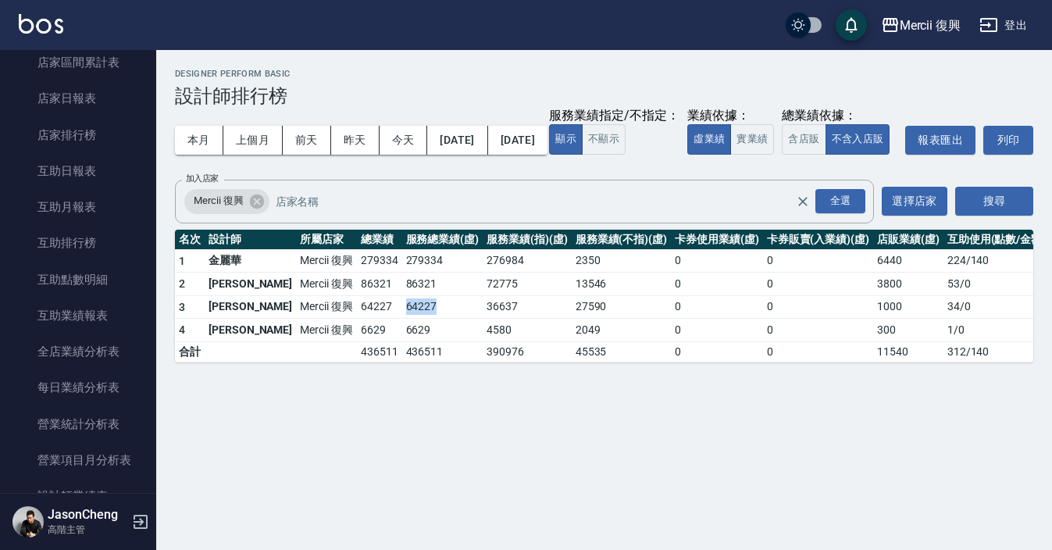
drag, startPoint x: 406, startPoint y: 337, endPoint x: 358, endPoint y: 337, distance: 47.6
click at [402, 319] on td "64227" at bounding box center [442, 306] width 81 height 23
copy td "64227"
click at [486, 140] on button "[DATE]" at bounding box center [457, 140] width 60 height 29
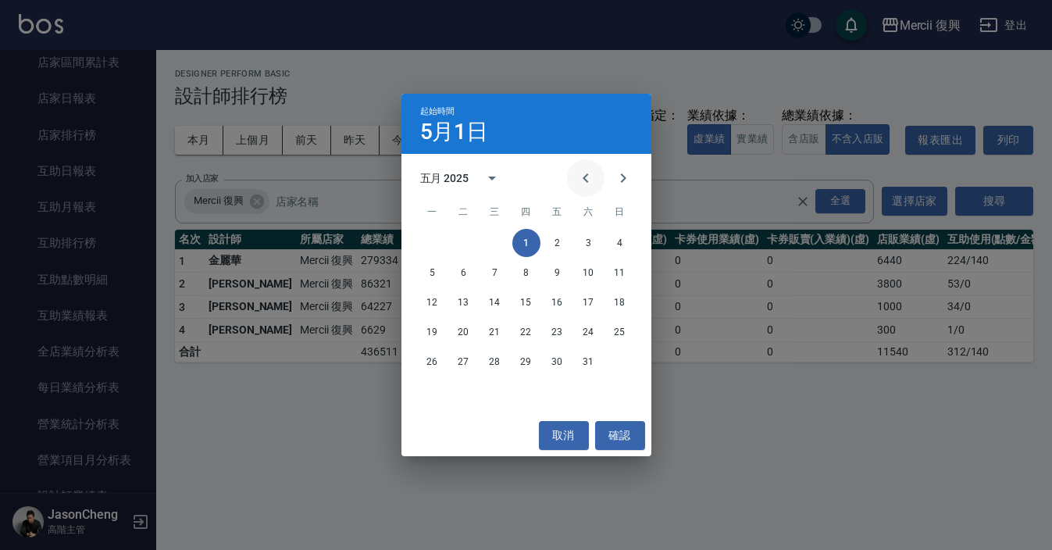
click at [576, 174] on icon "Previous month" at bounding box center [585, 178] width 19 height 19
click at [464, 236] on button "1" at bounding box center [464, 243] width 28 height 28
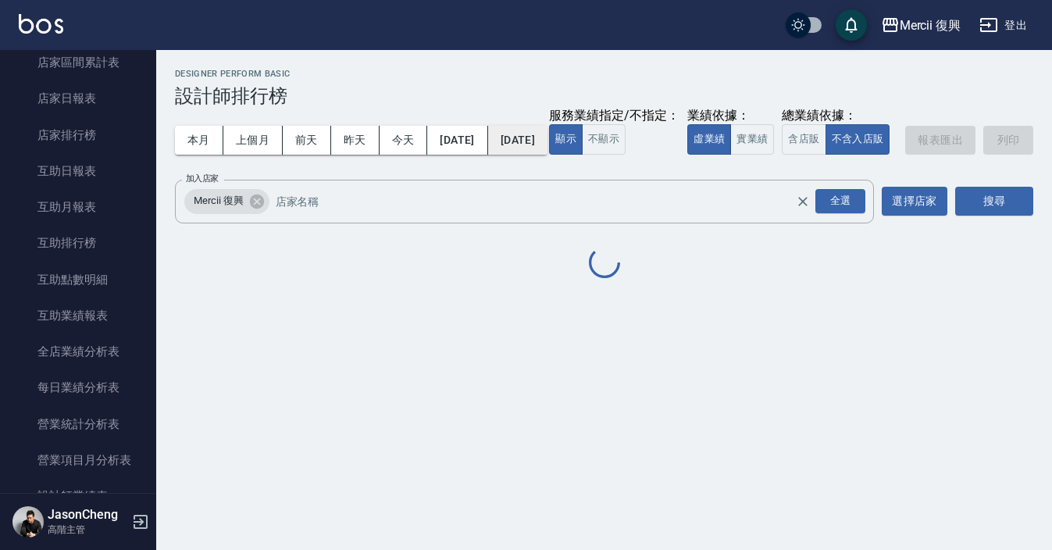
click at [547, 139] on button "[DATE]" at bounding box center [517, 140] width 59 height 29
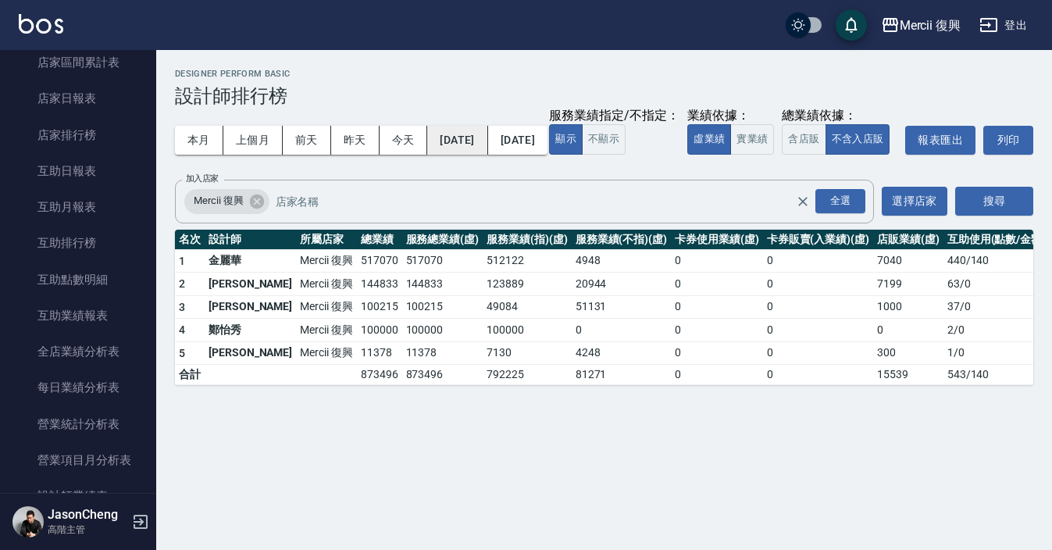
click at [487, 138] on button "[DATE]" at bounding box center [457, 140] width 60 height 29
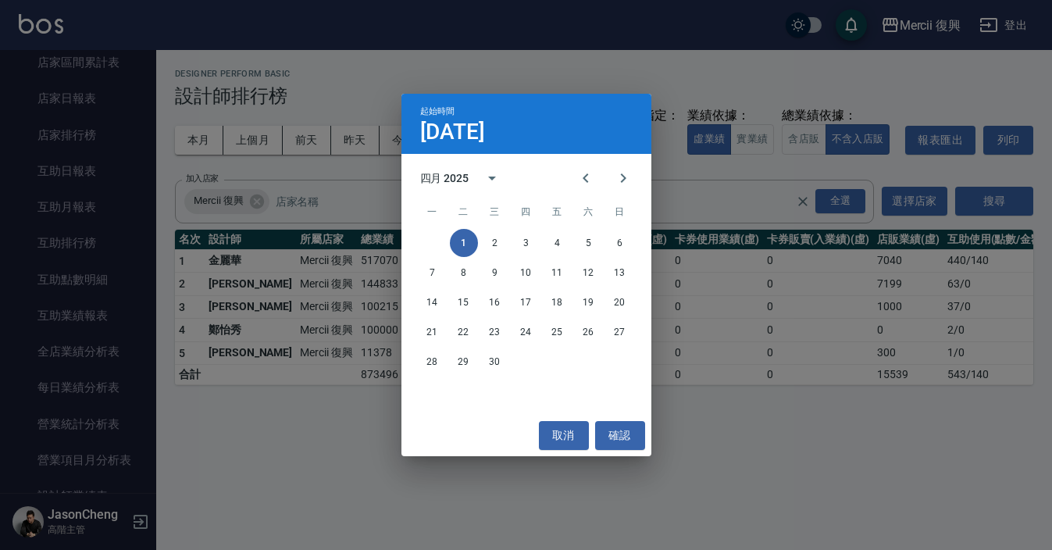
click at [625, 107] on div "起始時間 [DATE]" at bounding box center [526, 124] width 250 height 60
click at [643, 94] on div "起始時間 [DATE]" at bounding box center [526, 124] width 250 height 60
click at [704, 127] on div "起始時間 [DATE] 四月 2025 一 二 三 四 五 六 日 1 2 3 4 5 6 7 8 9 10 11 12 13 14 15 16 17 18 …" at bounding box center [526, 275] width 1052 height 550
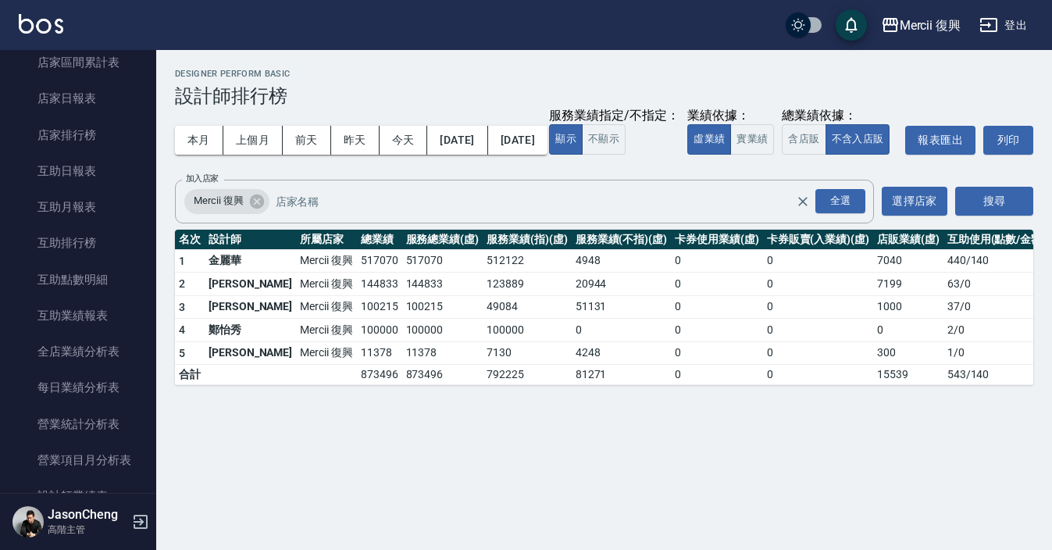
click at [601, 134] on div "本月 上個月 [DATE] [DATE] [DATE] [DATE] [DATE] 服務業績指定/不指定： 顯示 不顯示 業績依據： 虛業績 實業績 總業績依…" at bounding box center [604, 140] width 858 height 66
click at [547, 145] on button "[DATE]" at bounding box center [517, 140] width 59 height 29
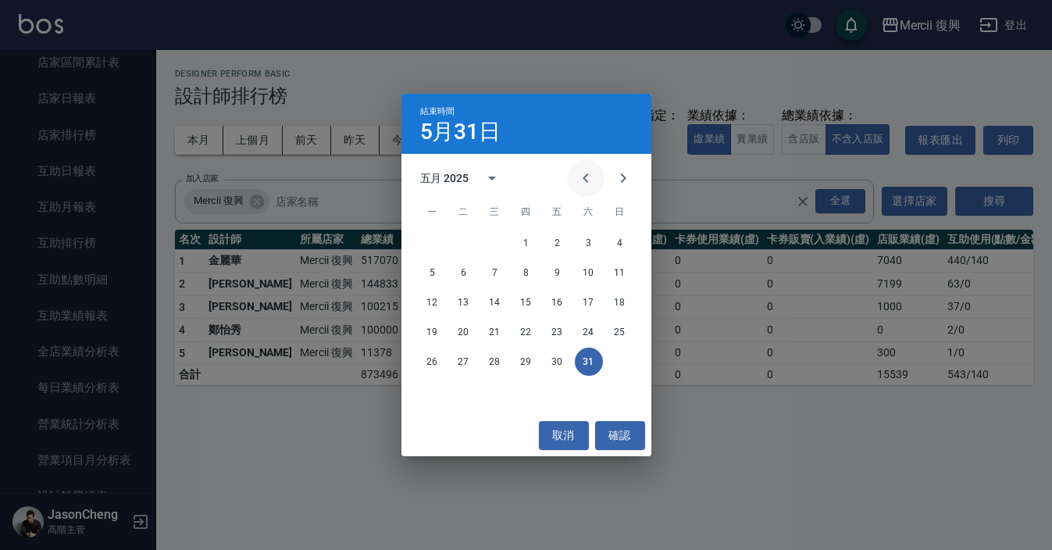
click at [586, 174] on icon "Previous month" at bounding box center [584, 177] width 5 height 9
click at [502, 352] on button "30" at bounding box center [495, 361] width 28 height 28
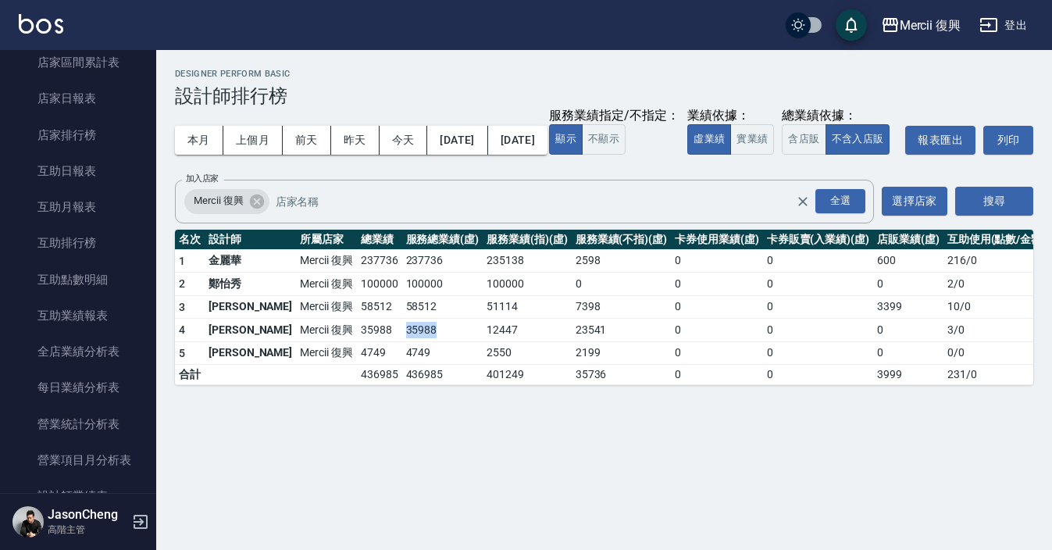
drag, startPoint x: 409, startPoint y: 357, endPoint x: 365, endPoint y: 358, distance: 43.8
click at [402, 342] on td "35988" at bounding box center [442, 330] width 81 height 23
copy td "35988"
click at [468, 144] on button "[DATE]" at bounding box center [457, 140] width 60 height 29
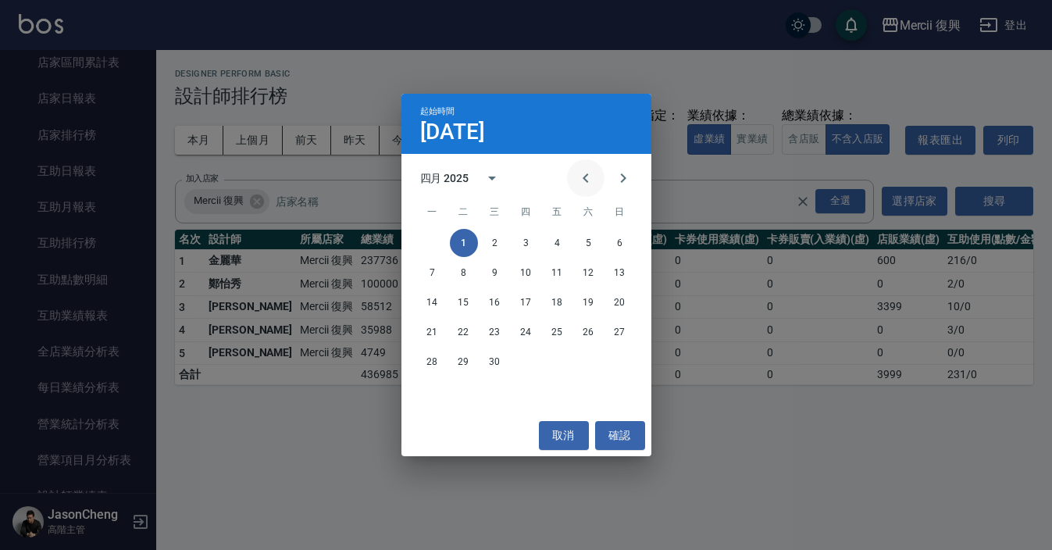
click at [586, 179] on icon "Previous month" at bounding box center [585, 178] width 19 height 19
click at [591, 244] on button "1" at bounding box center [589, 243] width 28 height 28
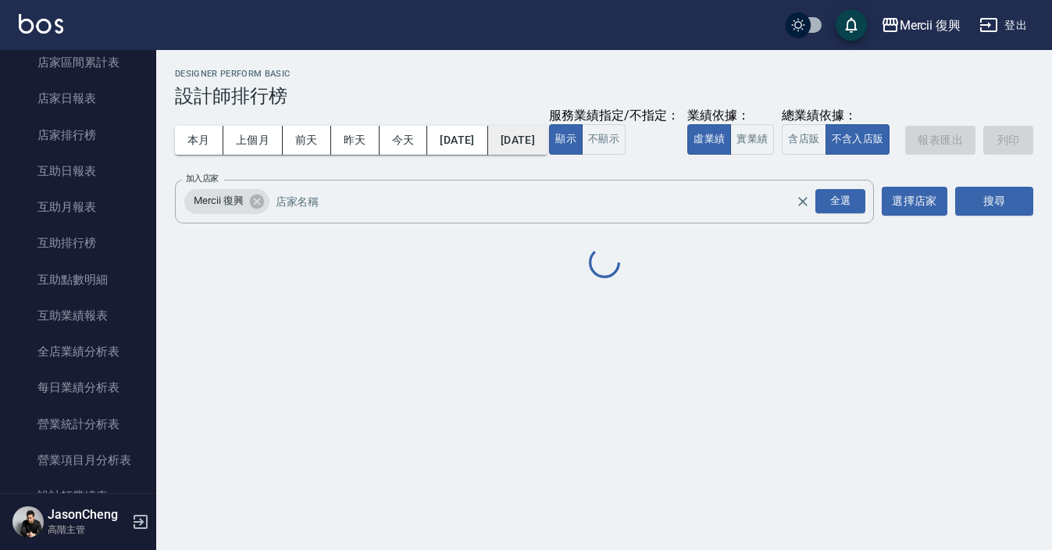
click at [547, 137] on button "[DATE]" at bounding box center [517, 140] width 59 height 29
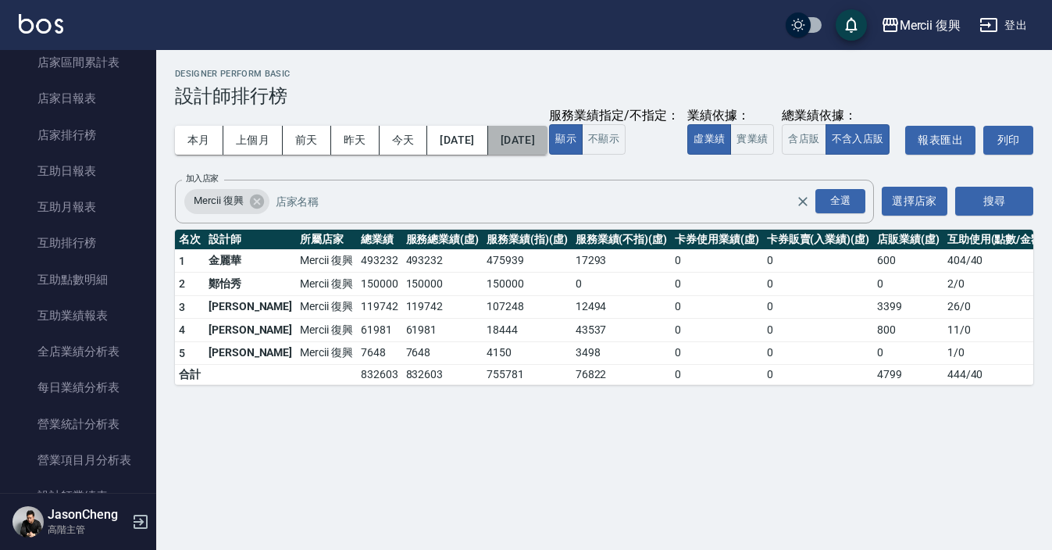
click at [547, 141] on button "[DATE]" at bounding box center [517, 140] width 59 height 29
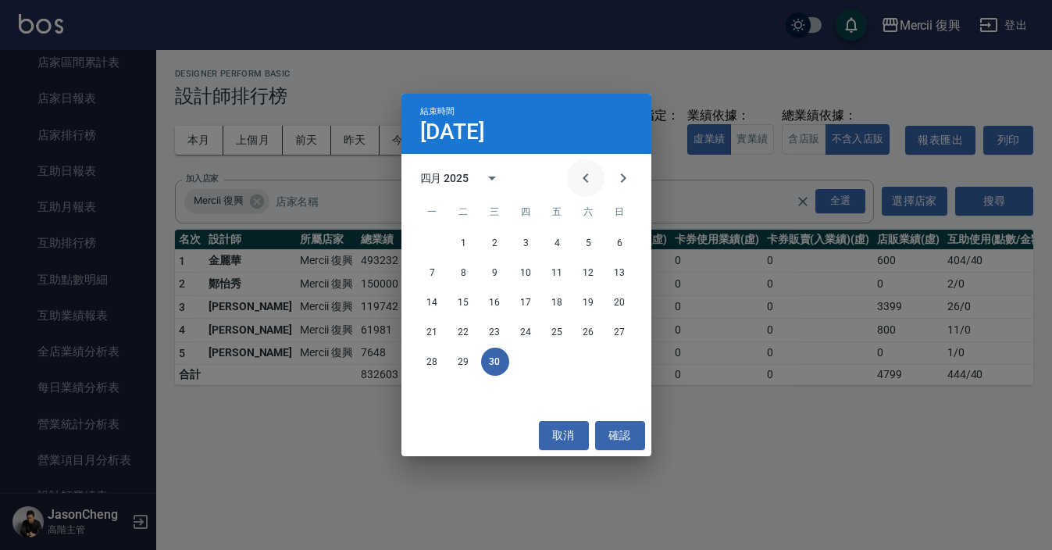
click at [586, 180] on icon "Previous month" at bounding box center [584, 177] width 5 height 9
click at [436, 380] on button "31" at bounding box center [433, 391] width 28 height 28
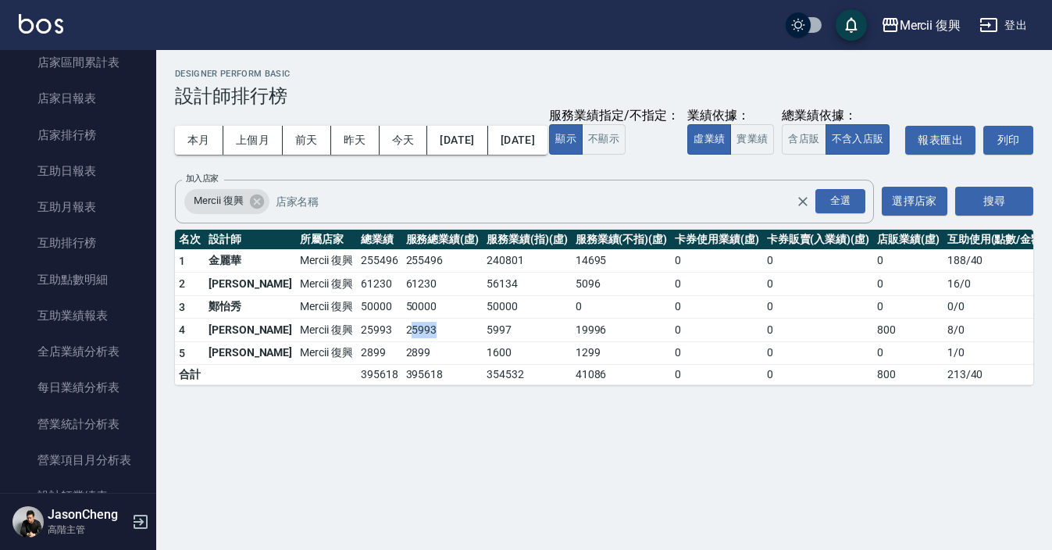
drag, startPoint x: 395, startPoint y: 358, endPoint x: 369, endPoint y: 360, distance: 26.6
click at [402, 342] on td "25993" at bounding box center [442, 330] width 81 height 23
drag, startPoint x: 394, startPoint y: 360, endPoint x: 359, endPoint y: 360, distance: 34.4
click at [402, 342] on td "25993" at bounding box center [442, 330] width 81 height 23
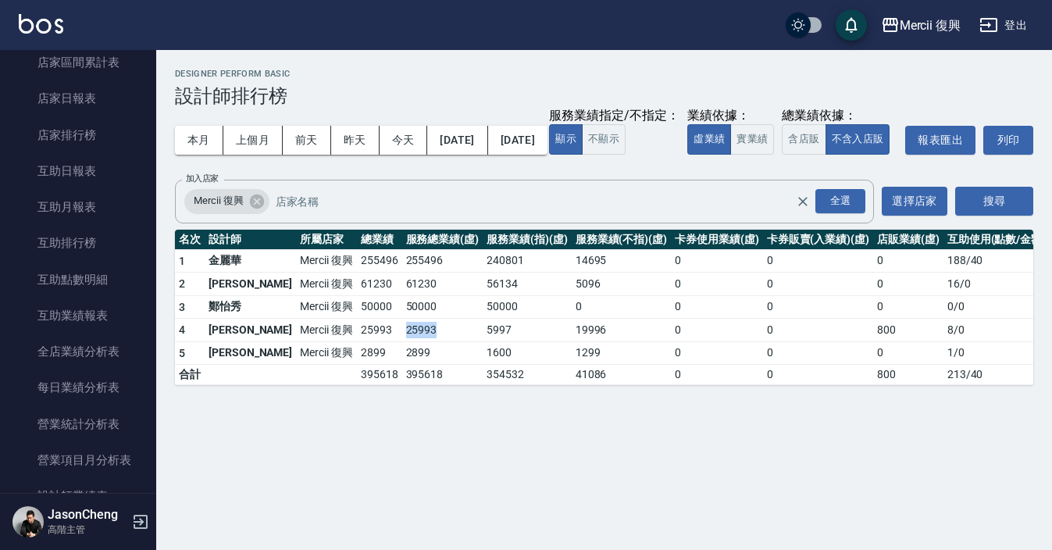
copy td "25993"
click at [472, 141] on button "[DATE]" at bounding box center [457, 140] width 60 height 29
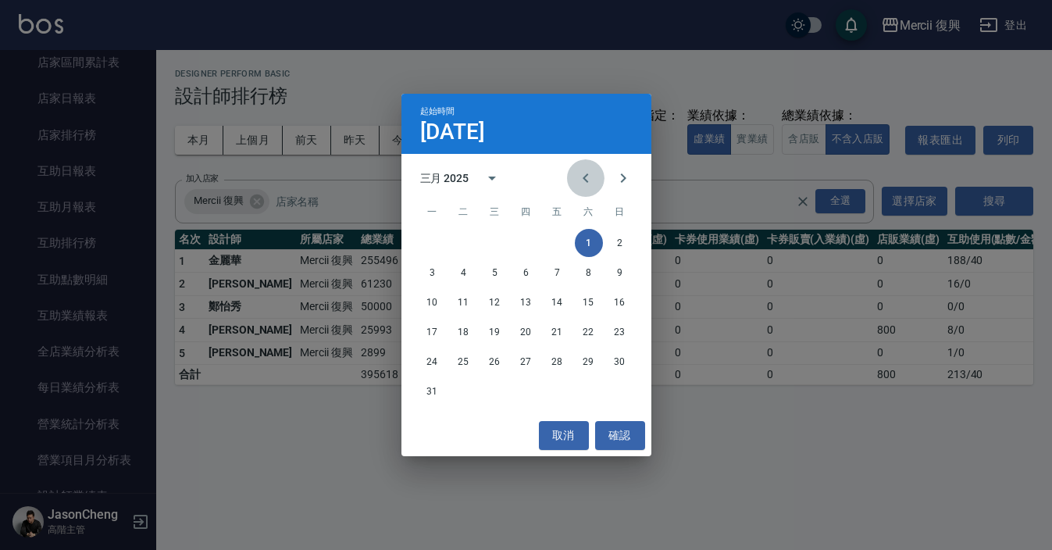
click at [593, 191] on button "Previous month" at bounding box center [585, 177] width 37 height 37
click at [582, 235] on button "1" at bounding box center [589, 243] width 28 height 28
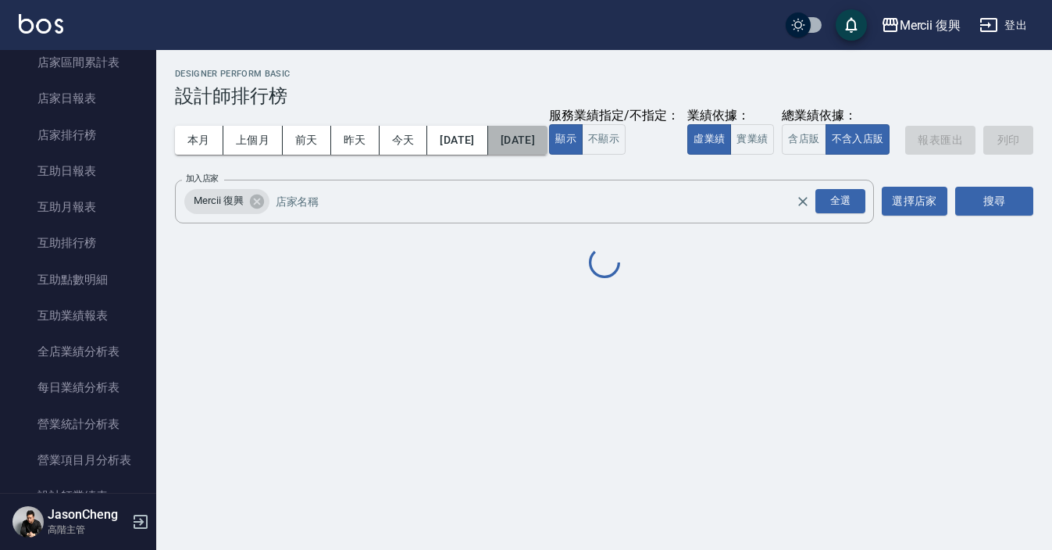
click at [547, 131] on button "[DATE]" at bounding box center [517, 140] width 59 height 29
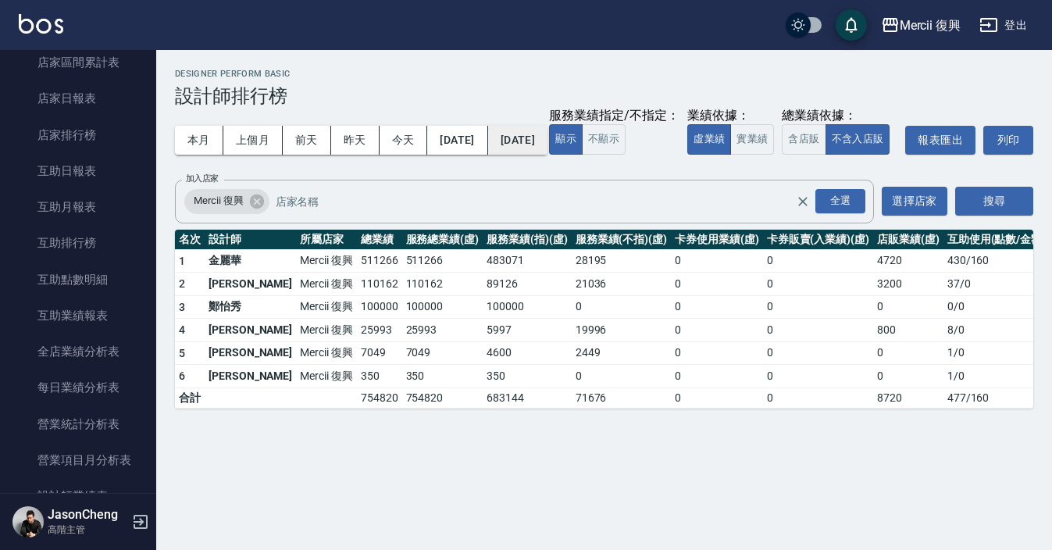
click at [547, 142] on button "[DATE]" at bounding box center [517, 140] width 59 height 29
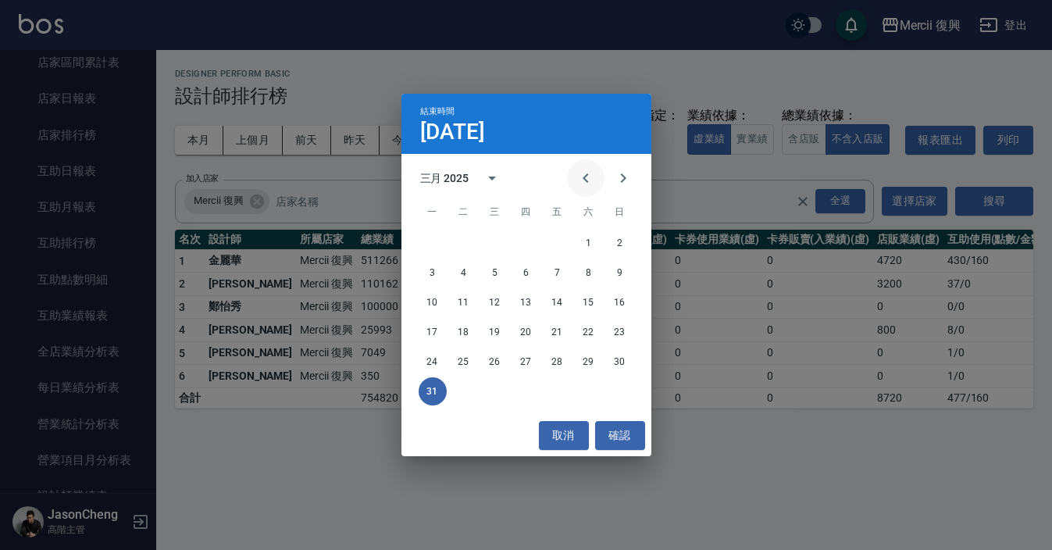
click at [595, 182] on button "Previous month" at bounding box center [585, 177] width 37 height 37
click at [571, 363] on div "24 25 26 27 28" at bounding box center [526, 361] width 250 height 28
click at [561, 362] on button "28" at bounding box center [557, 361] width 28 height 28
